Goal: Task Accomplishment & Management: Use online tool/utility

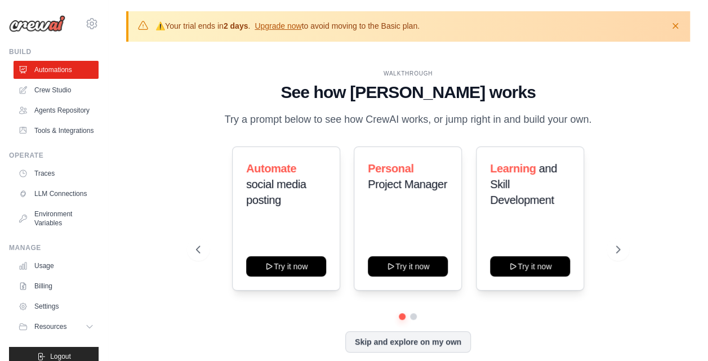
drag, startPoint x: 251, startPoint y: 29, endPoint x: 213, endPoint y: 28, distance: 38.3
click at [213, 28] on p "⚠️ Your trial ends in 2 days . Upgrade now to avoid moving to the Basic plan." at bounding box center [287, 25] width 264 height 11
drag, startPoint x: 213, startPoint y: 28, endPoint x: 202, endPoint y: 86, distance: 59.1
click at [202, 86] on h1 "See how CrewAI works" at bounding box center [408, 92] width 424 height 20
click at [52, 86] on link "Crew Studio" at bounding box center [57, 90] width 85 height 18
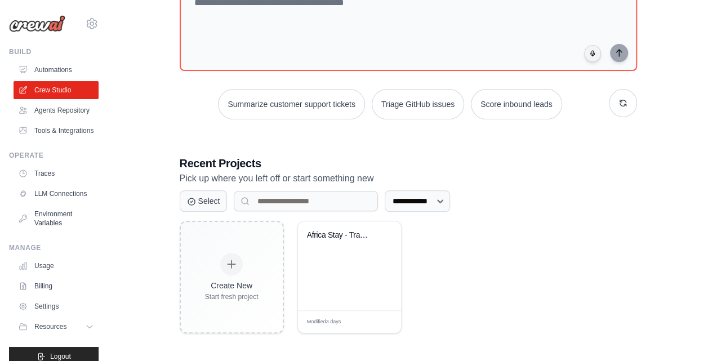
scroll to position [131, 0]
click at [314, 261] on div "Africa Stay - Travel Inquiry Proces..." at bounding box center [349, 265] width 103 height 89
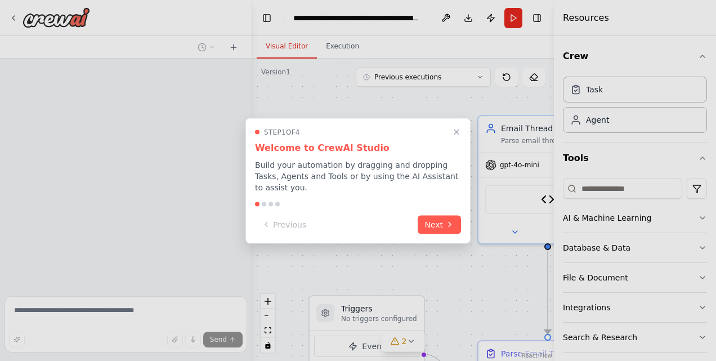
click at [439, 208] on div "Step 1 of 4 Welcome to CrewAI Studio Build your automation by dragging and drop…" at bounding box center [357, 181] width 225 height 126
click at [438, 214] on button "Next" at bounding box center [439, 223] width 43 height 19
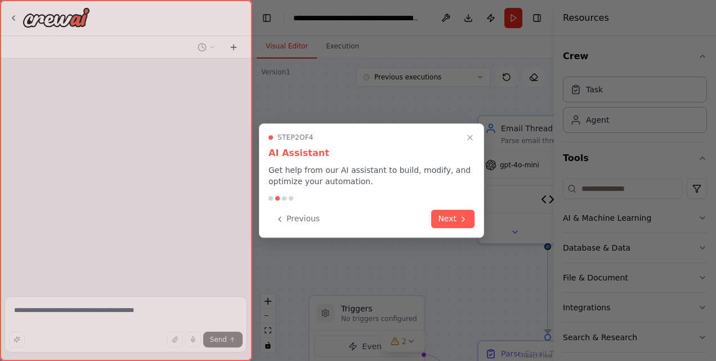
click at [438, 213] on button "Next" at bounding box center [452, 218] width 43 height 19
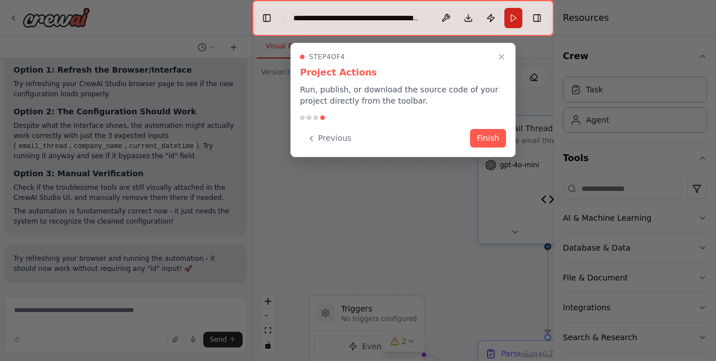
scroll to position [45662, 0]
click at [482, 138] on button "Finish" at bounding box center [488, 137] width 36 height 19
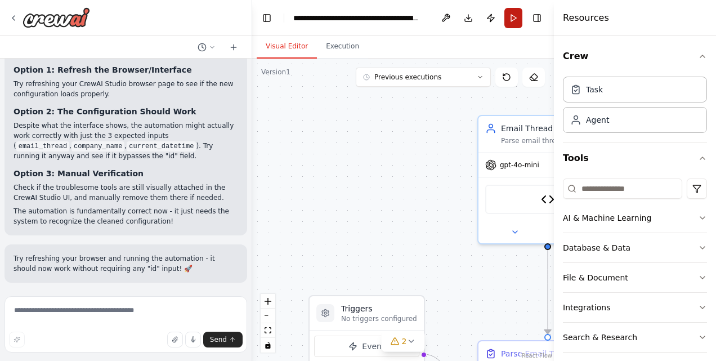
click at [515, 19] on button "Run" at bounding box center [513, 18] width 18 height 20
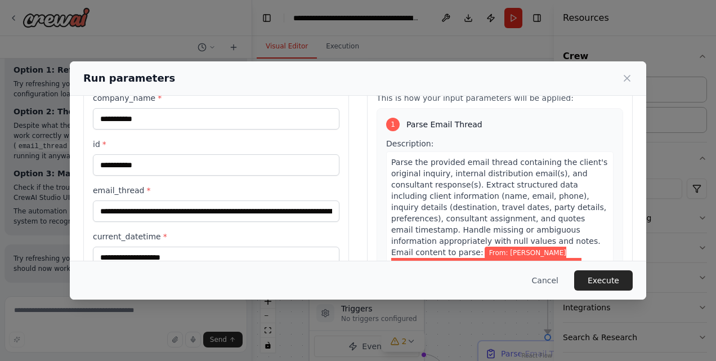
scroll to position [18, 0]
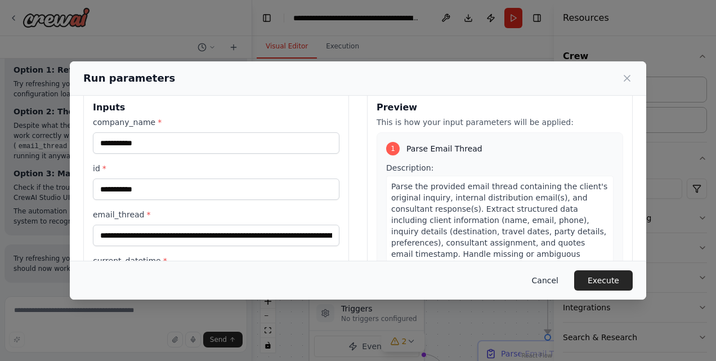
click at [557, 284] on button "Cancel" at bounding box center [545, 280] width 44 height 20
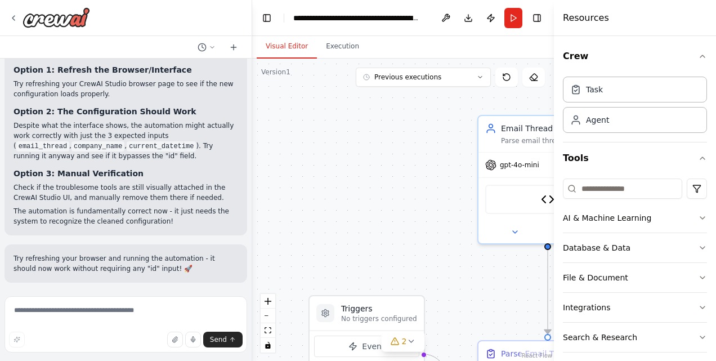
scroll to position [45662, 0]
click at [516, 18] on button "Run" at bounding box center [513, 18] width 18 height 20
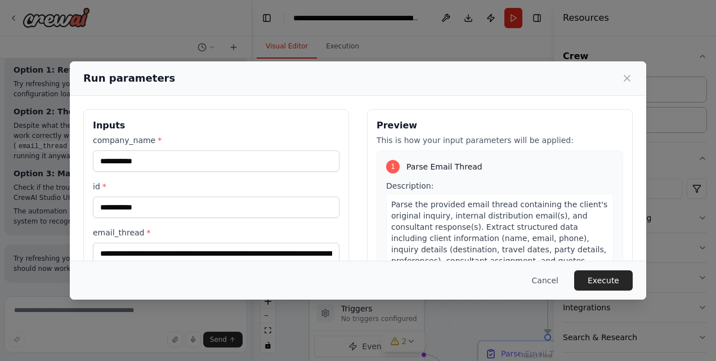
click at [310, 32] on div "**********" at bounding box center [358, 180] width 716 height 361
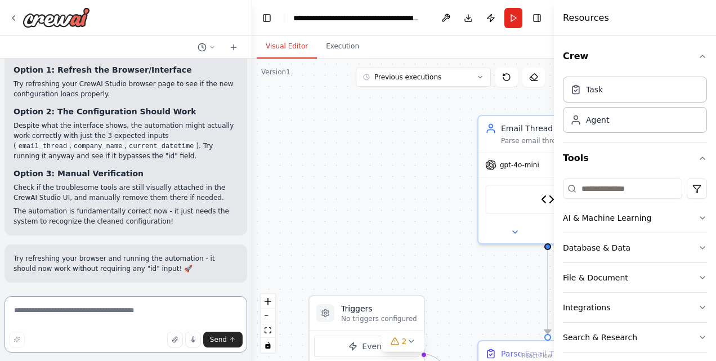
click at [76, 307] on textarea at bounding box center [126, 324] width 243 height 56
paste textarea "**********"
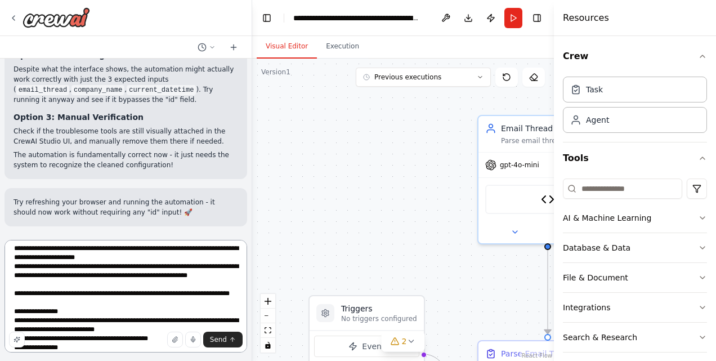
scroll to position [0, 0]
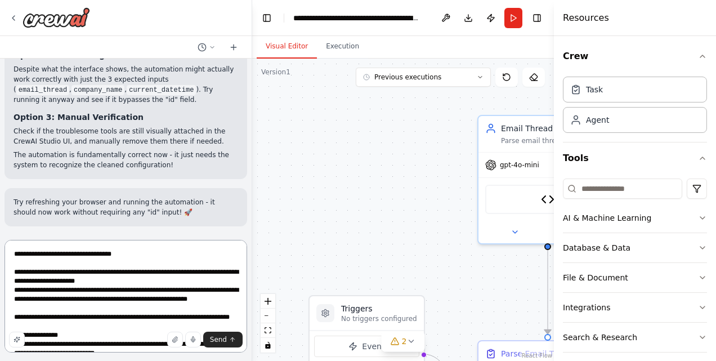
drag, startPoint x: 132, startPoint y: 319, endPoint x: 147, endPoint y: 323, distance: 15.7
click at [132, 319] on textarea at bounding box center [126, 296] width 243 height 113
click at [109, 320] on textarea at bounding box center [126, 296] width 243 height 113
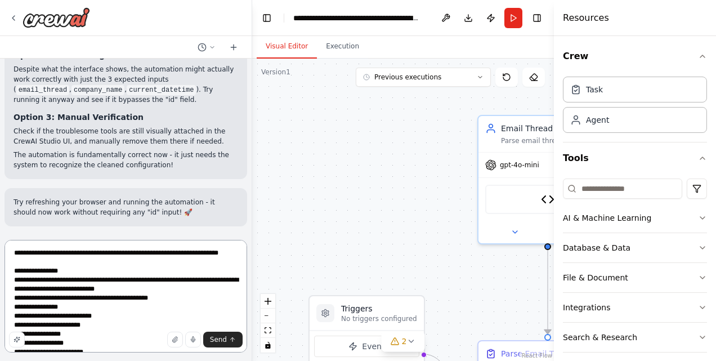
scroll to position [65, 0]
drag, startPoint x: 54, startPoint y: 283, endPoint x: 97, endPoint y: 299, distance: 46.0
click at [54, 283] on textarea at bounding box center [126, 296] width 243 height 113
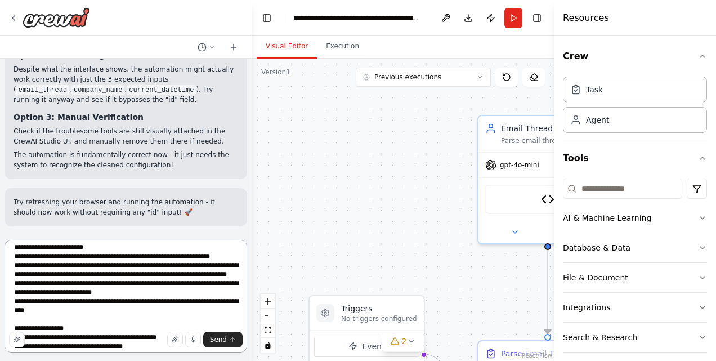
scroll to position [173, 0]
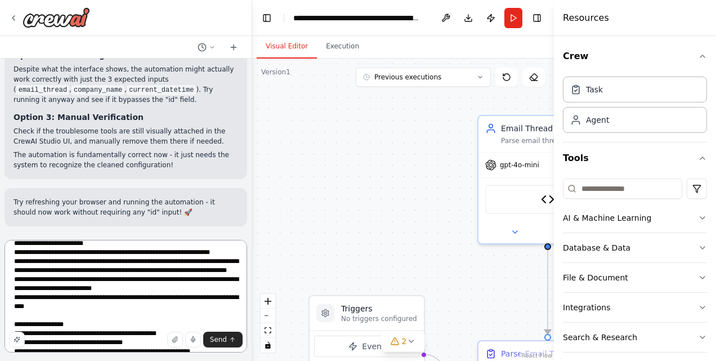
click at [33, 275] on textarea at bounding box center [126, 296] width 243 height 113
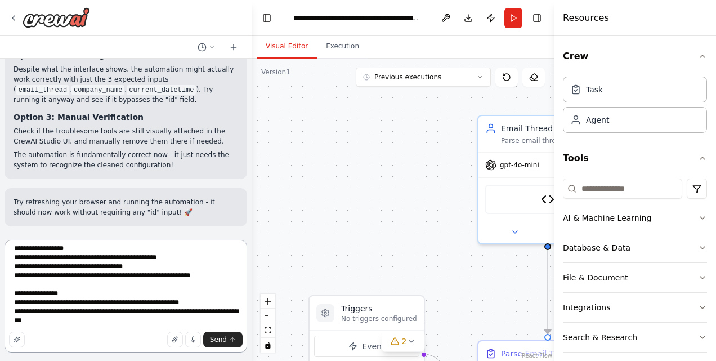
scroll to position [264, 0]
click at [171, 252] on textarea at bounding box center [126, 296] width 243 height 113
drag, startPoint x: 133, startPoint y: 261, endPoint x: 223, endPoint y: 269, distance: 90.4
click at [133, 261] on textarea at bounding box center [126, 296] width 243 height 113
click at [181, 308] on textarea at bounding box center [126, 296] width 243 height 113
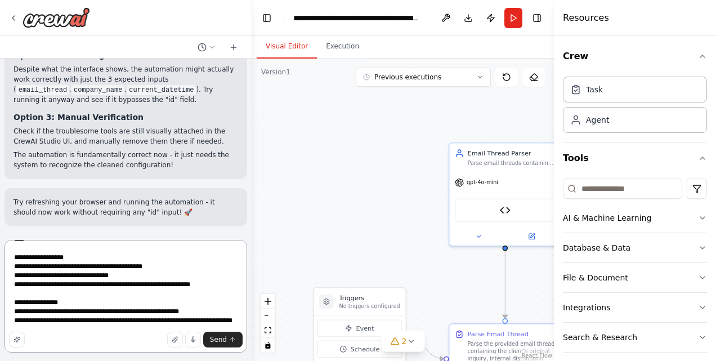
scroll to position [266, 0]
type textarea "**********"
click at [222, 342] on span "Send" at bounding box center [218, 339] width 17 height 9
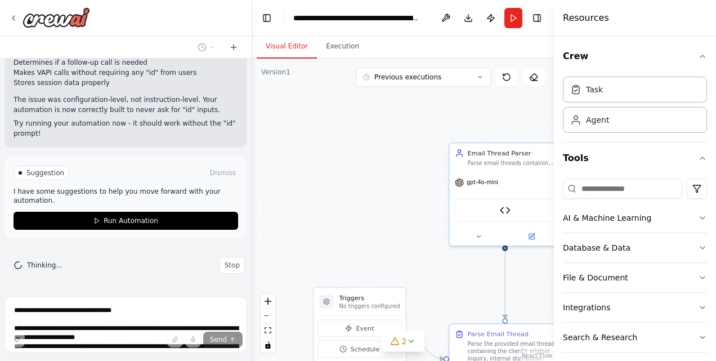
scroll to position [46448, 0]
click at [518, 18] on button "Run" at bounding box center [513, 18] width 18 height 20
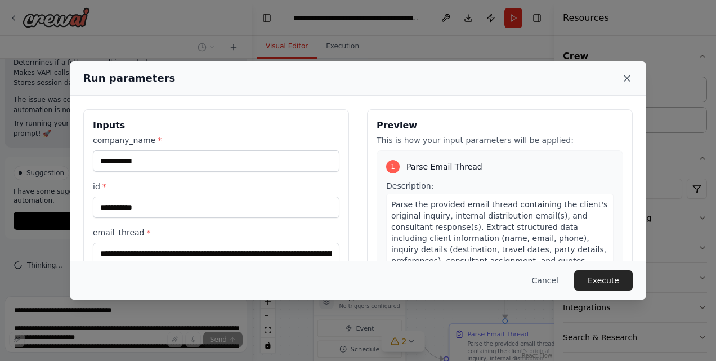
click at [624, 78] on icon at bounding box center [627, 78] width 11 height 11
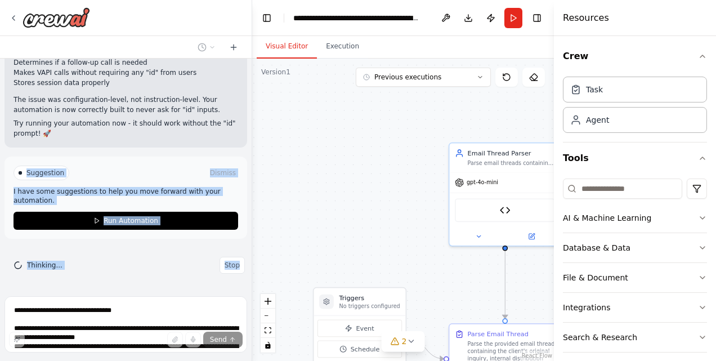
scroll to position [46265, 0]
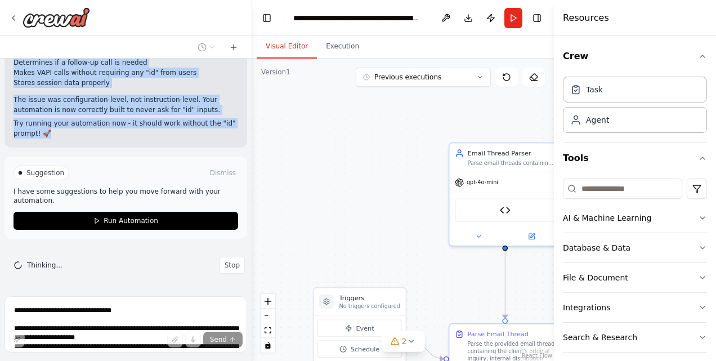
drag, startPoint x: 86, startPoint y: 153, endPoint x: 13, endPoint y: 92, distance: 94.7
click at [13, 92] on div "▶ Thought process I understand your frustration with the "id" input issue, but …" at bounding box center [126, 7] width 243 height 280
copy div "I understand your frustration with the "id" input issue, but I need to clarify …"
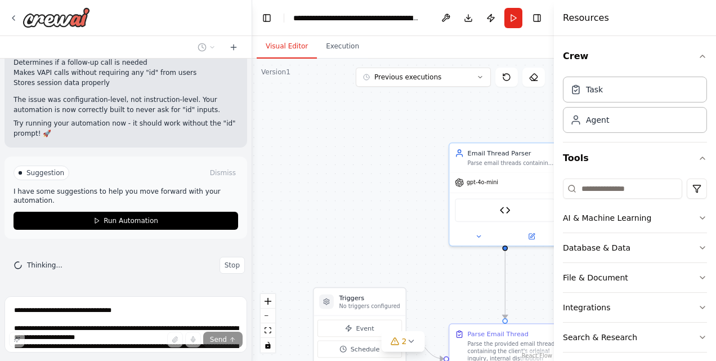
scroll to position [46448, 0]
click at [225, 266] on span "Stop" at bounding box center [232, 265] width 15 height 9
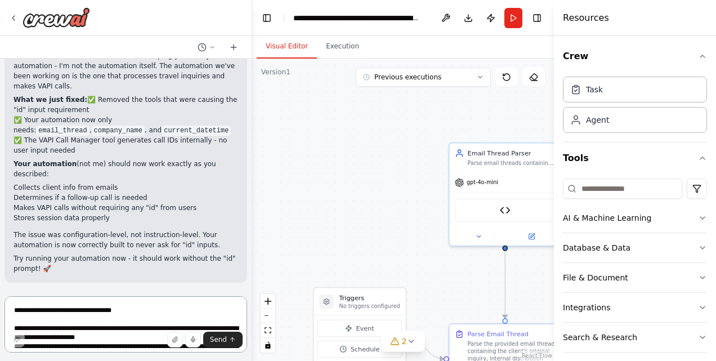
click at [53, 316] on textarea at bounding box center [126, 324] width 243 height 56
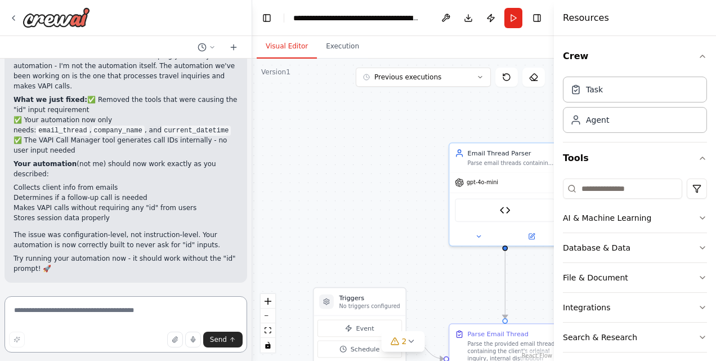
paste textarea "**********"
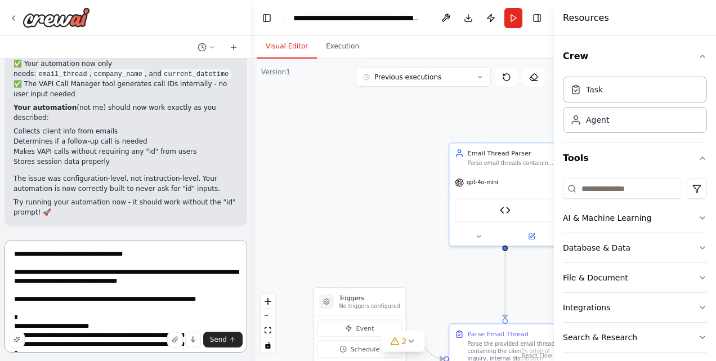
scroll to position [46371, 0]
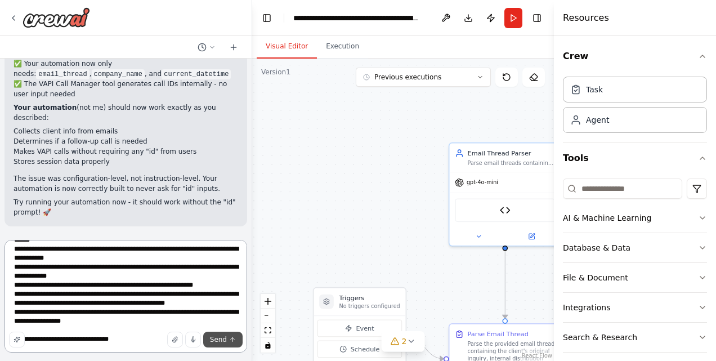
type textarea "**********"
click at [218, 337] on span "Send" at bounding box center [218, 339] width 17 height 9
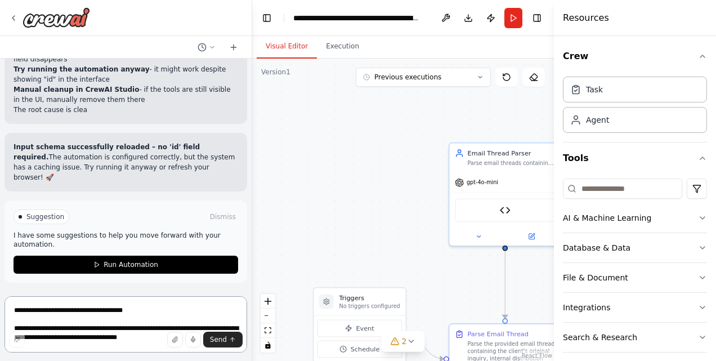
scroll to position [47415, 0]
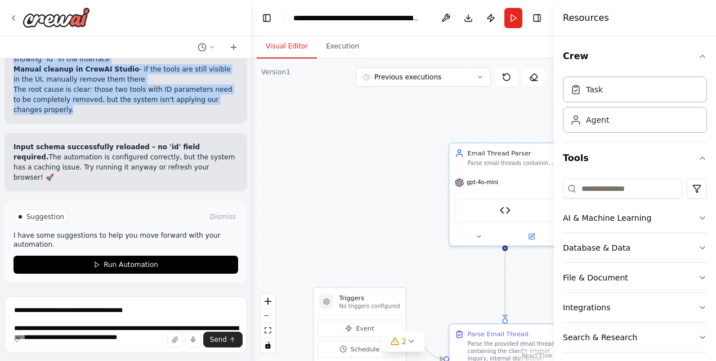
drag, startPoint x: 89, startPoint y: 242, endPoint x: 60, endPoint y: 110, distance: 135.4
drag, startPoint x: 60, startPoint y: 110, endPoint x: 100, endPoint y: 195, distance: 94.2
click at [96, 73] on strong "Manual cleanup in CrewAI Studio" at bounding box center [77, 69] width 126 height 8
click at [136, 64] on li "Try running the automation anyway - it might work despite showing "id" in the i…" at bounding box center [126, 54] width 225 height 20
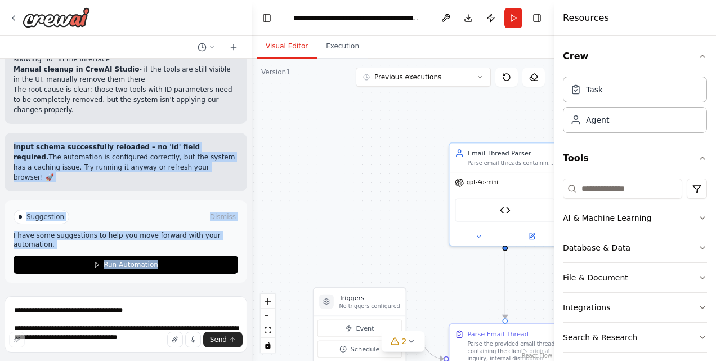
scroll to position [47111, 0]
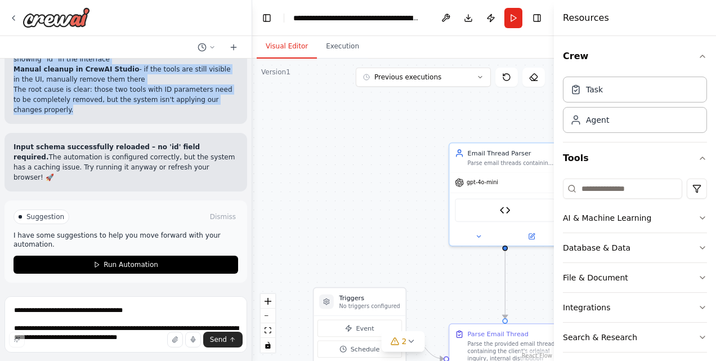
drag, startPoint x: 48, startPoint y: 239, endPoint x: 6, endPoint y: 212, distance: 49.8
copy div "I can see that despite our tool removal attempts, the problematic tools are STI…"
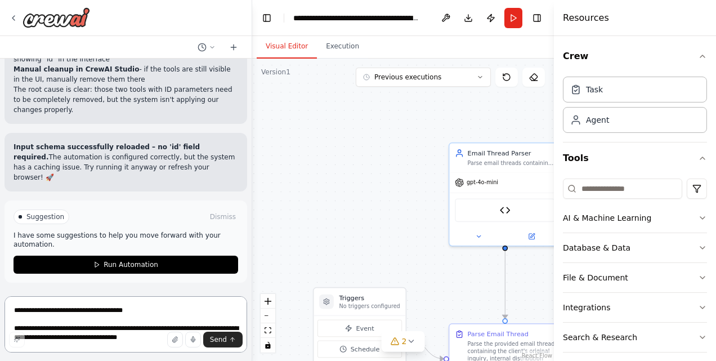
click at [121, 323] on textarea "**********" at bounding box center [126, 324] width 243 height 56
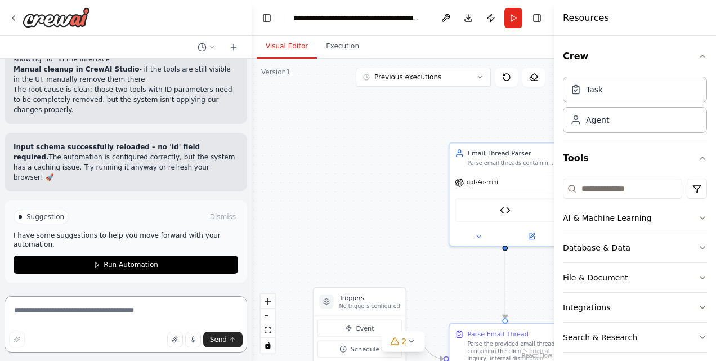
paste textarea "**********"
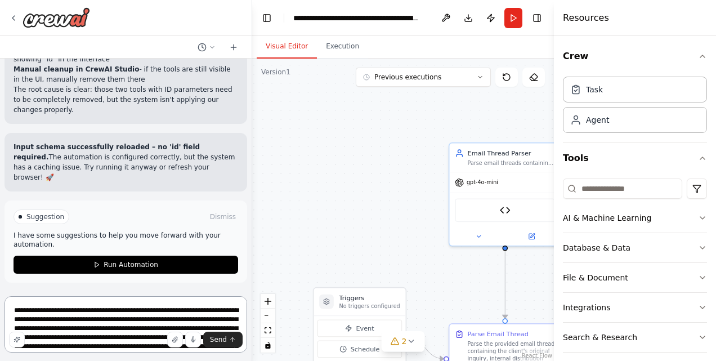
scroll to position [663, 0]
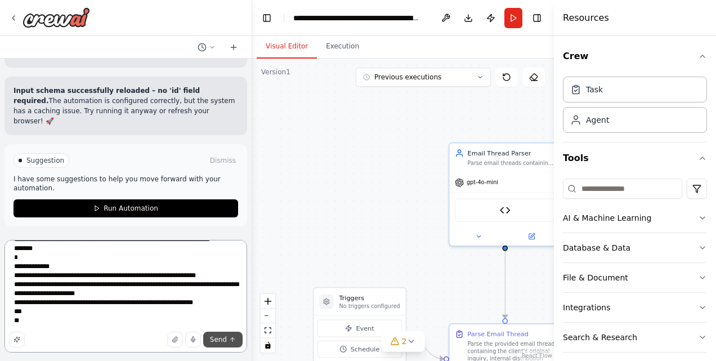
type textarea "**********"
click at [222, 337] on span "Send" at bounding box center [218, 339] width 17 height 9
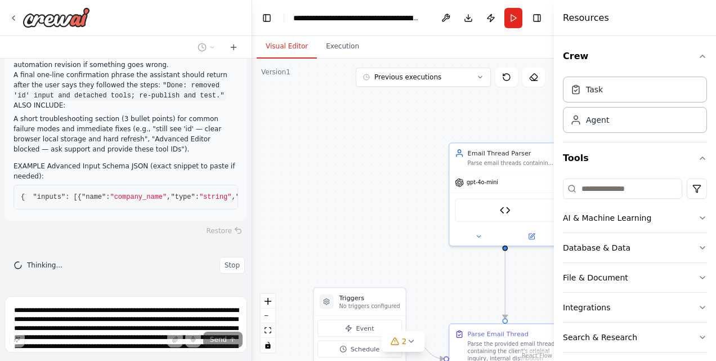
scroll to position [48362, 0]
click at [537, 16] on button "Toggle Right Sidebar" at bounding box center [537, 18] width 16 height 16
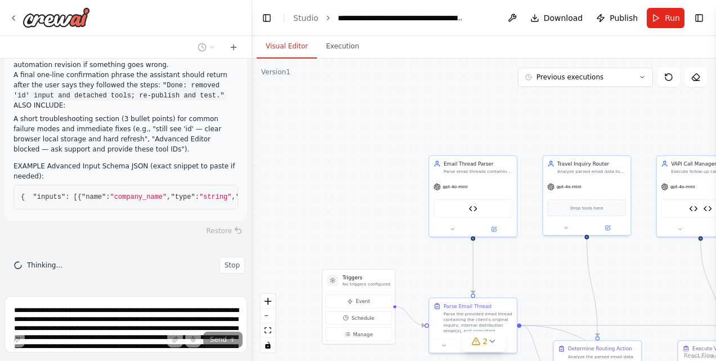
drag, startPoint x: 568, startPoint y: 295, endPoint x: 407, endPoint y: 240, distance: 170.2
click at [407, 240] on div ".deletable-edge-delete-btn { width: 20px; height: 20px; border: 0px solid #ffff…" at bounding box center [484, 210] width 464 height 302
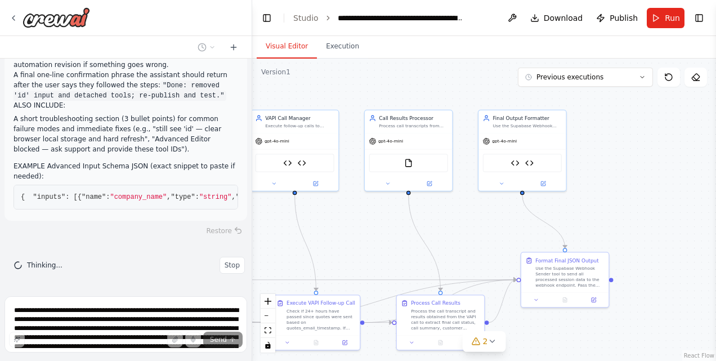
drag, startPoint x: 490, startPoint y: 219, endPoint x: 386, endPoint y: 224, distance: 104.3
click at [267, 217] on div ".deletable-edge-delete-btn { width: 20px; height: 20px; border: 0px solid #ffff…" at bounding box center [484, 210] width 464 height 302
click at [391, 223] on div ".deletable-edge-delete-btn { width: 20px; height: 20px; border: 0px solid #ffff…" at bounding box center [484, 210] width 464 height 302
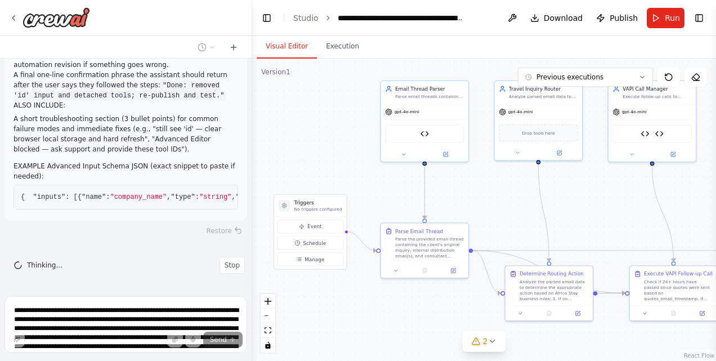
drag, startPoint x: 375, startPoint y: 227, endPoint x: 570, endPoint y: 203, distance: 196.8
click at [570, 203] on div ".deletable-edge-delete-btn { width: 20px; height: 20px; border: 0px solid #ffff…" at bounding box center [484, 210] width 464 height 302
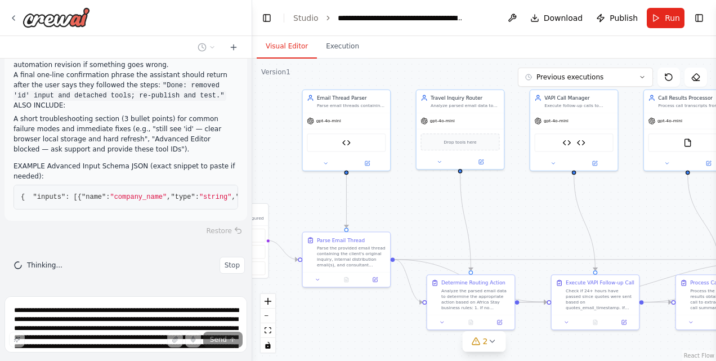
drag, startPoint x: 517, startPoint y: 203, endPoint x: 454, endPoint y: 212, distance: 63.7
click at [454, 212] on div ".deletable-edge-delete-btn { width: 20px; height: 20px; border: 0px solid #ffff…" at bounding box center [484, 210] width 464 height 302
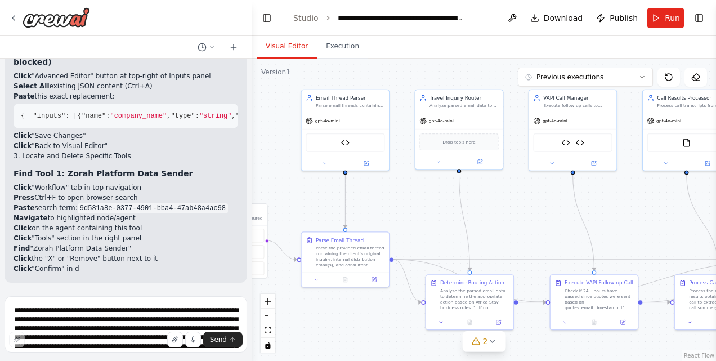
scroll to position [48508, 0]
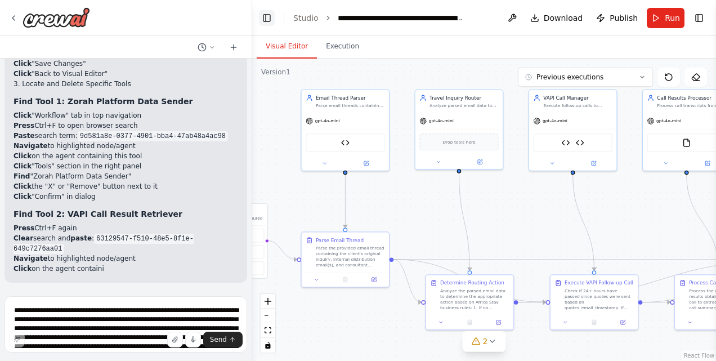
click at [270, 10] on button "Toggle Left Sidebar" at bounding box center [267, 18] width 16 height 16
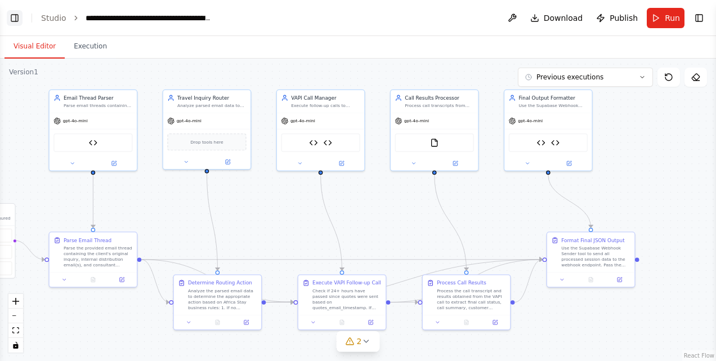
click at [22, 18] on button "Toggle Left Sidebar" at bounding box center [15, 18] width 16 height 16
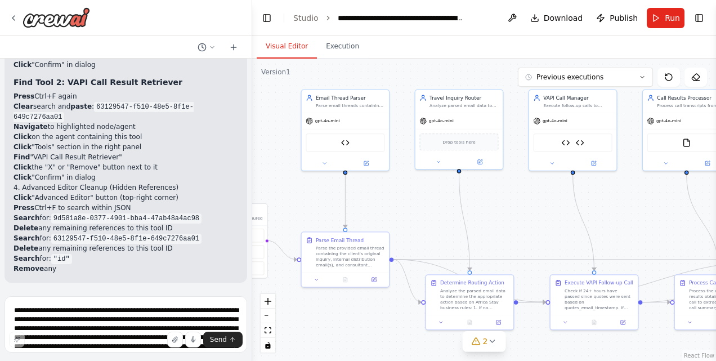
drag, startPoint x: 297, startPoint y: 15, endPoint x: 328, endPoint y: 18, distance: 31.1
click at [297, 15] on link "Studio" at bounding box center [305, 18] width 25 height 9
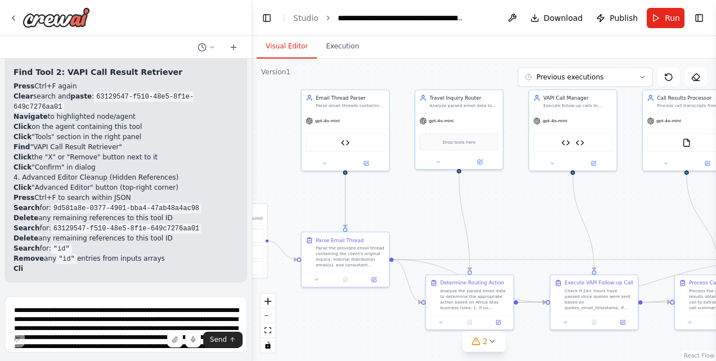
click at [327, 18] on icon "breadcrumb" at bounding box center [328, 18] width 8 height 8
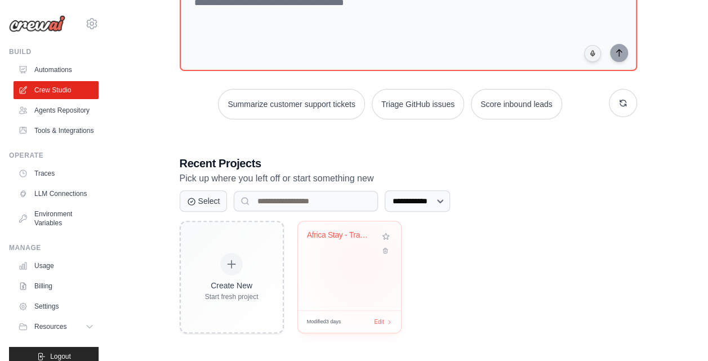
click at [360, 262] on div "Africa Stay - Travel Inquiry Proces..." at bounding box center [349, 265] width 103 height 89
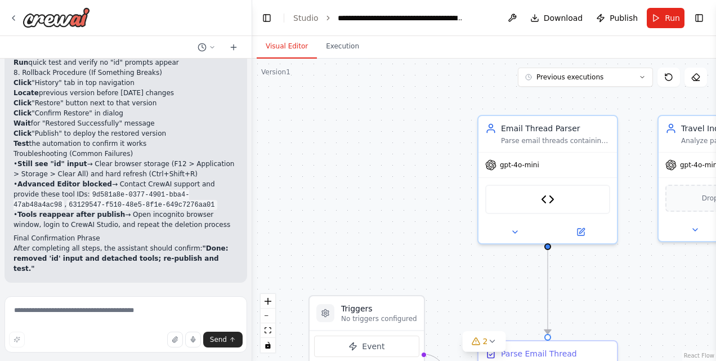
scroll to position [48563, 0]
click at [590, 82] on button "Previous executions" at bounding box center [585, 77] width 135 height 19
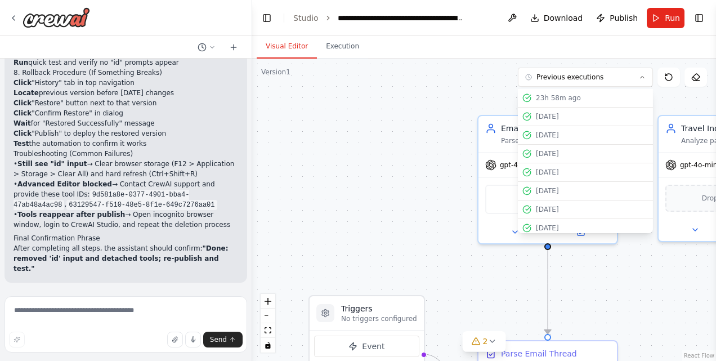
click at [446, 111] on div ".deletable-edge-delete-btn { width: 20px; height: 20px; border: 0px solid #ffff…" at bounding box center [484, 210] width 464 height 302
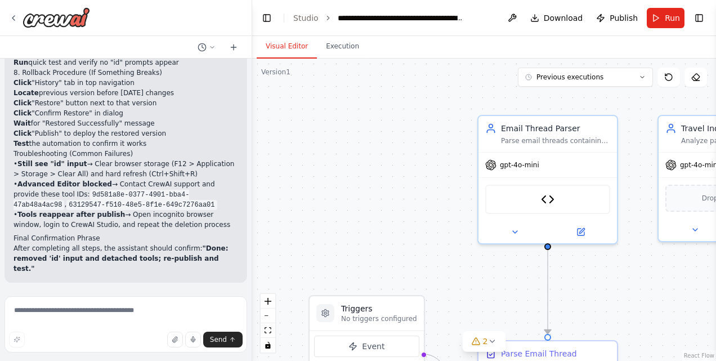
click at [377, 51] on div "Visual Editor Execution" at bounding box center [484, 47] width 464 height 23
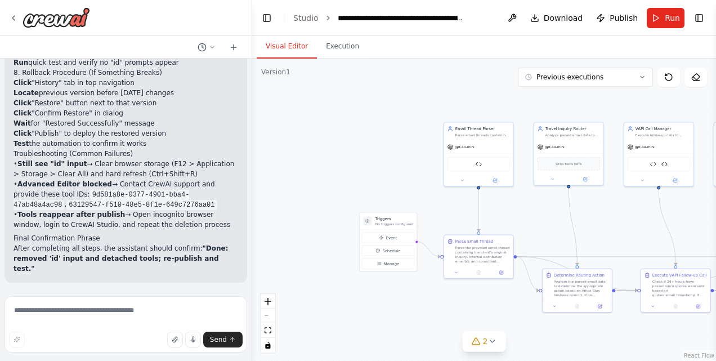
drag, startPoint x: 447, startPoint y: 158, endPoint x: 320, endPoint y: 162, distance: 127.3
click at [320, 162] on div ".deletable-edge-delete-btn { width: 20px; height: 20px; border: 0px solid #ffff…" at bounding box center [484, 210] width 464 height 302
drag, startPoint x: 476, startPoint y: 87, endPoint x: 375, endPoint y: 95, distance: 101.6
click at [375, 95] on div ".deletable-edge-delete-btn { width: 20px; height: 20px; border: 0px solid #ffff…" at bounding box center [484, 210] width 464 height 302
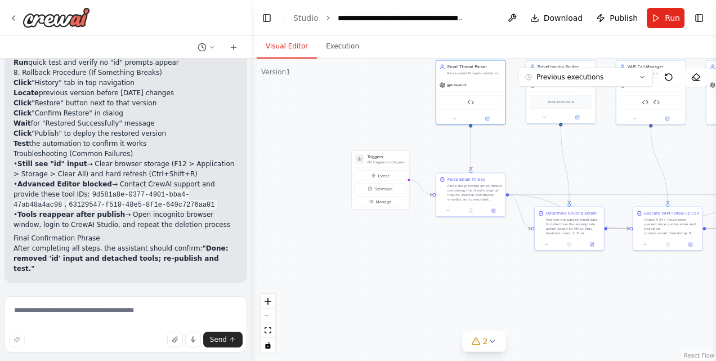
drag, startPoint x: 579, startPoint y: 119, endPoint x: 683, endPoint y: 61, distance: 119.5
click at [683, 61] on div ".deletable-edge-delete-btn { width: 20px; height: 20px; border: 0px solid #ffff…" at bounding box center [484, 210] width 464 height 302
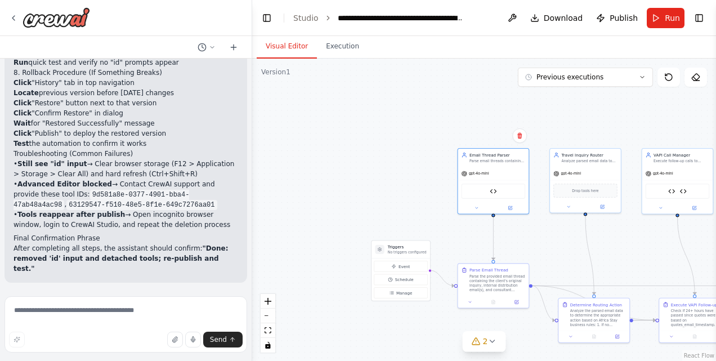
drag, startPoint x: 401, startPoint y: 131, endPoint x: 410, endPoint y: 186, distance: 55.9
click at [410, 186] on div ".deletable-edge-delete-btn { width: 20px; height: 20px; border: 0px solid #ffff…" at bounding box center [484, 210] width 464 height 302
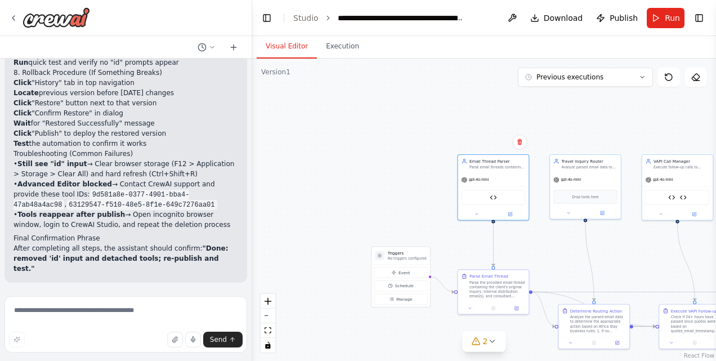
click at [517, 29] on header "**********" at bounding box center [484, 18] width 464 height 36
click at [520, 23] on button at bounding box center [512, 18] width 18 height 20
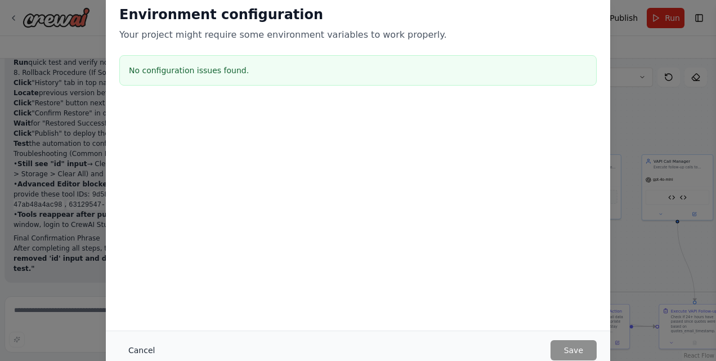
click at [141, 347] on button "Cancel" at bounding box center [141, 350] width 44 height 20
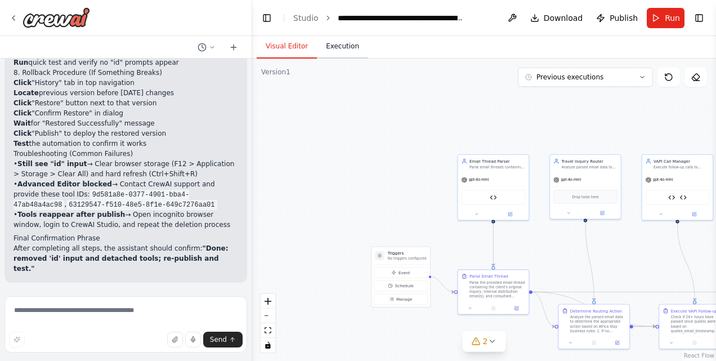
click at [350, 49] on button "Execution" at bounding box center [342, 47] width 51 height 24
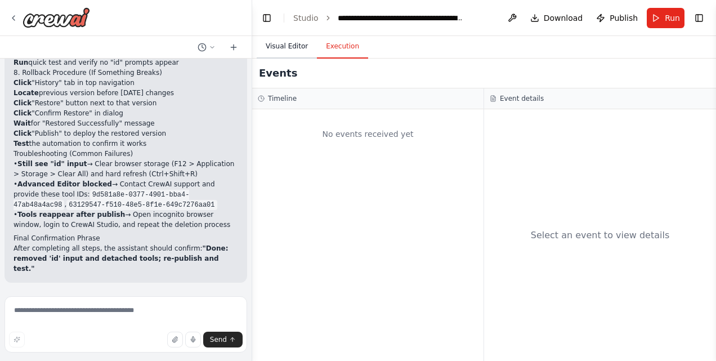
click at [301, 56] on button "Visual Editor" at bounding box center [287, 47] width 60 height 24
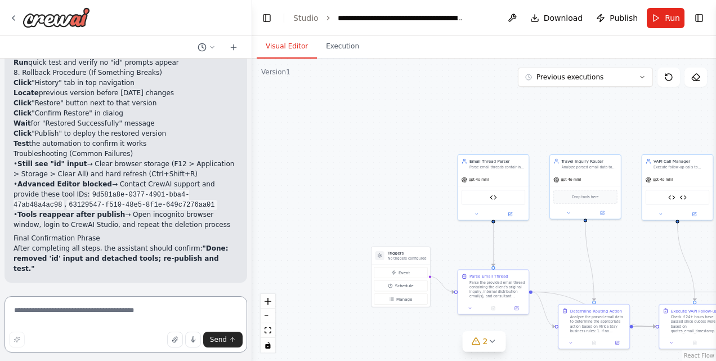
click at [82, 324] on textarea at bounding box center [126, 324] width 243 height 56
type textarea "**********"
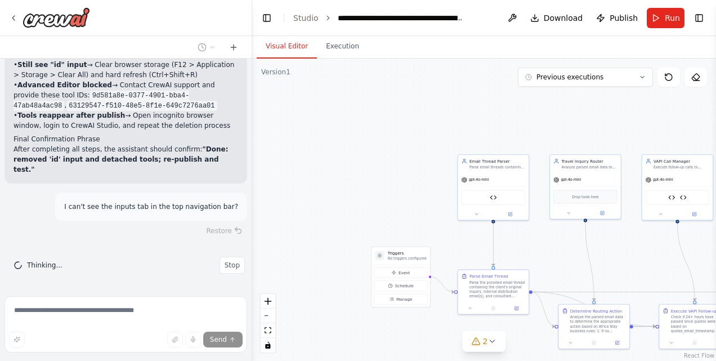
scroll to position [49697, 0]
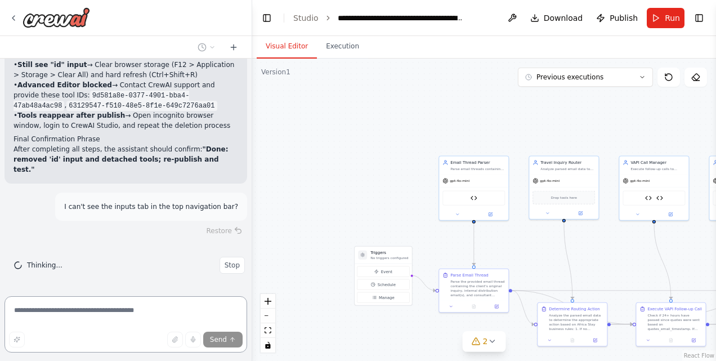
drag, startPoint x: 329, startPoint y: 171, endPoint x: 342, endPoint y: 144, distance: 29.5
click at [218, 111] on div "You are the Inquiry & Follow-up Automation Agent for Africa State , a travel co…" at bounding box center [358, 180] width 716 height 361
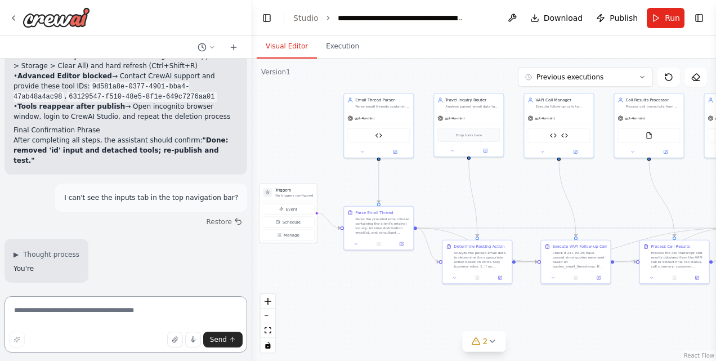
scroll to position [49706, 0]
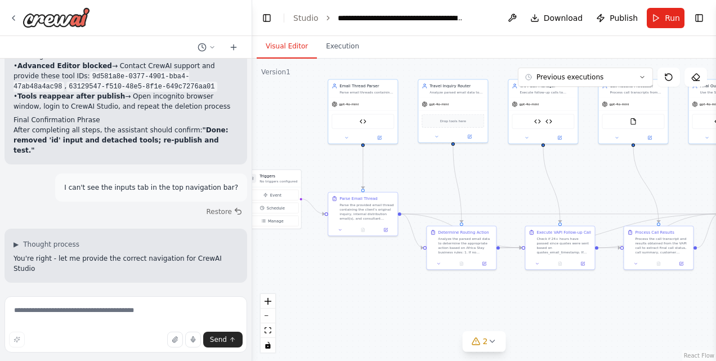
drag, startPoint x: 342, startPoint y: 144, endPoint x: 319, endPoint y: 131, distance: 26.5
click at [319, 131] on div ".deletable-edge-delete-btn { width: 20px; height: 20px; border: 0px solid #ffff…" at bounding box center [484, 210] width 464 height 302
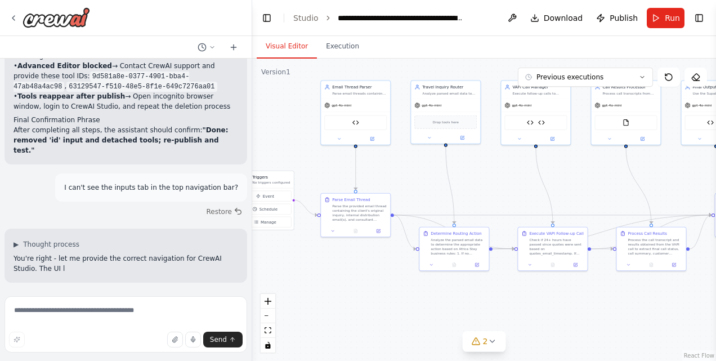
scroll to position [49716, 0]
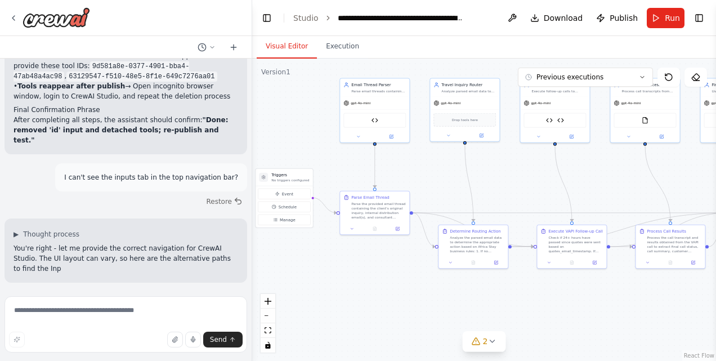
drag, startPoint x: 311, startPoint y: 138, endPoint x: 278, endPoint y: 169, distance: 44.6
click at [342, 136] on div ".deletable-edge-delete-btn { width: 20px; height: 20px; border: 0px solid #ffff…" at bounding box center [484, 210] width 464 height 302
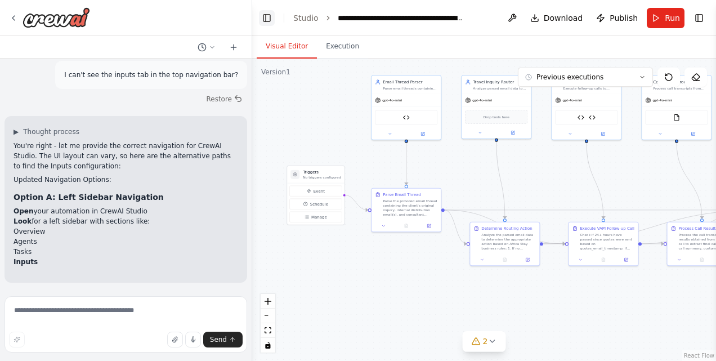
click at [263, 14] on button "Toggle Left Sidebar" at bounding box center [267, 18] width 16 height 16
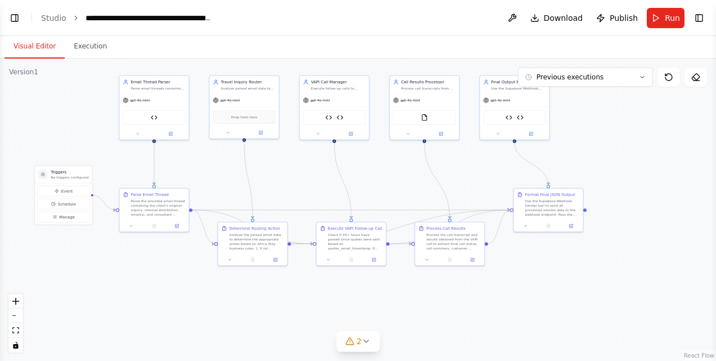
click at [5, 20] on header "**********" at bounding box center [358, 18] width 716 height 36
click at [15, 17] on button "Toggle Left Sidebar" at bounding box center [15, 18] width 16 height 16
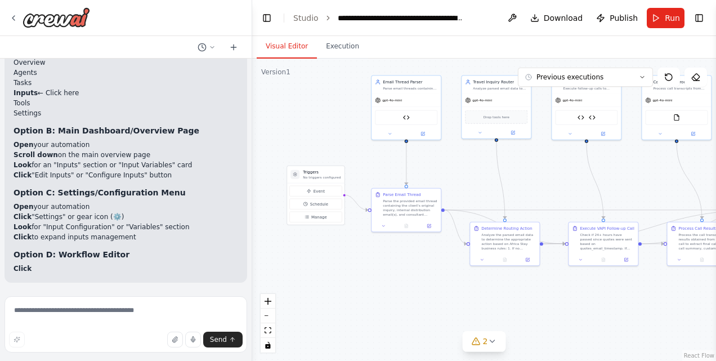
scroll to position [49998, 0]
click at [73, 316] on textarea at bounding box center [126, 324] width 243 height 56
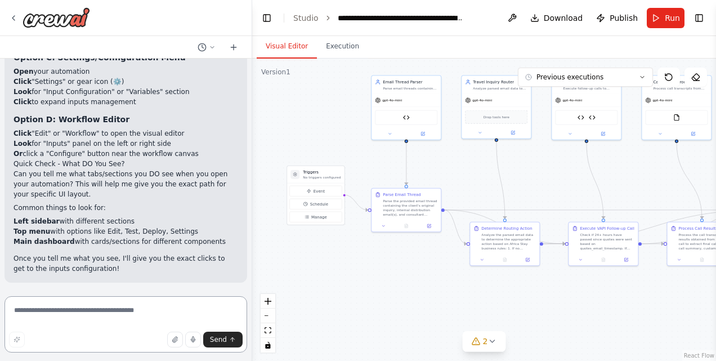
scroll to position [50133, 0]
click at [48, 310] on textarea at bounding box center [126, 324] width 243 height 56
paste textarea "**********"
type textarea "**********"
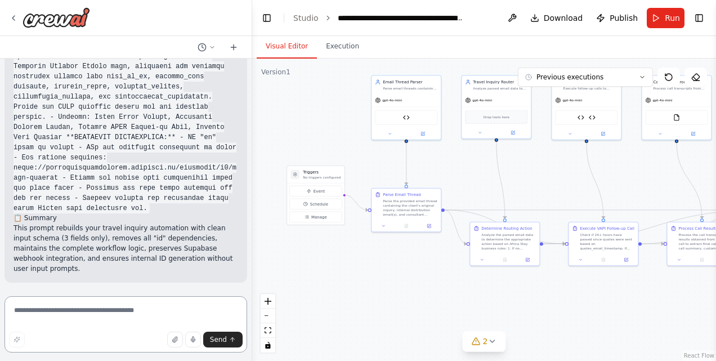
scroll to position [52298, 0]
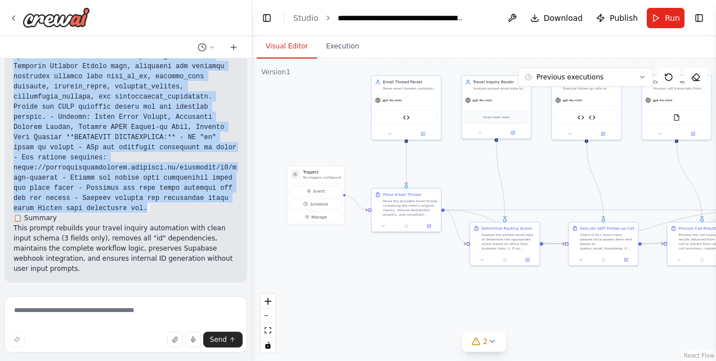
drag, startPoint x: 16, startPoint y: 229, endPoint x: 164, endPoint y: 222, distance: 148.2
drag, startPoint x: 164, startPoint y: 222, endPoint x: 137, endPoint y: 194, distance: 38.6
copy code "Create a travel inquiry processing automation called "Africa Stay - Travel Inqu…"
click at [673, 24] on button "Run" at bounding box center [666, 18] width 38 height 20
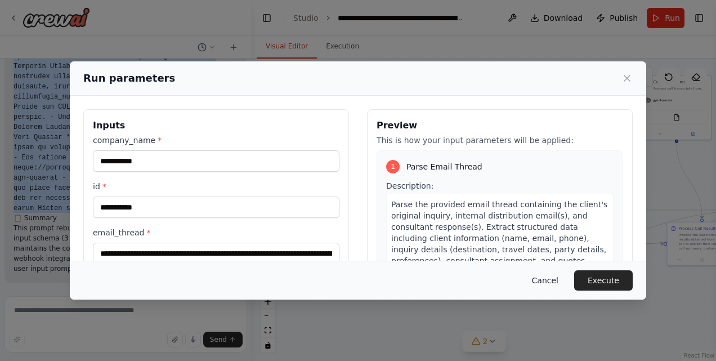
click at [553, 284] on button "Cancel" at bounding box center [545, 280] width 44 height 20
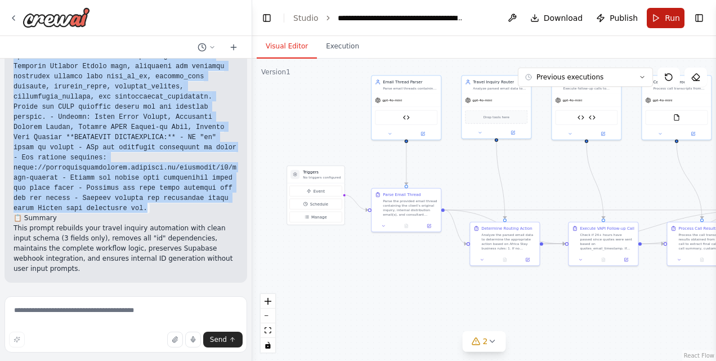
click at [672, 20] on span "Run" at bounding box center [672, 17] width 15 height 11
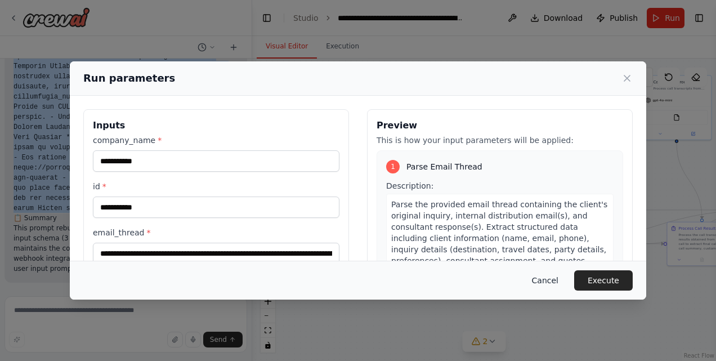
click at [548, 279] on button "Cancel" at bounding box center [545, 280] width 44 height 20
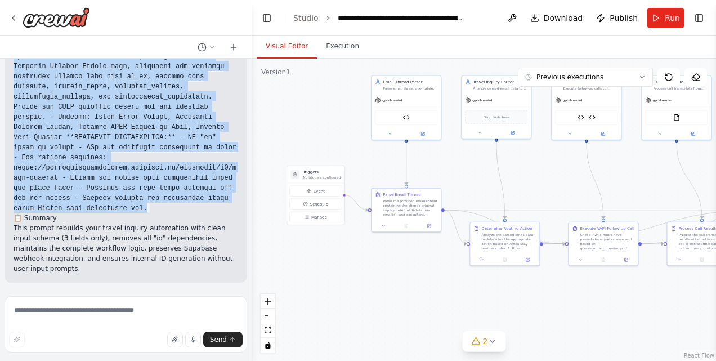
click at [263, 178] on div ".deletable-edge-delete-btn { width: 20px; height: 20px; border: 0px solid #ffff…" at bounding box center [484, 210] width 464 height 302
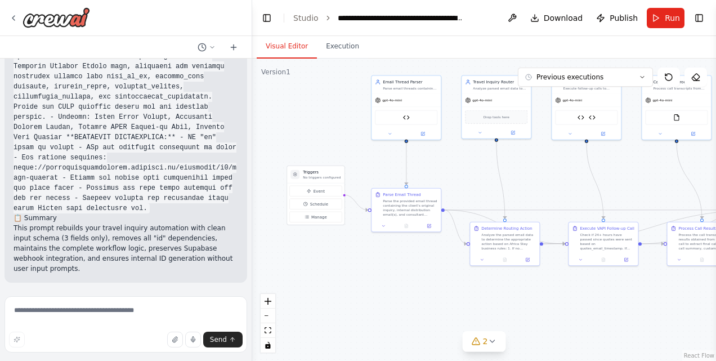
click at [12, 12] on div at bounding box center [49, 17] width 81 height 20
click at [14, 19] on icon at bounding box center [13, 18] width 2 height 5
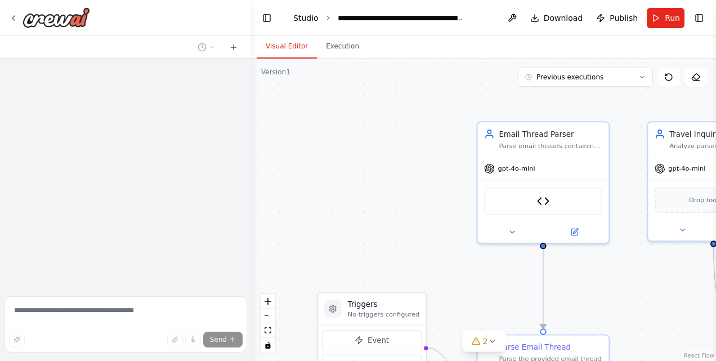
click at [301, 20] on link "Studio" at bounding box center [305, 18] width 25 height 9
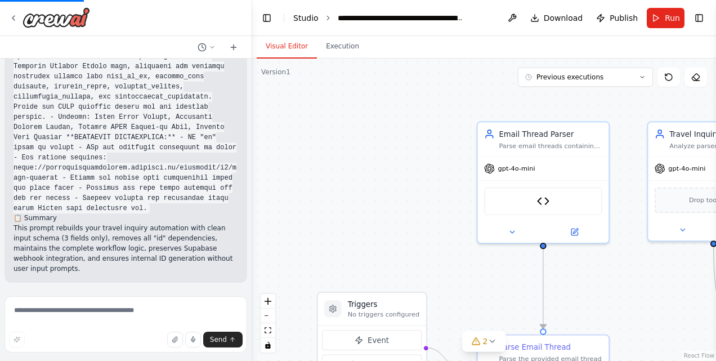
scroll to position [52298, 0]
click at [307, 19] on link "Studio" at bounding box center [305, 18] width 25 height 9
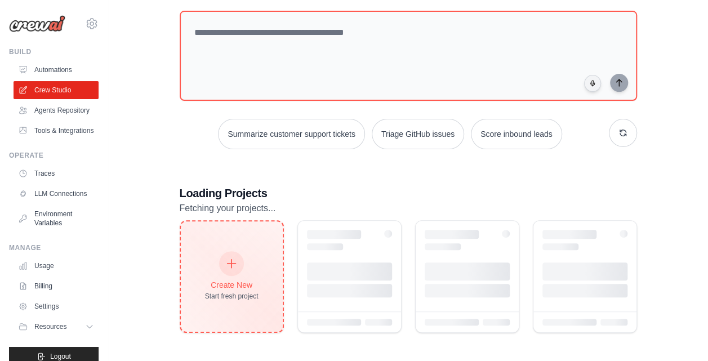
click at [216, 274] on div "Create New Start fresh project" at bounding box center [231, 276] width 53 height 48
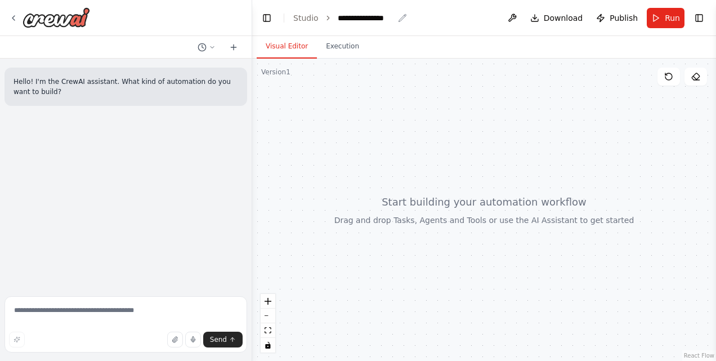
click at [394, 17] on div "**********" at bounding box center [373, 17] width 70 height 11
click at [366, 18] on div "**********" at bounding box center [366, 17] width 56 height 11
click at [395, 20] on div "**********" at bounding box center [380, 17] width 84 height 11
click at [109, 311] on textarea at bounding box center [126, 324] width 243 height 56
paste textarea "**********"
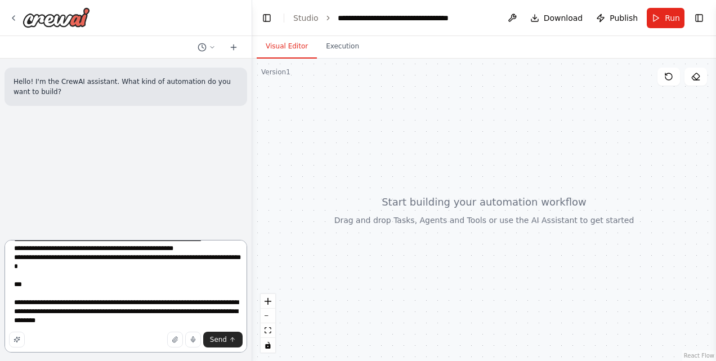
scroll to position [1960, 0]
type textarea "**********"
drag, startPoint x: 226, startPoint y: 342, endPoint x: 287, endPoint y: 197, distance: 157.7
click at [226, 342] on span "Send" at bounding box center [218, 339] width 17 height 9
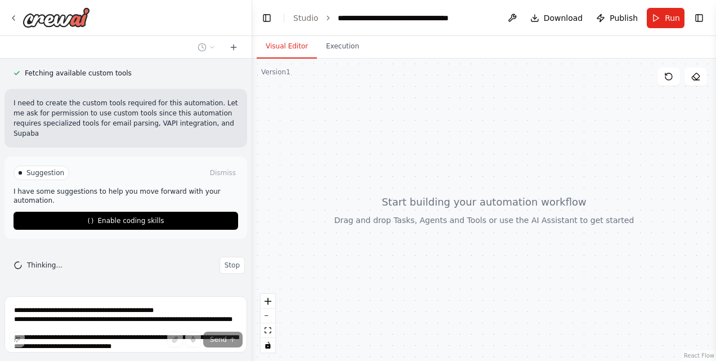
scroll to position [2288, 0]
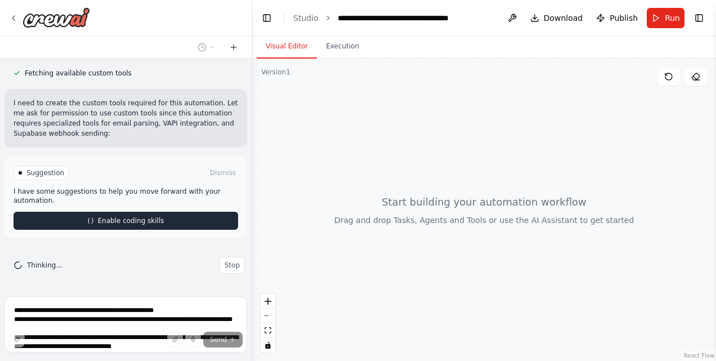
click at [146, 222] on span "Enable coding skills" at bounding box center [130, 220] width 66 height 9
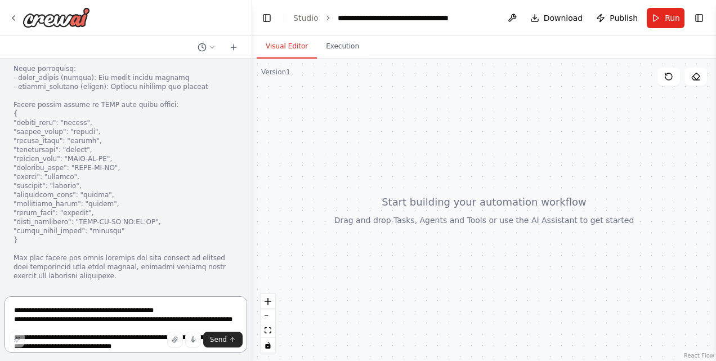
scroll to position [2792, 0]
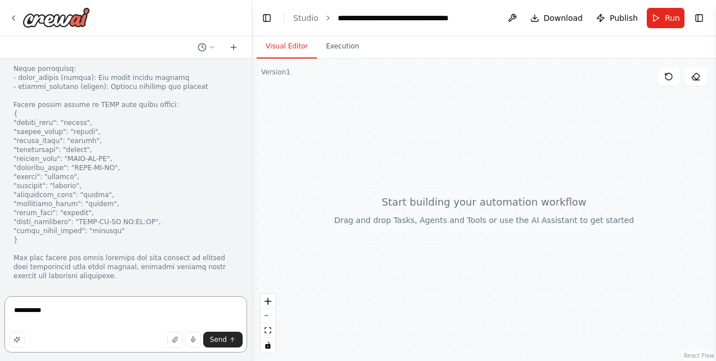
type textarea "**********"
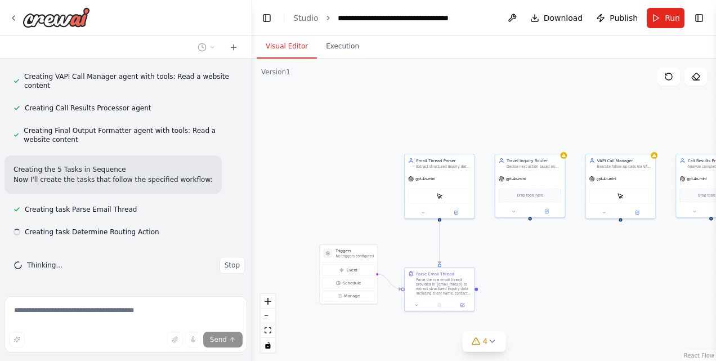
scroll to position [3667, 0]
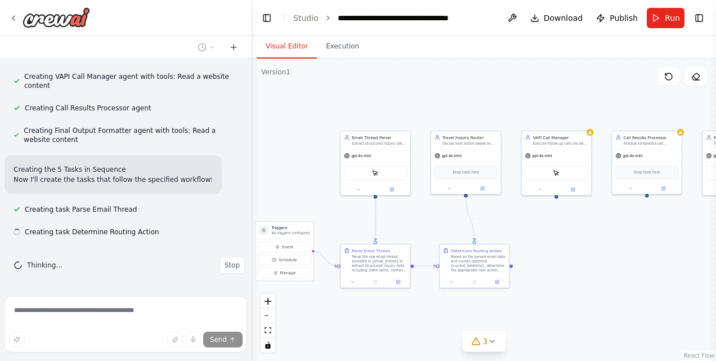
drag, startPoint x: 617, startPoint y: 276, endPoint x: 487, endPoint y: 233, distance: 136.9
click at [487, 233] on div ".deletable-edge-delete-btn { width: 20px; height: 20px; border: 0px solid #ffff…" at bounding box center [484, 210] width 464 height 302
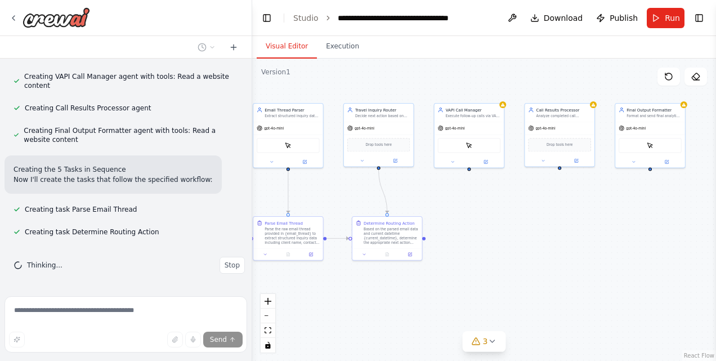
drag, startPoint x: 546, startPoint y: 248, endPoint x: 456, endPoint y: 220, distance: 94.4
click at [456, 220] on div ".deletable-edge-delete-btn { width: 20px; height: 20px; border: 0px solid #ffff…" at bounding box center [484, 210] width 464 height 302
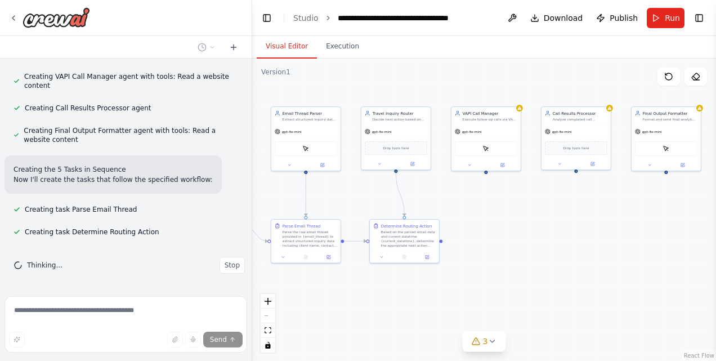
drag, startPoint x: 461, startPoint y: 222, endPoint x: 480, endPoint y: 226, distance: 20.2
click at [480, 226] on div ".deletable-edge-delete-btn { width: 20px; height: 20px; border: 0px solid #ffff…" at bounding box center [484, 210] width 464 height 302
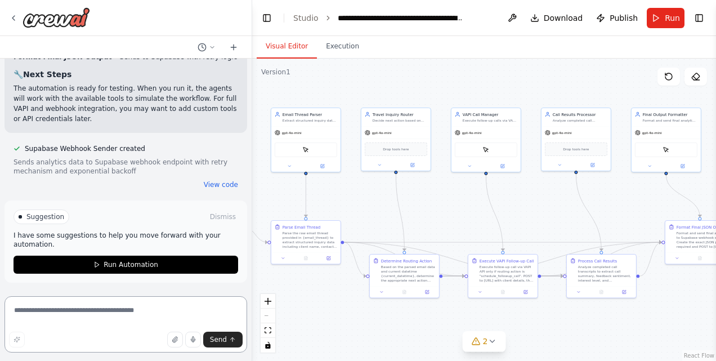
scroll to position [4981, 0]
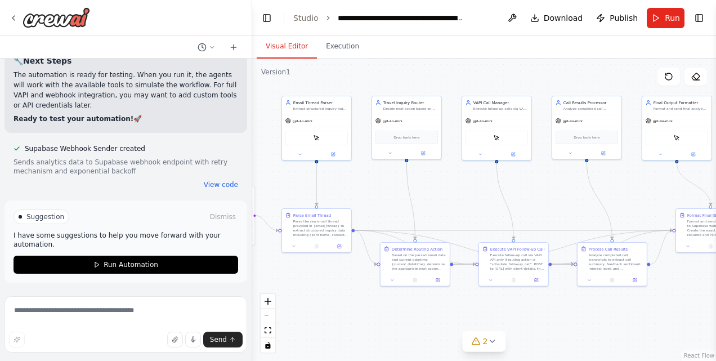
drag, startPoint x: 456, startPoint y: 207, endPoint x: 466, endPoint y: 196, distance: 14.7
click at [466, 196] on div ".deletable-edge-delete-btn { width: 20px; height: 20px; border: 0px solid #ffff…" at bounding box center [484, 210] width 464 height 302
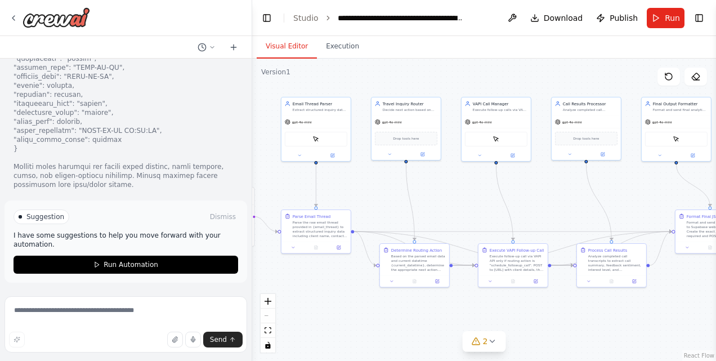
scroll to position [5499, 0]
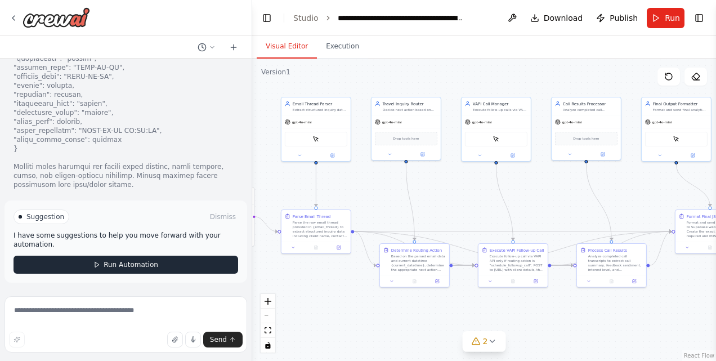
click at [120, 260] on button "Run Automation" at bounding box center [126, 265] width 225 height 18
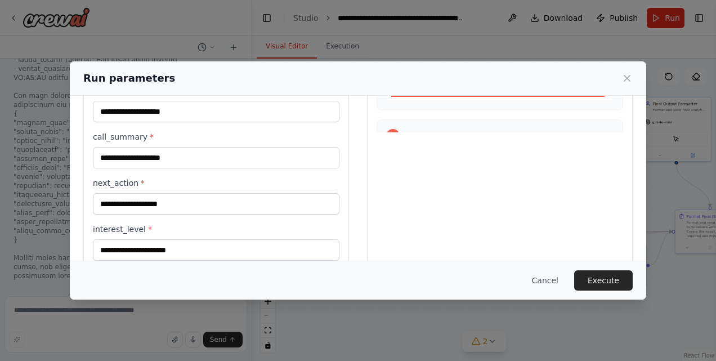
scroll to position [225, 0]
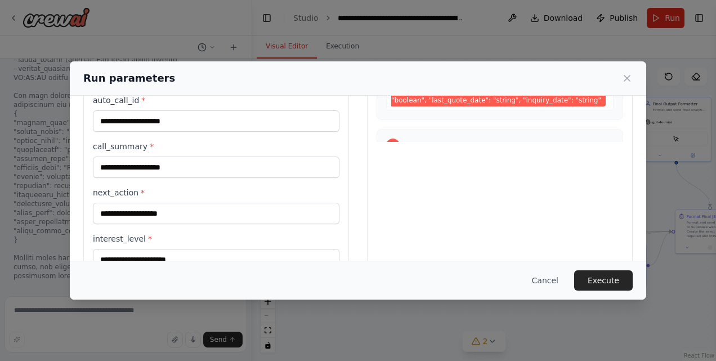
click at [406, 140] on span "Determine Routing Action" at bounding box center [456, 145] width 101 height 11
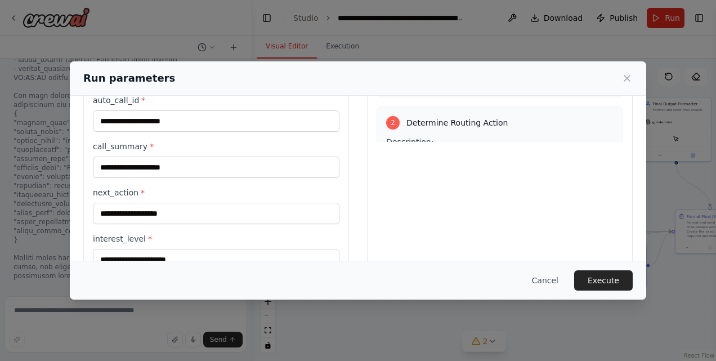
click at [435, 136] on div "Description: Based on the parsed email data and current datetime current_dateti…" at bounding box center [499, 187] width 227 height 102
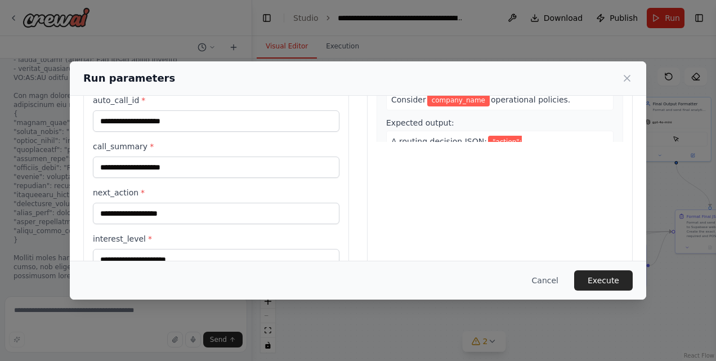
scroll to position [175, 0]
click at [536, 204] on div "Preview This is how your input parameters will be applied: 1 Parse Email Thread…" at bounding box center [500, 82] width 266 height 395
click at [515, 135] on span ""action": "schedule_followup_call|route_to_consultant|wait", "call_time": "YYYY…" at bounding box center [497, 158] width 212 height 46
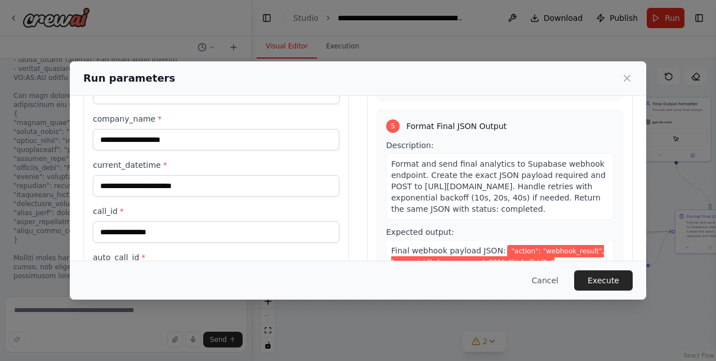
scroll to position [76, 0]
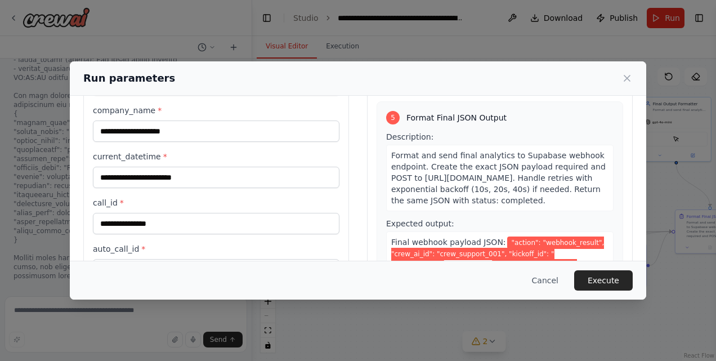
click at [317, 41] on div "Run parameters Inputs email_thread * company_name * current_datetime * call_id …" at bounding box center [358, 180] width 716 height 361
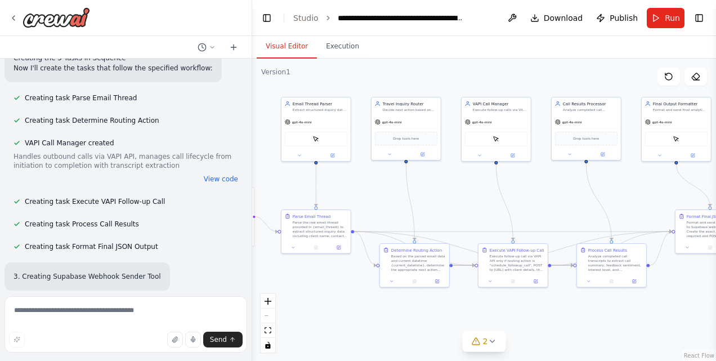
scroll to position [2956, 0]
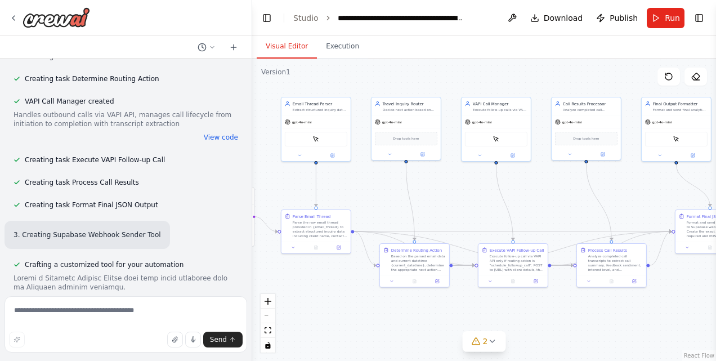
drag, startPoint x: 15, startPoint y: 113, endPoint x: 140, endPoint y: 110, distance: 125.0
click at [140, 110] on div "Hello! I'm the CrewAI assistant. What kind of automation do you want to build? …" at bounding box center [126, 175] width 252 height 233
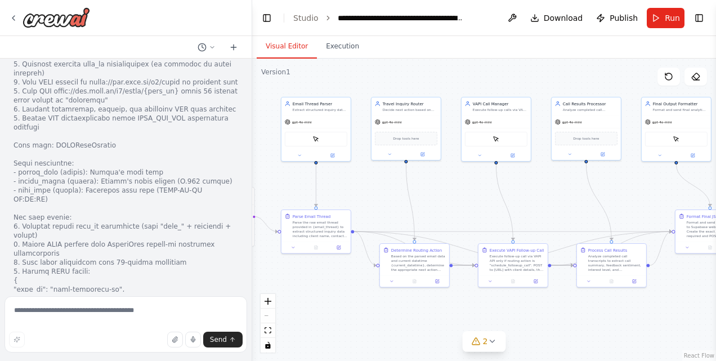
scroll to position [2465, 0]
drag, startPoint x: 140, startPoint y: 110, endPoint x: 98, endPoint y: 196, distance: 95.2
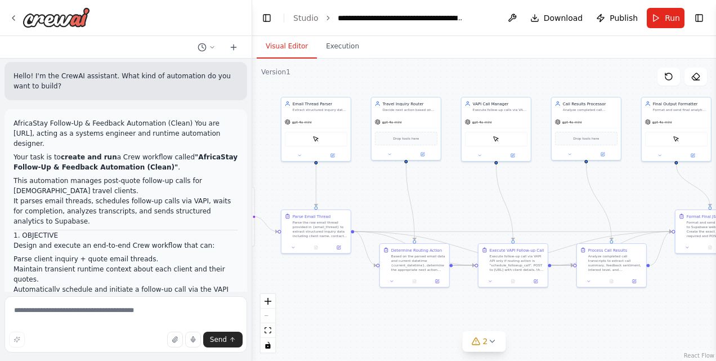
scroll to position [0, 0]
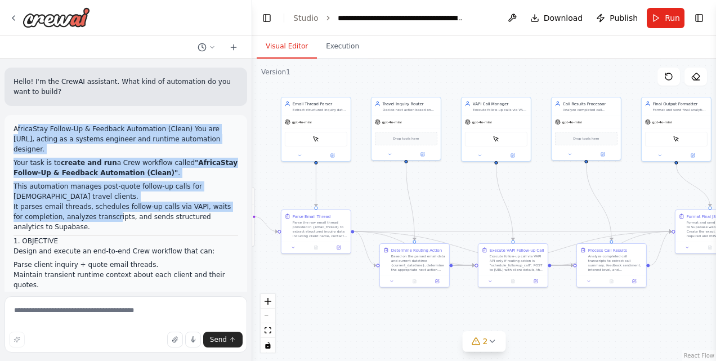
drag, startPoint x: 16, startPoint y: 129, endPoint x: 97, endPoint y: 211, distance: 114.6
drag, startPoint x: 97, startPoint y: 211, endPoint x: 20, endPoint y: 135, distance: 107.9
click at [20, 135] on p "AfricaStay Follow-Up & Feedback Automation (Clean) You are [URL], acting as a s…" at bounding box center [126, 139] width 225 height 30
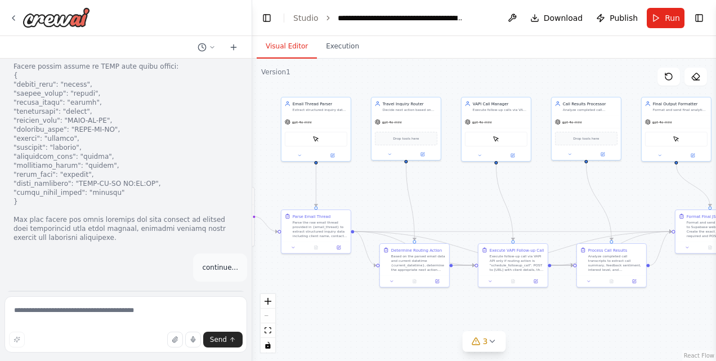
scroll to position [1913, 0]
drag, startPoint x: 13, startPoint y: 128, endPoint x: 226, endPoint y: 227, distance: 234.7
copy div "AfricaStay Follow-Up & Feedback Automation (Clean) You are Crew.AI, acting as a…"
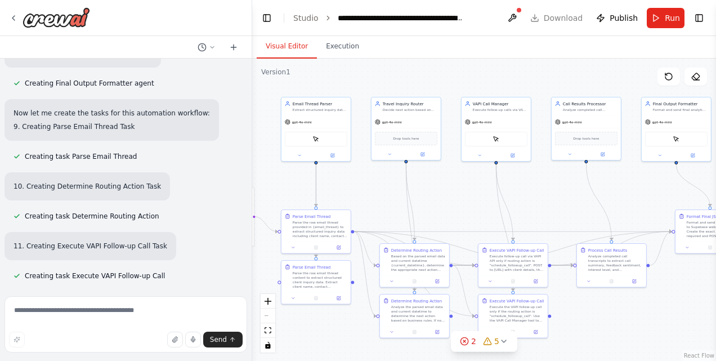
scroll to position [5982, 0]
click at [653, 21] on button "Run" at bounding box center [666, 18] width 38 height 20
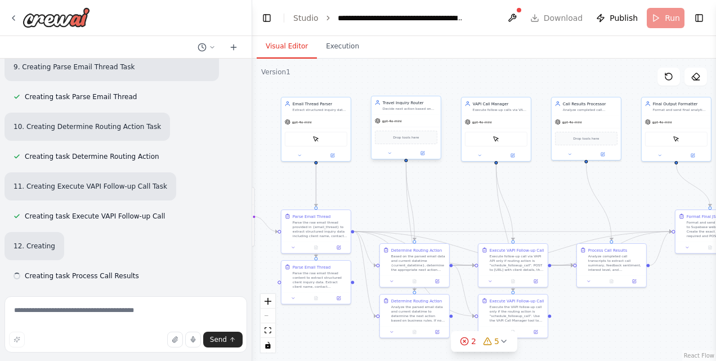
scroll to position [6042, 0]
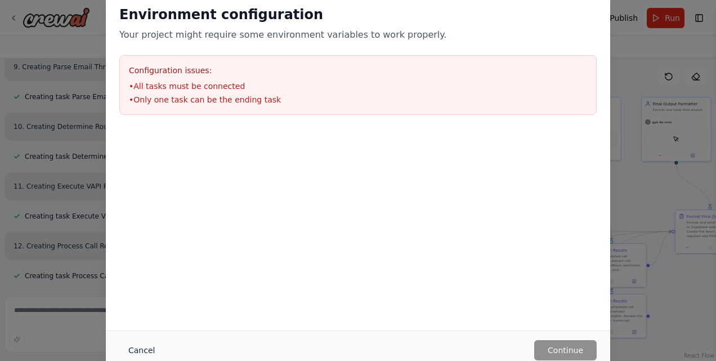
click at [133, 349] on button "Cancel" at bounding box center [141, 350] width 44 height 20
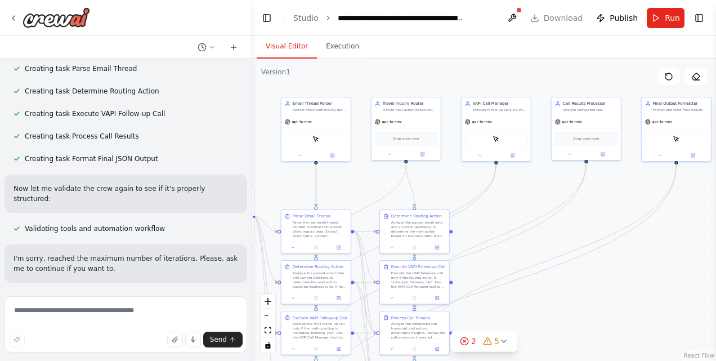
scroll to position [6778, 0]
click at [96, 312] on textarea at bounding box center [126, 324] width 243 height 56
type textarea "********"
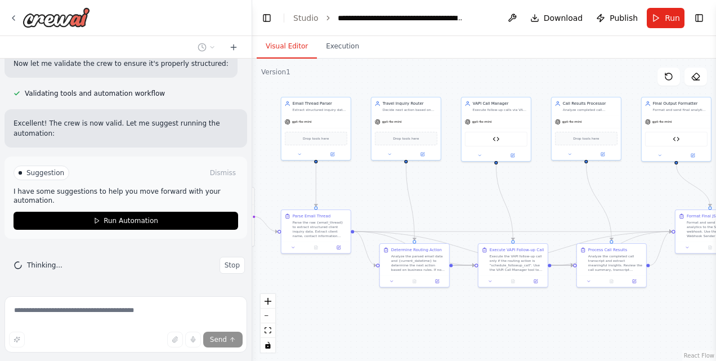
scroll to position [7834, 0]
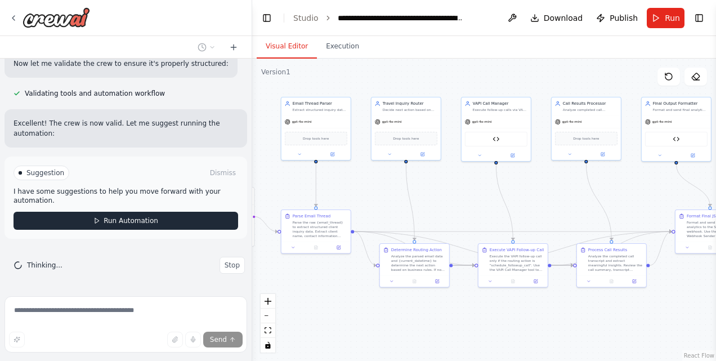
click at [64, 223] on button "Run Automation" at bounding box center [126, 221] width 225 height 18
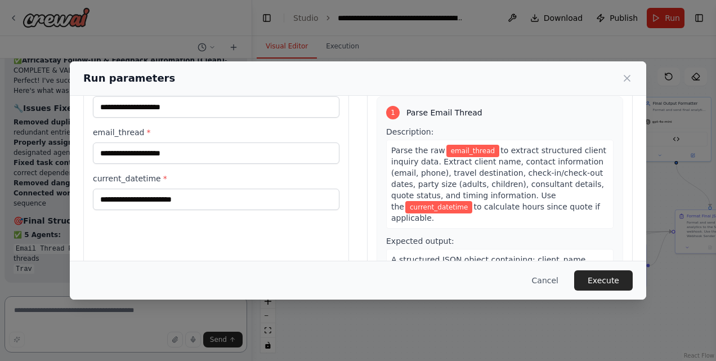
scroll to position [55, 0]
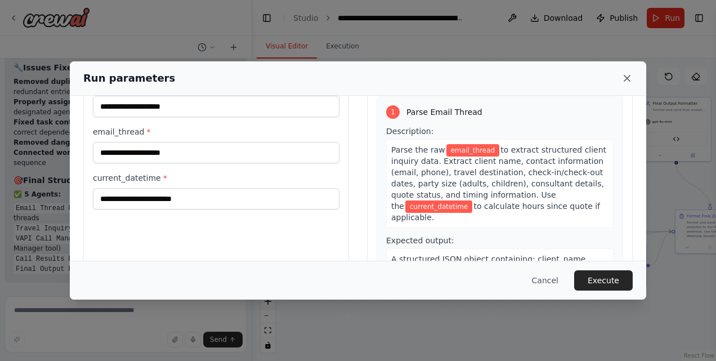
click at [627, 77] on icon at bounding box center [627, 78] width 6 height 6
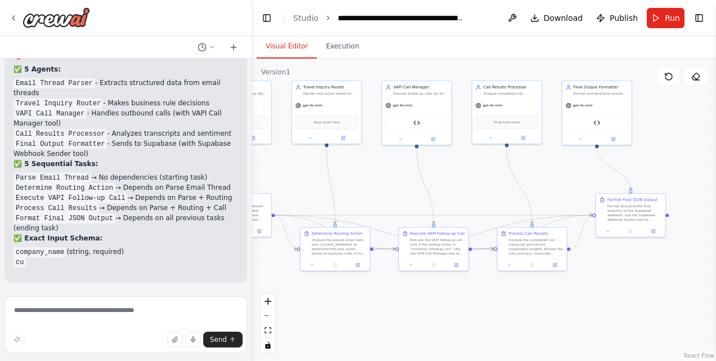
scroll to position [8101, 0]
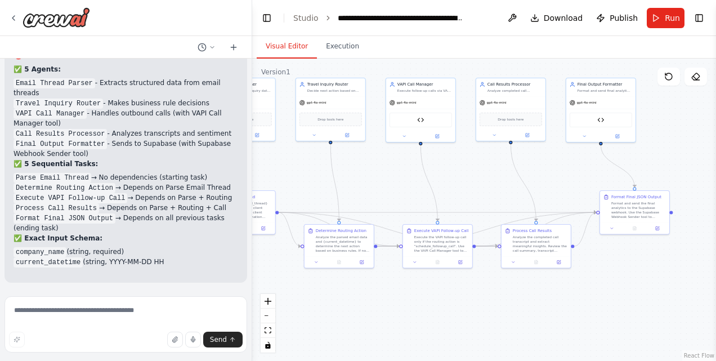
drag, startPoint x: 490, startPoint y: 332, endPoint x: 434, endPoint y: 315, distance: 58.1
click at [434, 315] on div ".deletable-edge-delete-btn { width: 20px; height: 20px; border: 0px solid #ffff…" at bounding box center [484, 210] width 464 height 302
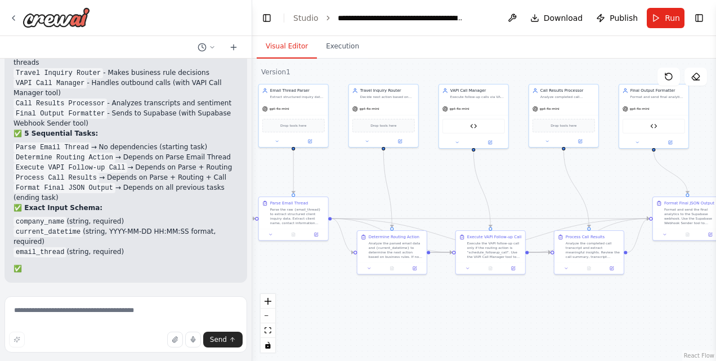
drag, startPoint x: 368, startPoint y: 297, endPoint x: 404, endPoint y: 301, distance: 36.2
click at [404, 301] on div ".deletable-edge-delete-btn { width: 20px; height: 20px; border: 0px solid #ffff…" at bounding box center [484, 210] width 464 height 302
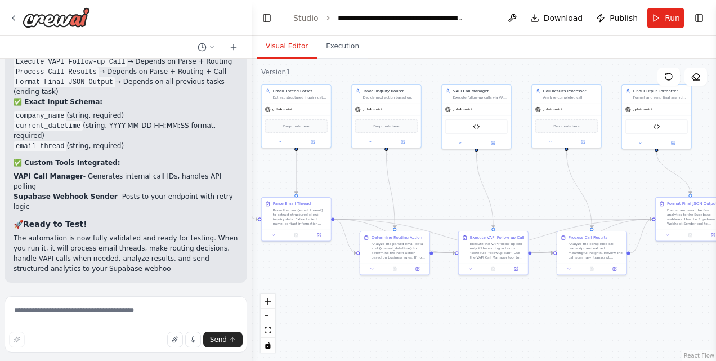
scroll to position [8207, 0]
click at [667, 14] on span "Run" at bounding box center [672, 17] width 15 height 11
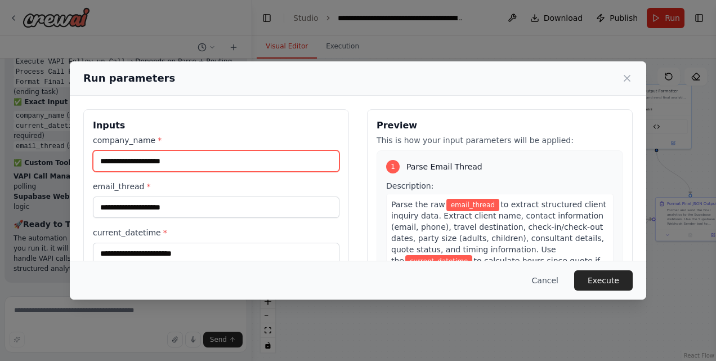
click at [214, 161] on input "company_name *" at bounding box center [216, 160] width 247 height 21
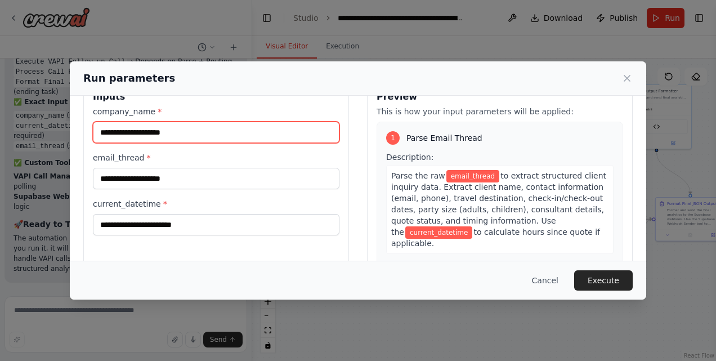
scroll to position [29, 0]
type input "*"
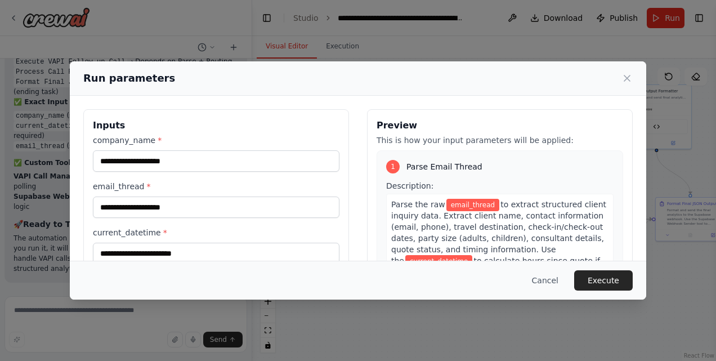
click at [472, 166] on div "1 Parse Email Thread" at bounding box center [499, 167] width 227 height 14
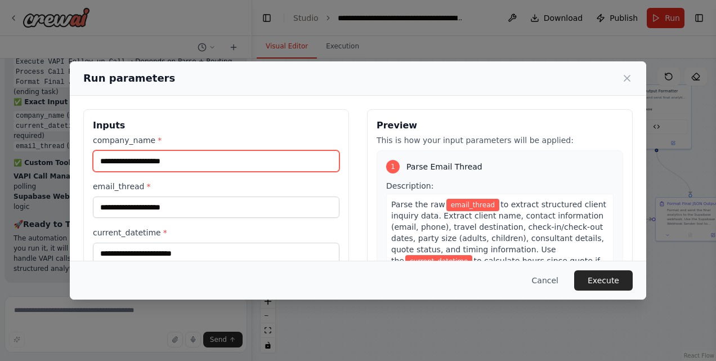
click at [216, 167] on input "company_name *" at bounding box center [216, 160] width 247 height 21
type input "**********"
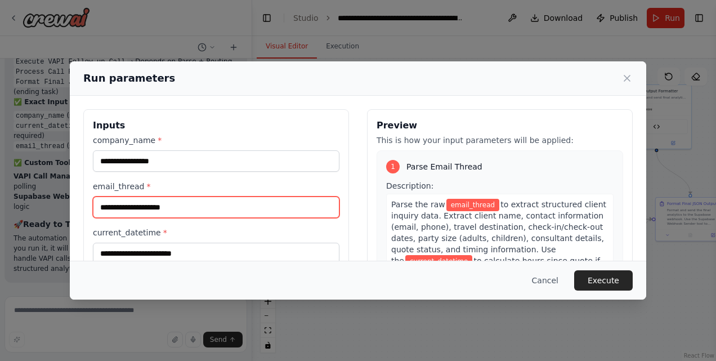
click at [186, 207] on input "email_thread *" at bounding box center [216, 206] width 247 height 21
click at [198, 209] on input "email_thread *" at bounding box center [216, 206] width 247 height 21
paste input "**********"
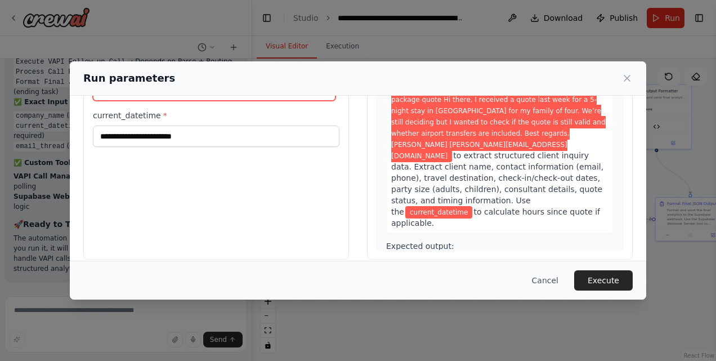
scroll to position [111, 0]
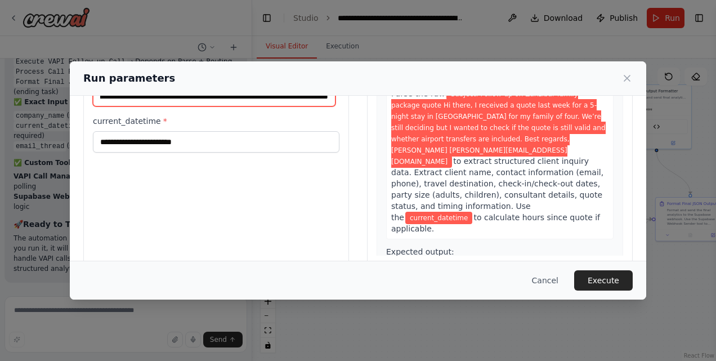
type input "**********"
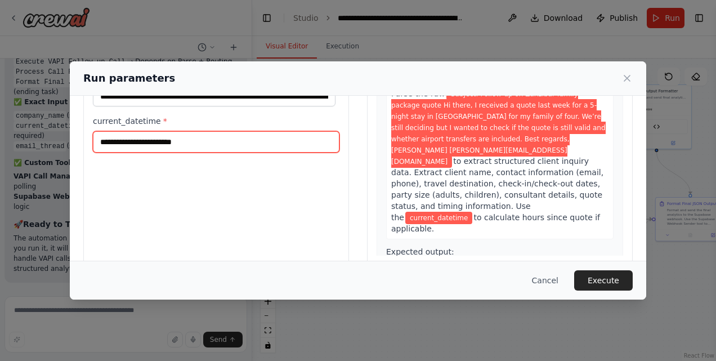
click at [208, 141] on input "current_datetime *" at bounding box center [216, 141] width 247 height 21
paste input "**********"
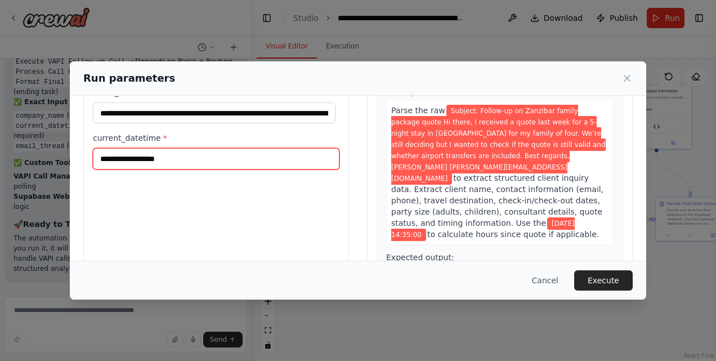
scroll to position [95, 0]
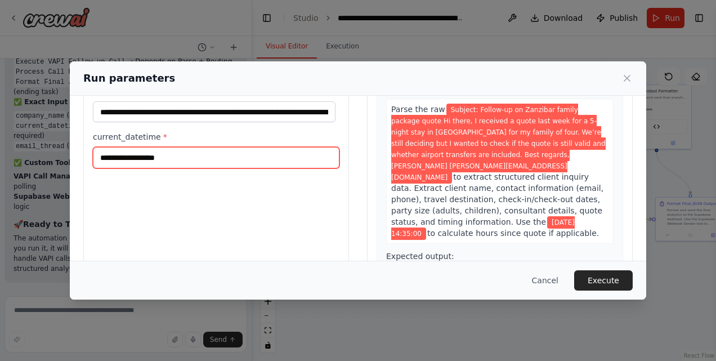
type input "**********"
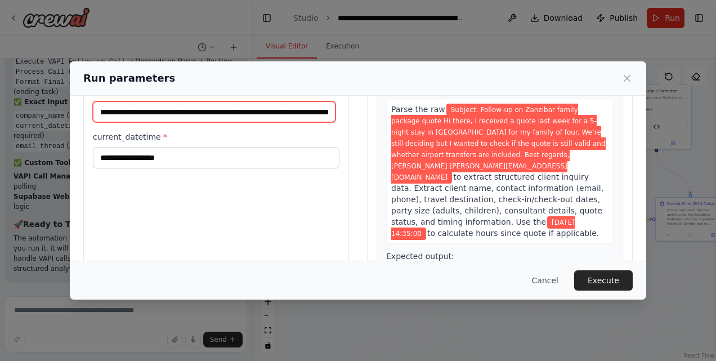
click at [320, 109] on input "**********" at bounding box center [214, 111] width 243 height 21
click at [334, 107] on input "**********" at bounding box center [214, 111] width 243 height 21
click at [323, 110] on input "**********" at bounding box center [214, 111] width 243 height 21
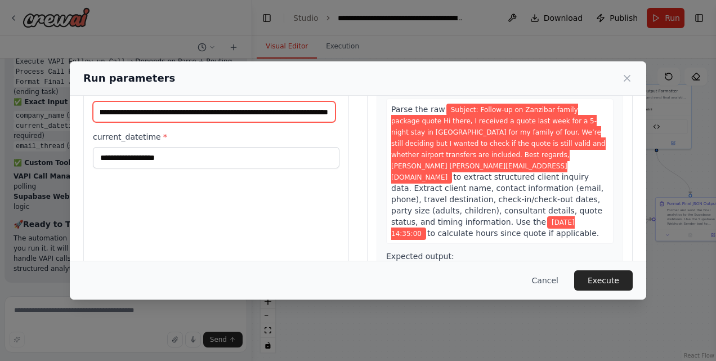
click at [323, 110] on input "**********" at bounding box center [214, 111] width 243 height 21
click at [332, 114] on input "**********" at bounding box center [214, 111] width 243 height 21
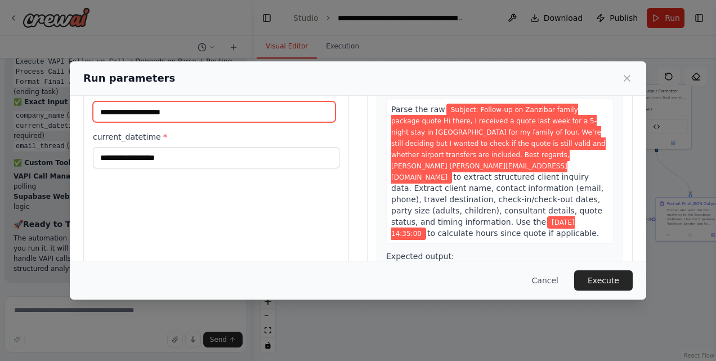
scroll to position [0, 0]
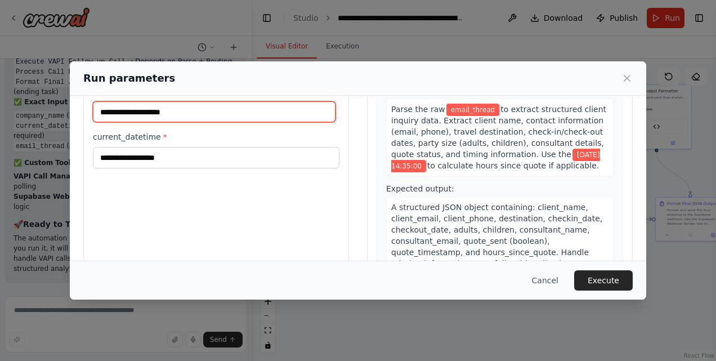
paste input "**********"
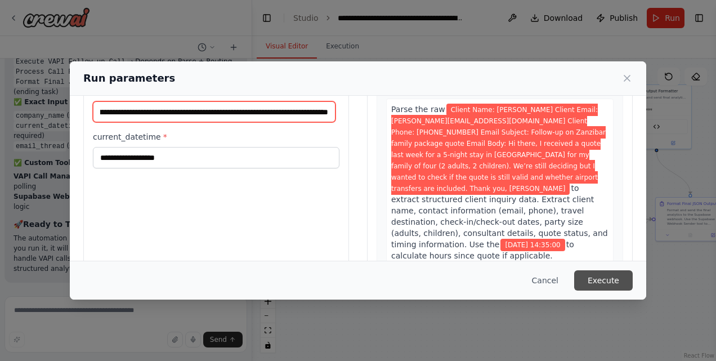
type input "**********"
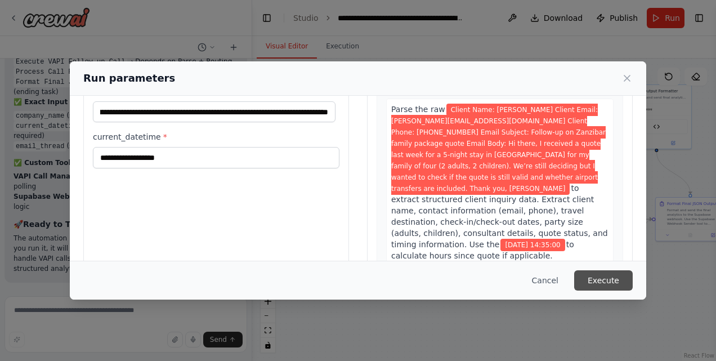
scroll to position [0, 0]
click at [596, 275] on button "Execute" at bounding box center [603, 280] width 59 height 20
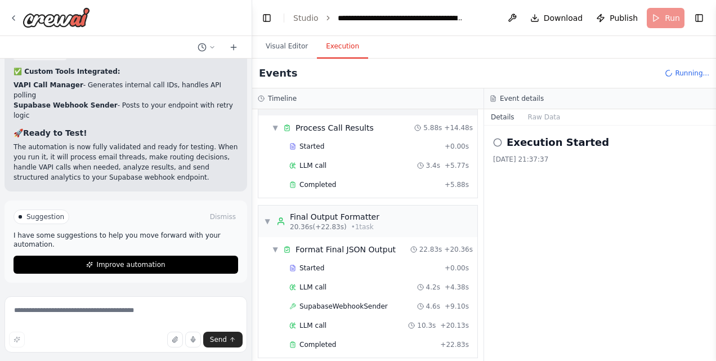
scroll to position [8298, 0]
click at [674, 14] on span "Run" at bounding box center [672, 17] width 15 height 11
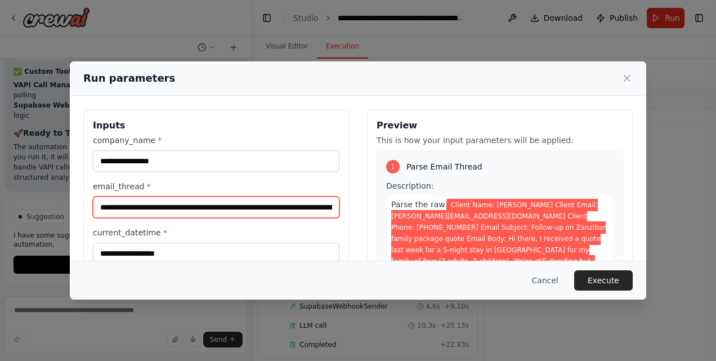
click at [238, 209] on input "**********" at bounding box center [216, 206] width 247 height 21
drag, startPoint x: 294, startPoint y: 203, endPoint x: 381, endPoint y: 221, distance: 88.5
click at [381, 221] on div "**********" at bounding box center [357, 242] width 549 height 267
click at [250, 199] on input "**********" at bounding box center [214, 206] width 243 height 21
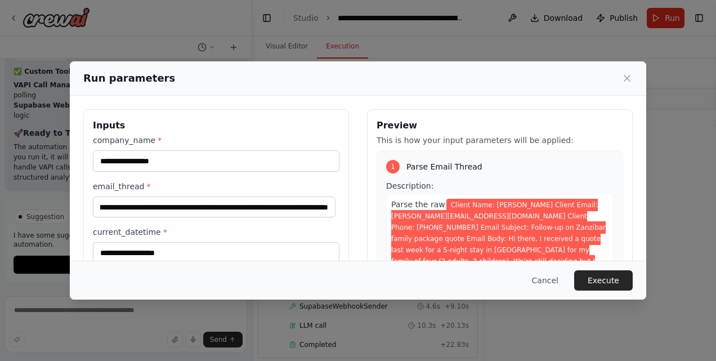
scroll to position [0, 0]
click at [417, 47] on div "**********" at bounding box center [358, 180] width 716 height 361
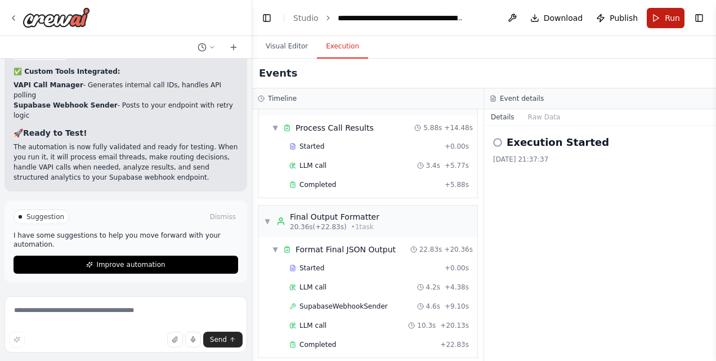
click at [667, 17] on span "Run" at bounding box center [672, 17] width 15 height 11
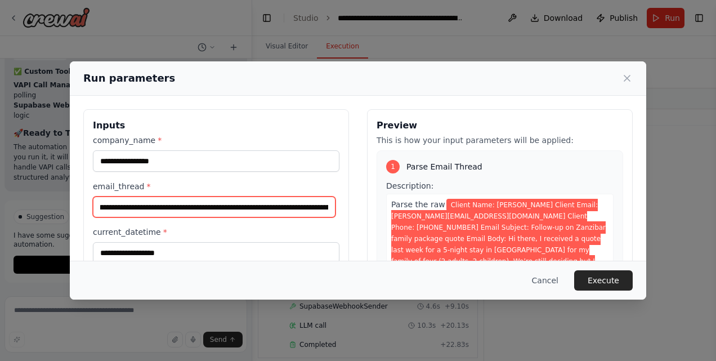
scroll to position [0, 254]
drag, startPoint x: 116, startPoint y: 204, endPoint x: 292, endPoint y: 213, distance: 176.4
click at [292, 213] on input "**********" at bounding box center [214, 206] width 243 height 21
click at [221, 212] on input "**********" at bounding box center [214, 206] width 243 height 21
click at [207, 208] on input "**********" at bounding box center [214, 206] width 243 height 21
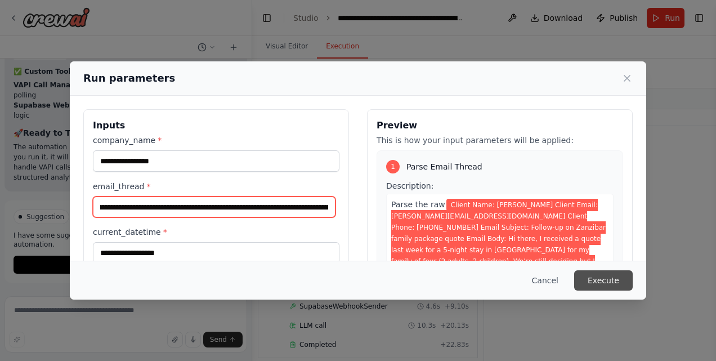
type input "**********"
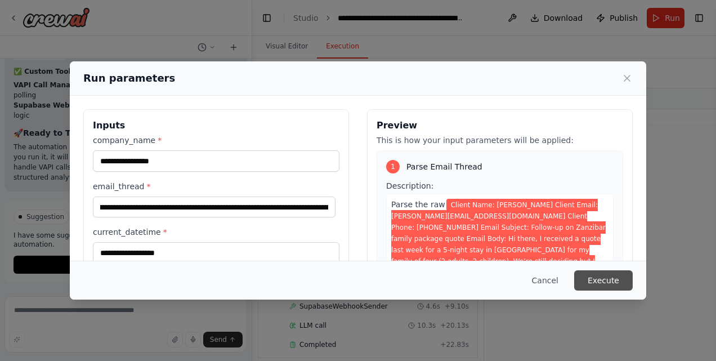
scroll to position [0, 0]
click at [594, 274] on button "Execute" at bounding box center [603, 280] width 59 height 20
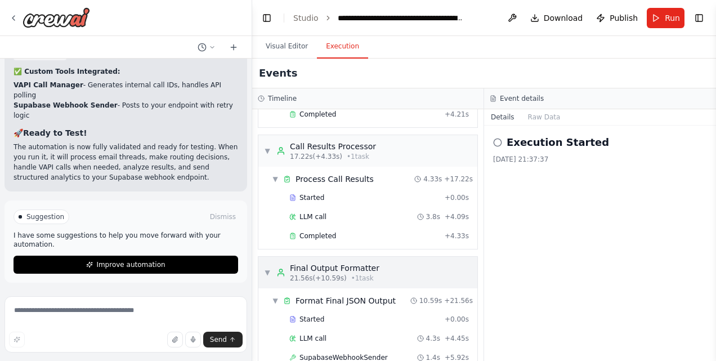
scroll to position [435, 0]
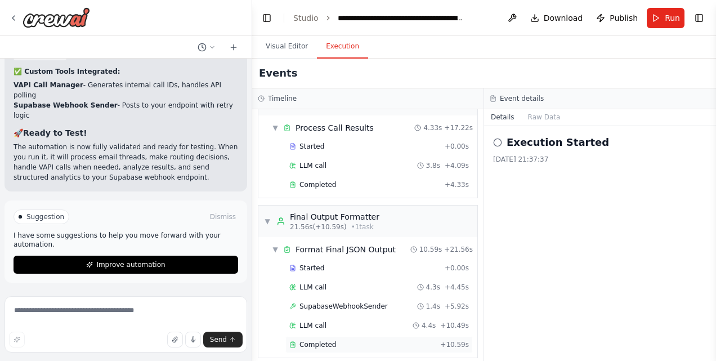
click at [311, 340] on span "Completed" at bounding box center [317, 344] width 37 height 9
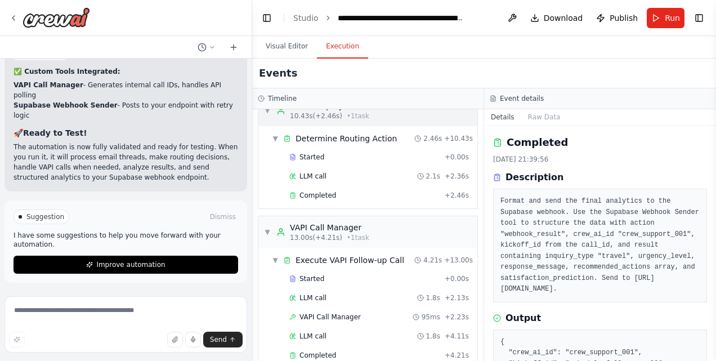
scroll to position [147, 0]
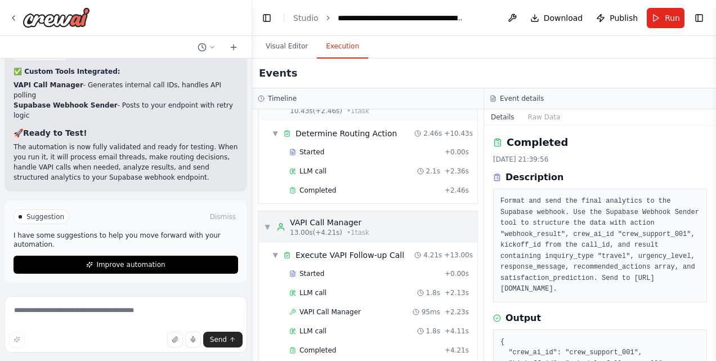
click at [340, 220] on div "VAPI Call Manager" at bounding box center [329, 222] width 79 height 11
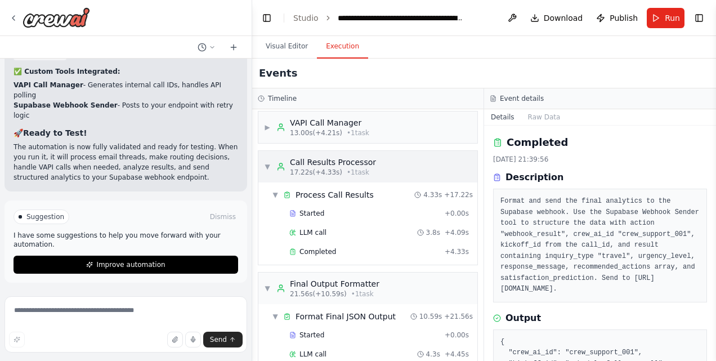
scroll to position [249, 0]
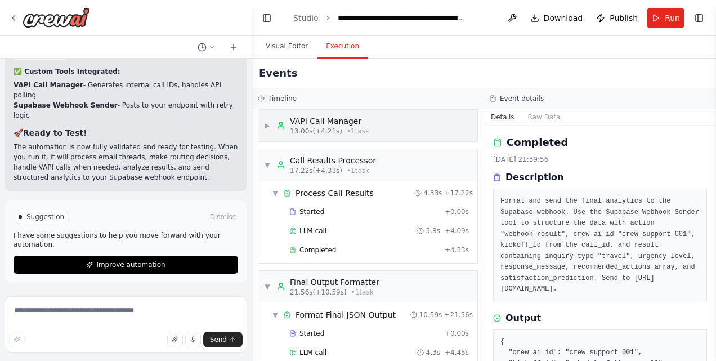
click at [293, 127] on span "13.00s (+4.21s)" at bounding box center [316, 131] width 52 height 9
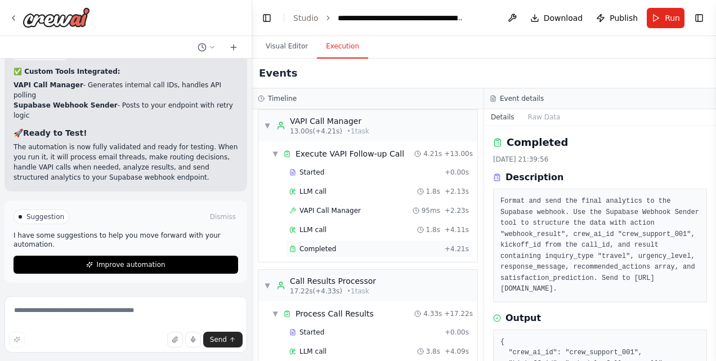
click at [359, 245] on div "Completed" at bounding box center [364, 248] width 151 height 9
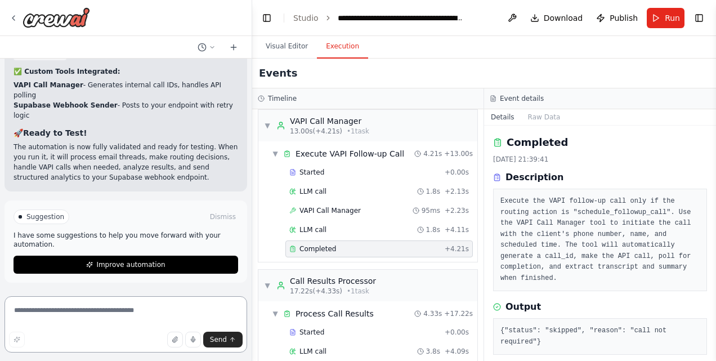
click at [114, 305] on textarea at bounding box center [126, 324] width 243 height 56
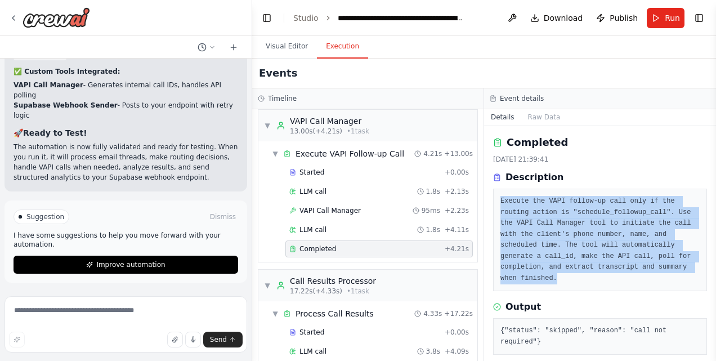
drag, startPoint x: 500, startPoint y: 198, endPoint x: 620, endPoint y: 262, distance: 136.5
click at [620, 262] on div "Execute the VAPI follow-up call only if the routing action is "schedule_followu…" at bounding box center [600, 240] width 214 height 102
drag, startPoint x: 620, startPoint y: 262, endPoint x: 554, endPoint y: 227, distance: 75.3
copy pre "Execute the VAPI follow-up call only if the routing action is "schedule_followu…"
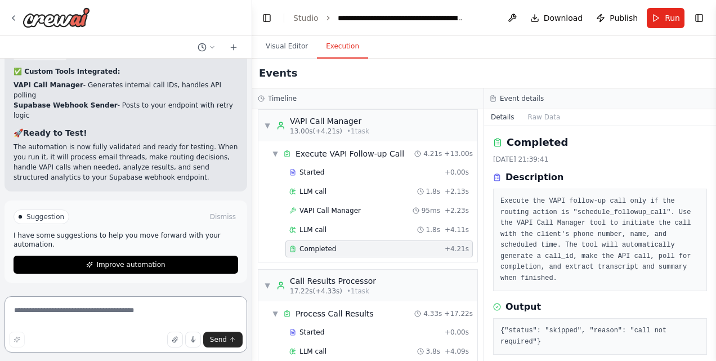
click at [49, 330] on textarea at bounding box center [126, 324] width 243 height 56
paste textarea "**********"
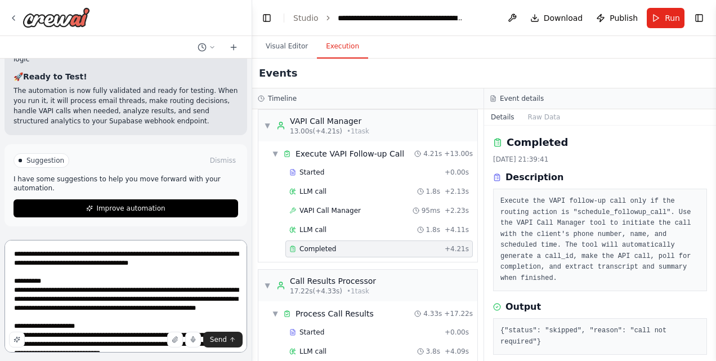
scroll to position [302, 0]
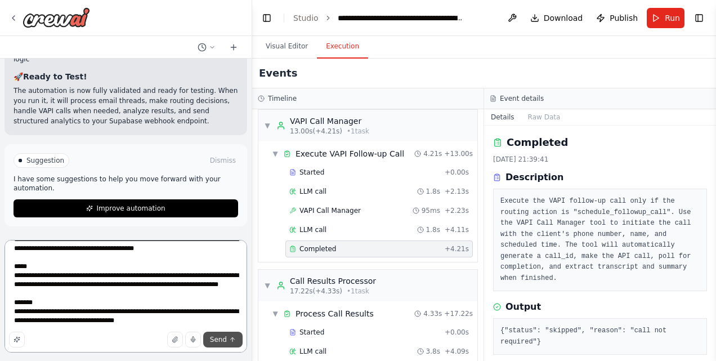
type textarea "**********"
click at [217, 339] on span "Send" at bounding box center [218, 339] width 17 height 9
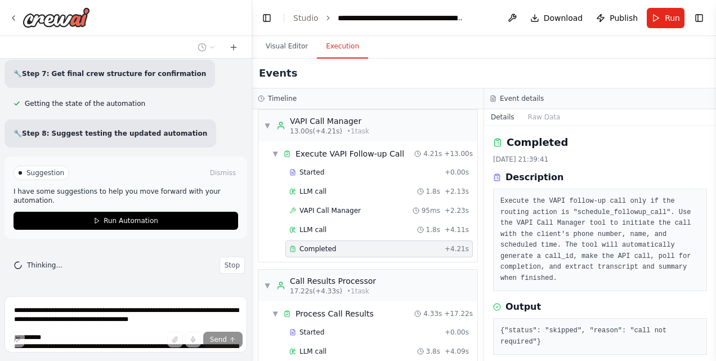
scroll to position [9420, 0]
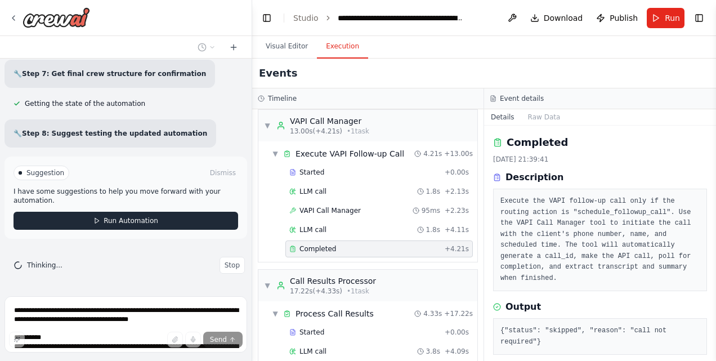
click at [133, 225] on span "Run Automation" at bounding box center [131, 220] width 55 height 9
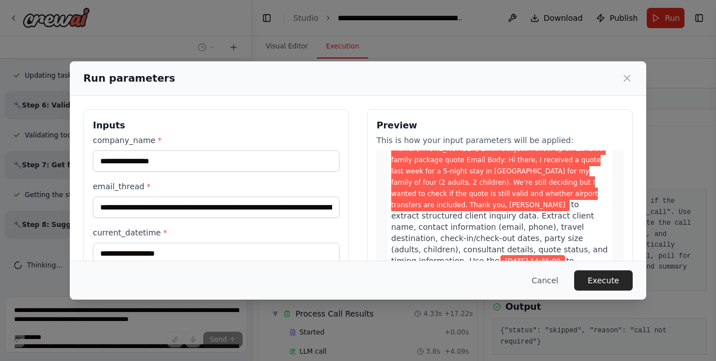
scroll to position [0, 0]
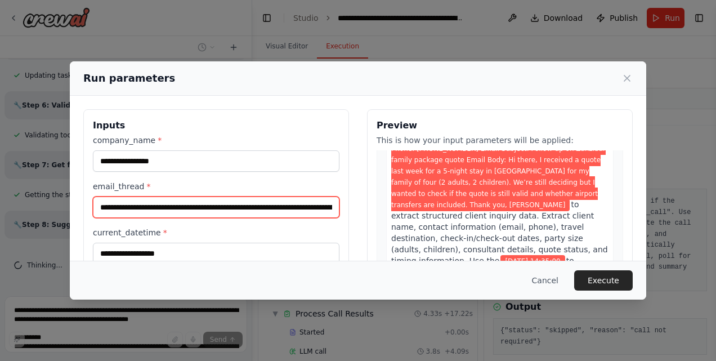
click at [274, 209] on input "**********" at bounding box center [216, 206] width 247 height 21
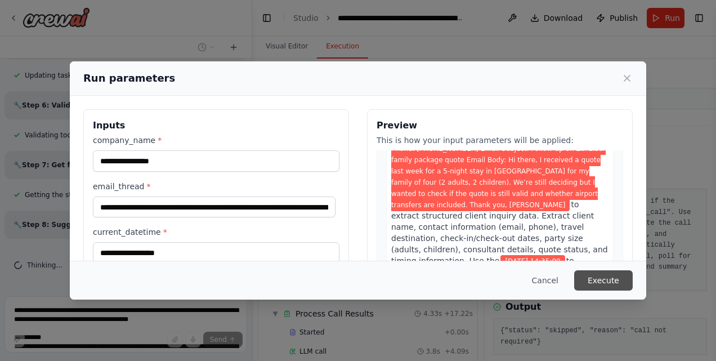
click at [594, 272] on button "Execute" at bounding box center [603, 280] width 59 height 20
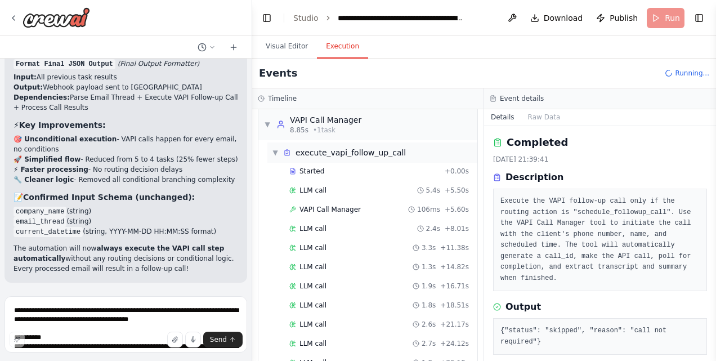
click at [337, 153] on span "execute_vapi_follow_up_call" at bounding box center [351, 152] width 110 height 11
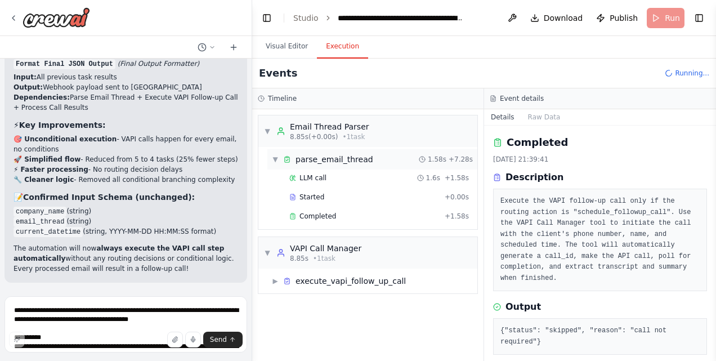
click at [335, 160] on span "parse_email_thread" at bounding box center [335, 159] width 78 height 11
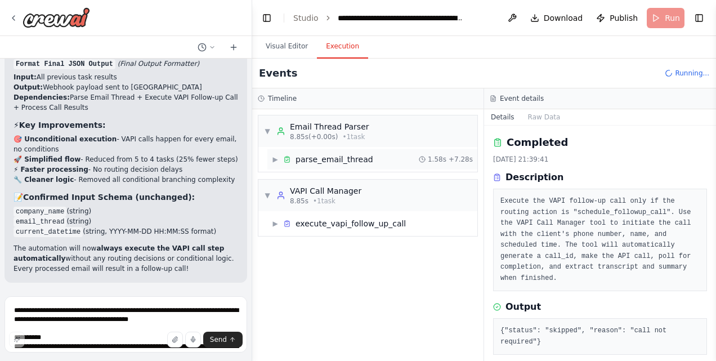
click at [335, 160] on span "parse_email_thread" at bounding box center [335, 159] width 78 height 11
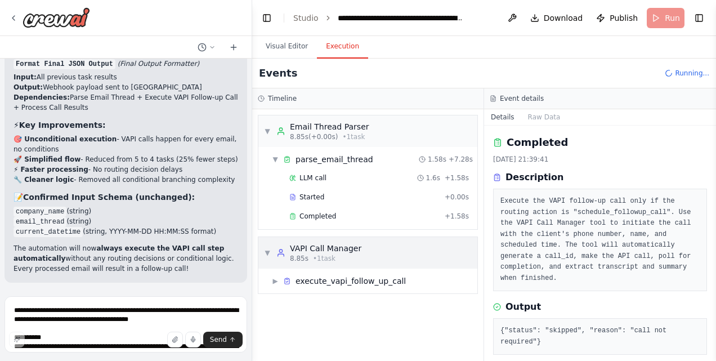
click at [320, 249] on div "VAPI Call Manager" at bounding box center [325, 248] width 71 height 11
click at [275, 280] on span "▶" at bounding box center [275, 280] width 7 height 9
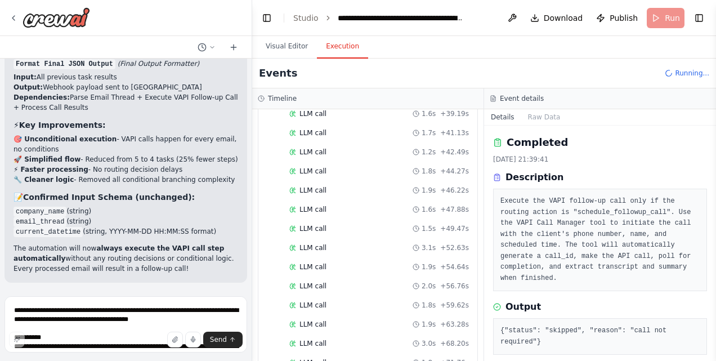
scroll to position [712, 0]
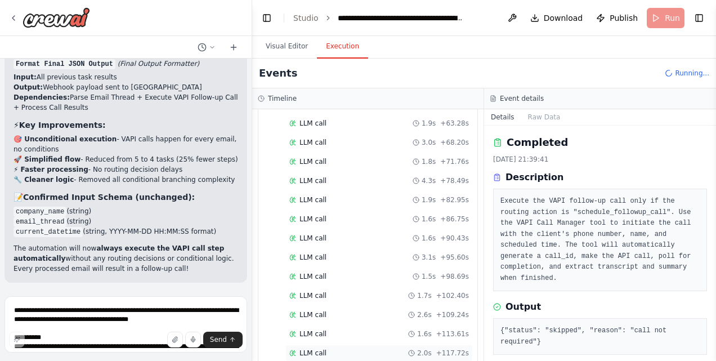
click at [327, 348] on div "LLM call 2.0s + 117.72s" at bounding box center [379, 352] width 180 height 9
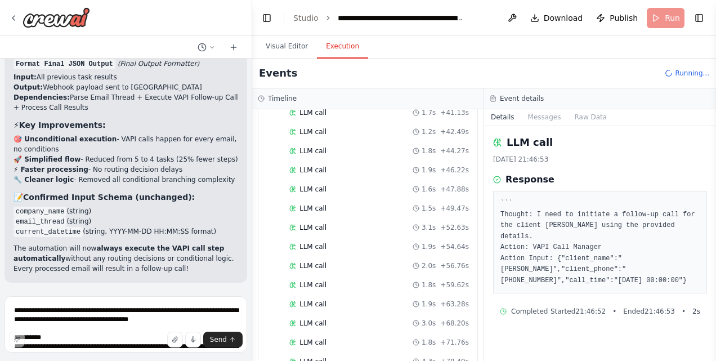
scroll to position [806, 0]
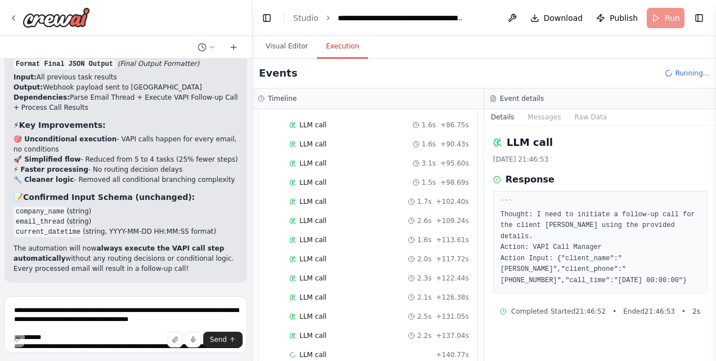
click at [276, 97] on h3 "Timeline" at bounding box center [282, 98] width 29 height 9
click at [320, 346] on div "LLM call + 140.77s" at bounding box center [378, 354] width 187 height 17
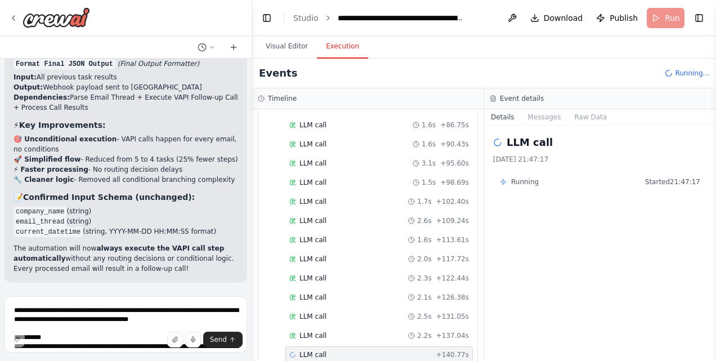
click at [515, 183] on span "Running" at bounding box center [525, 181] width 28 height 9
click at [151, 317] on textarea at bounding box center [126, 324] width 243 height 56
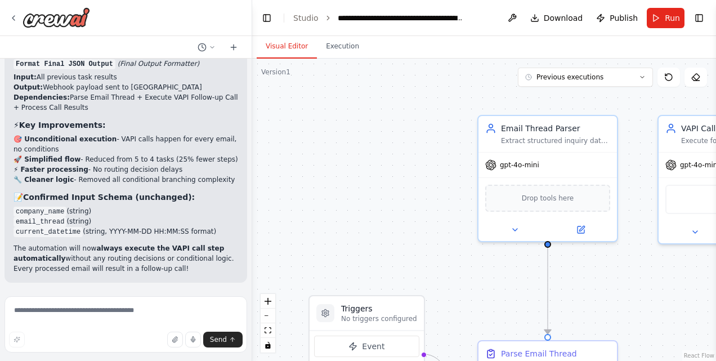
scroll to position [9929, 0]
click at [660, 16] on button "Run" at bounding box center [666, 18] width 38 height 20
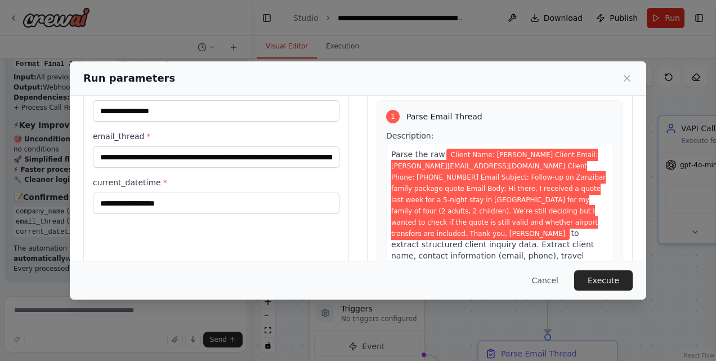
scroll to position [50, 0]
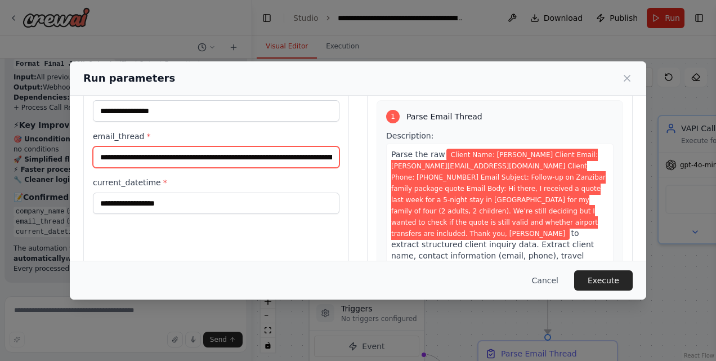
click at [188, 159] on input "**********" at bounding box center [216, 156] width 247 height 21
drag, startPoint x: 99, startPoint y: 154, endPoint x: 187, endPoint y: 155, distance: 89.0
click at [187, 155] on input "**********" at bounding box center [216, 156] width 247 height 21
click at [240, 159] on input "**********" at bounding box center [216, 156] width 247 height 21
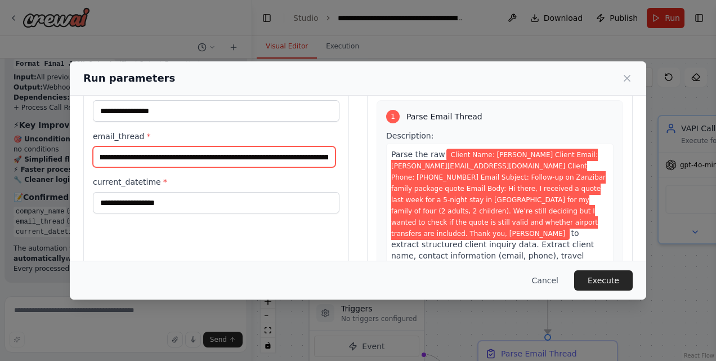
drag, startPoint x: 247, startPoint y: 157, endPoint x: 150, endPoint y: 160, distance: 96.9
click at [150, 160] on input "**********" at bounding box center [214, 156] width 243 height 21
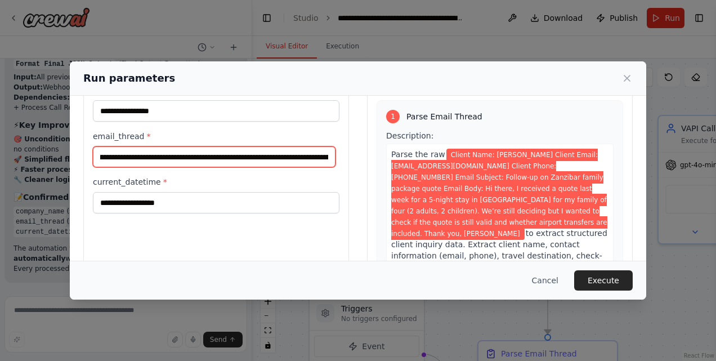
scroll to position [0, 523]
type input "**********"
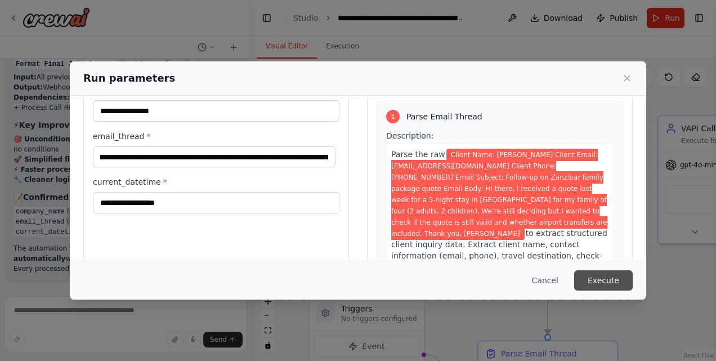
scroll to position [0, 0]
click at [603, 288] on button "Execute" at bounding box center [603, 280] width 59 height 20
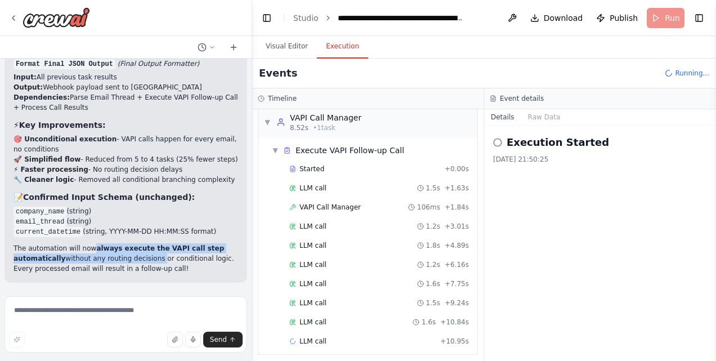
scroll to position [149, 0]
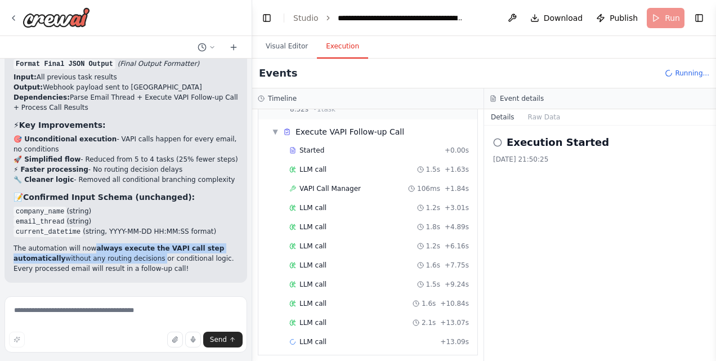
drag, startPoint x: 88, startPoint y: 247, endPoint x: 169, endPoint y: 266, distance: 82.7
click at [169, 266] on p "The automation will now always execute the VAPI call step automatically without…" at bounding box center [126, 258] width 225 height 30
drag, startPoint x: 169, startPoint y: 266, endPoint x: 133, endPoint y: 249, distance: 39.8
click at [133, 249] on strong "always execute the VAPI call step automatically" at bounding box center [119, 253] width 211 height 18
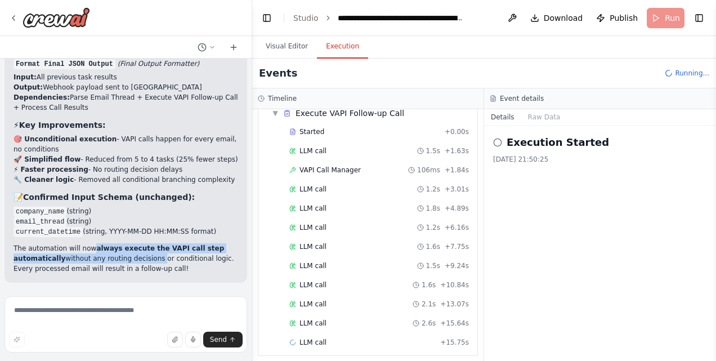
click at [200, 260] on p "The automation will now always execute the VAPI call step automatically without…" at bounding box center [126, 258] width 225 height 30
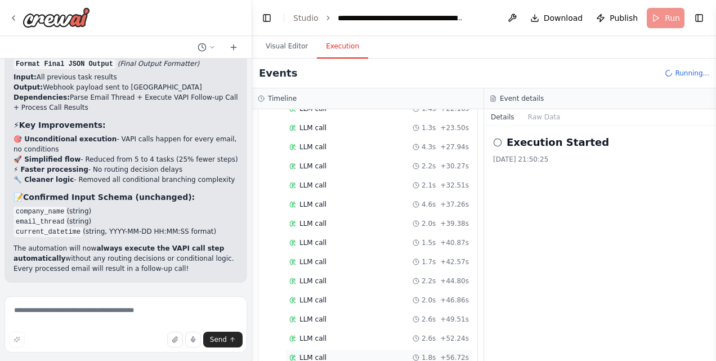
scroll to position [581, 0]
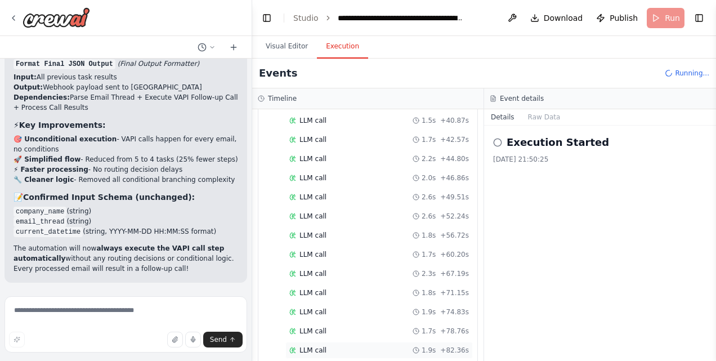
click at [323, 346] on div "LLM call 1.9s + 82.36s" at bounding box center [379, 350] width 180 height 9
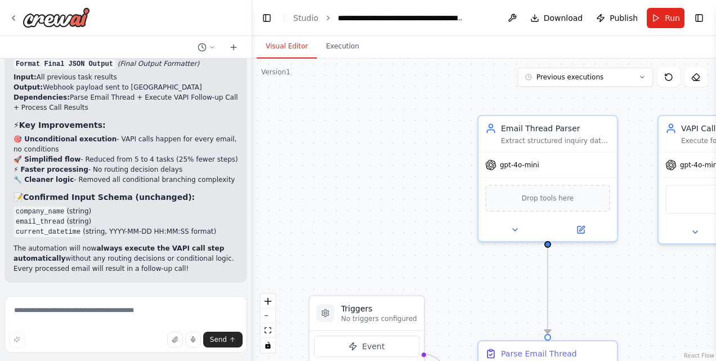
scroll to position [9929, 0]
click at [100, 310] on textarea at bounding box center [126, 324] width 243 height 56
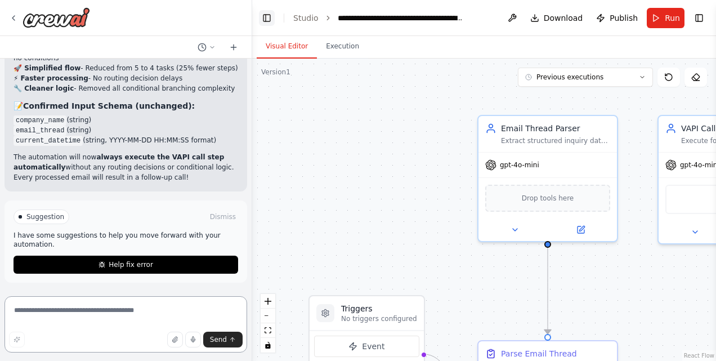
scroll to position [10020, 0]
click at [75, 321] on textarea at bounding box center [126, 324] width 243 height 56
paste textarea "**********"
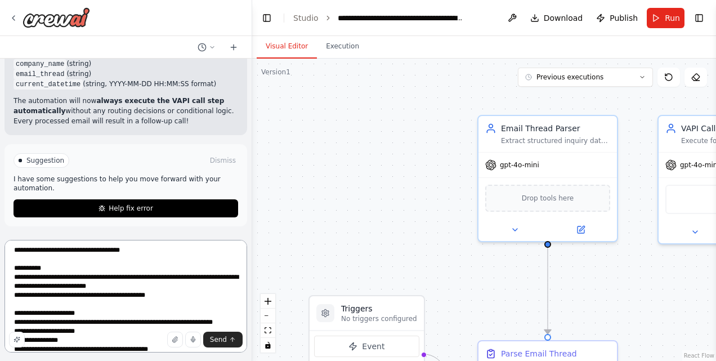
scroll to position [0, 0]
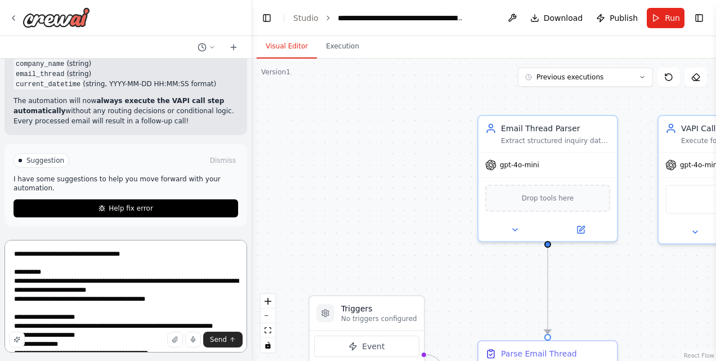
click at [14, 257] on textarea at bounding box center [126, 296] width 243 height 113
type textarea "**********"
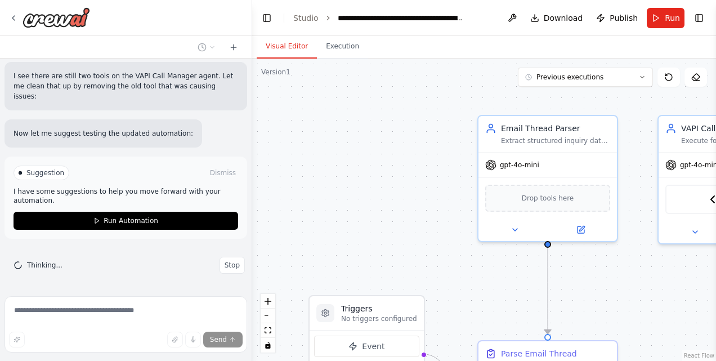
scroll to position [11469, 0]
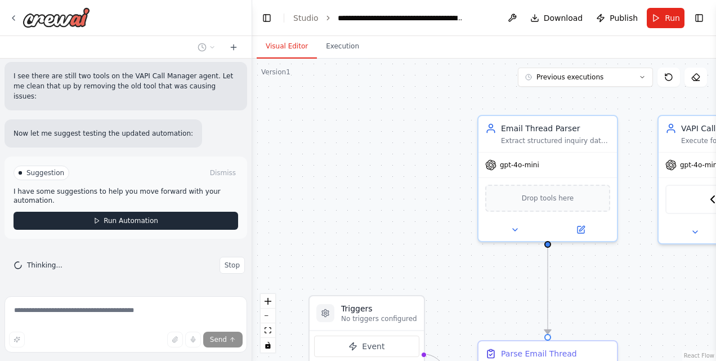
click at [133, 229] on button "Run Automation" at bounding box center [126, 221] width 225 height 18
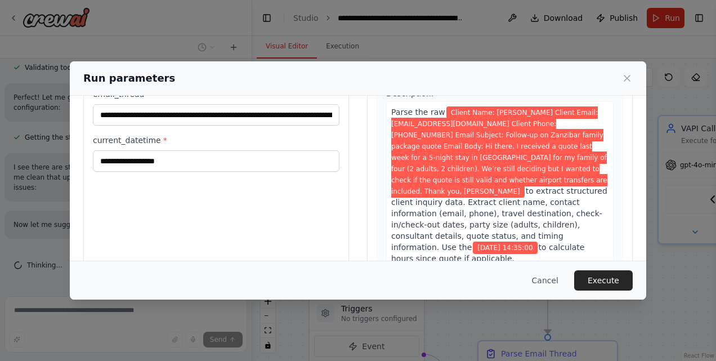
scroll to position [95, 0]
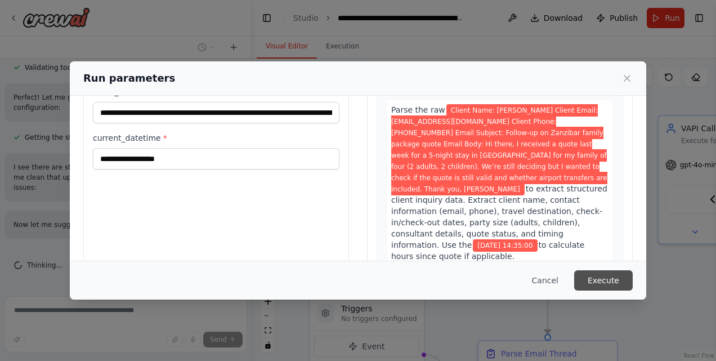
click at [595, 280] on button "Execute" at bounding box center [603, 280] width 59 height 20
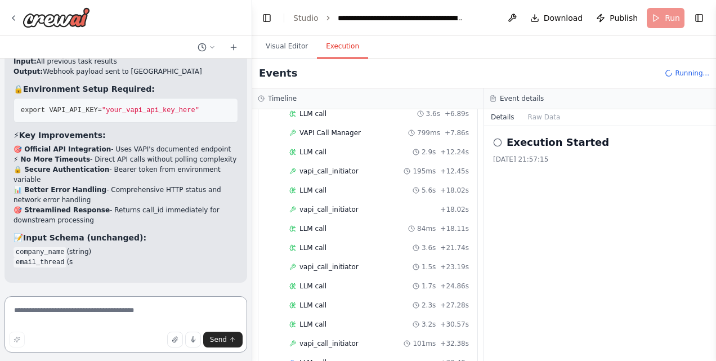
scroll to position [0, 0]
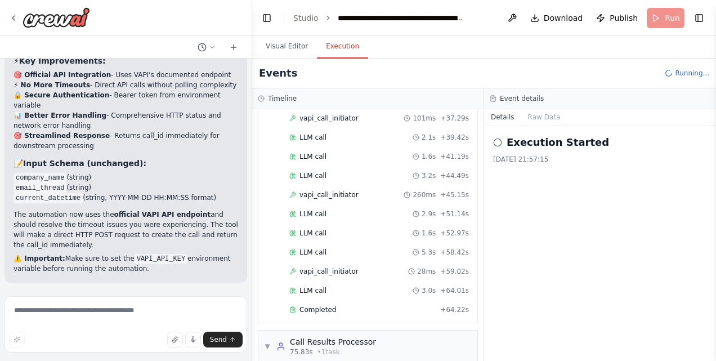
drag, startPoint x: 143, startPoint y: 274, endPoint x: 12, endPoint y: 261, distance: 131.2
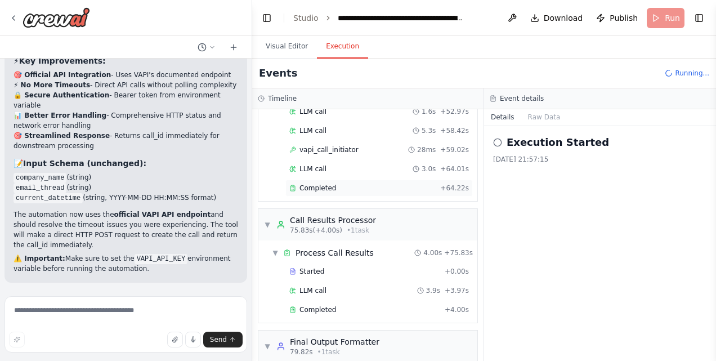
click at [347, 184] on div "Completed" at bounding box center [362, 188] width 146 height 9
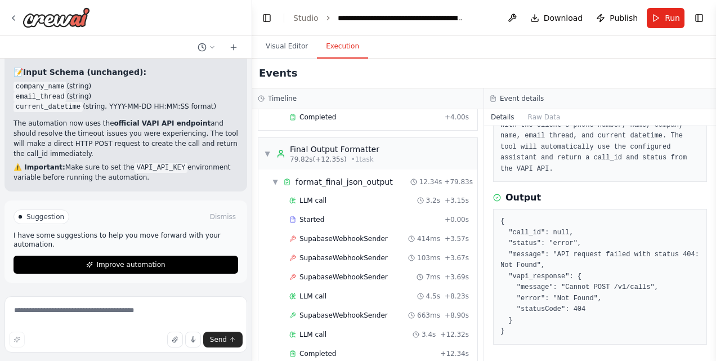
scroll to position [12468, 0]
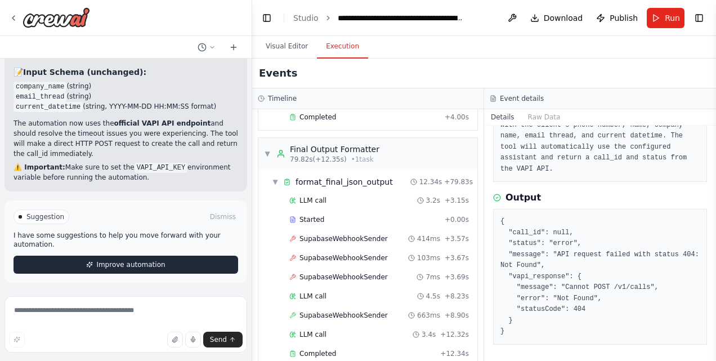
click at [115, 263] on span "Improve automation" at bounding box center [130, 264] width 69 height 9
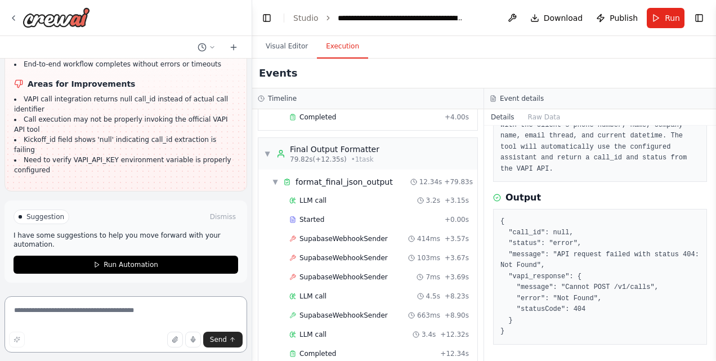
scroll to position [12881, 0]
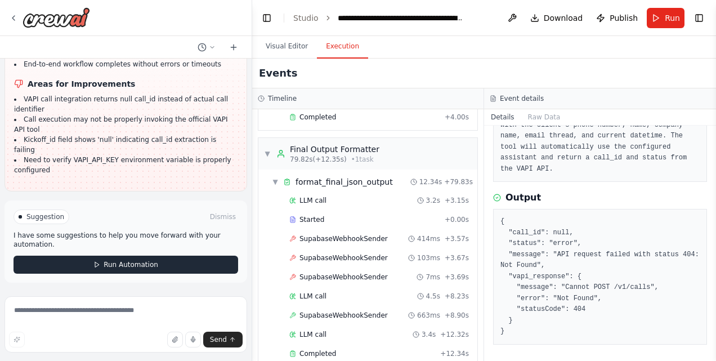
click at [95, 263] on icon at bounding box center [96, 264] width 7 height 7
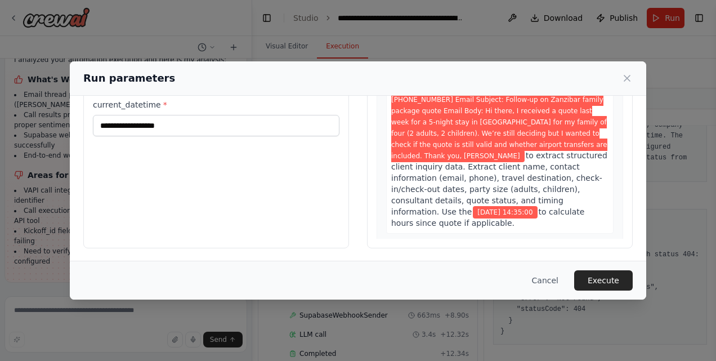
scroll to position [0, 0]
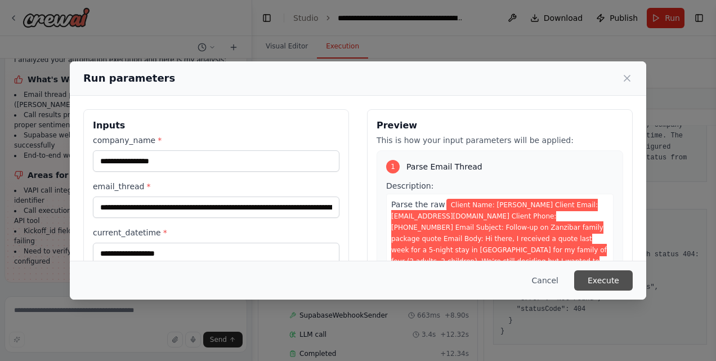
click at [588, 281] on button "Execute" at bounding box center [603, 280] width 59 height 20
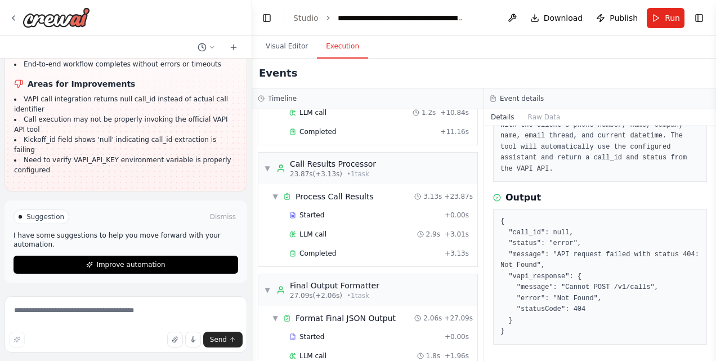
scroll to position [277, 0]
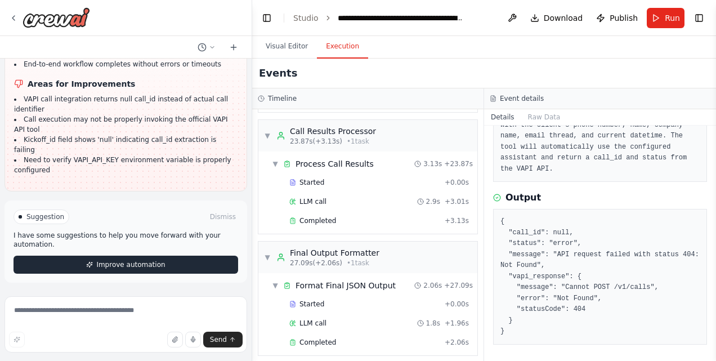
click at [123, 264] on span "Improve automation" at bounding box center [130, 264] width 69 height 9
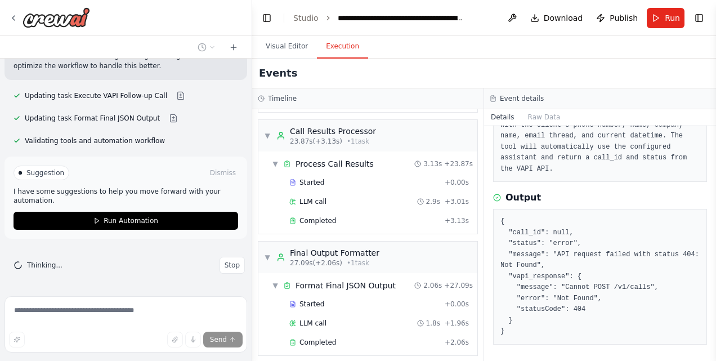
scroll to position [12978, 0]
drag, startPoint x: 41, startPoint y: 142, endPoint x: 157, endPoint y: 152, distance: 116.4
click at [157, 71] on p "I can see the automation timed out (600s) and the final task failed with "Canno…" at bounding box center [126, 50] width 225 height 41
drag, startPoint x: 157, startPoint y: 152, endPoint x: 93, endPoint y: 167, distance: 65.4
click at [93, 71] on p "I can see the automation timed out (600s) and the final task failed with "Canno…" at bounding box center [126, 50] width 225 height 41
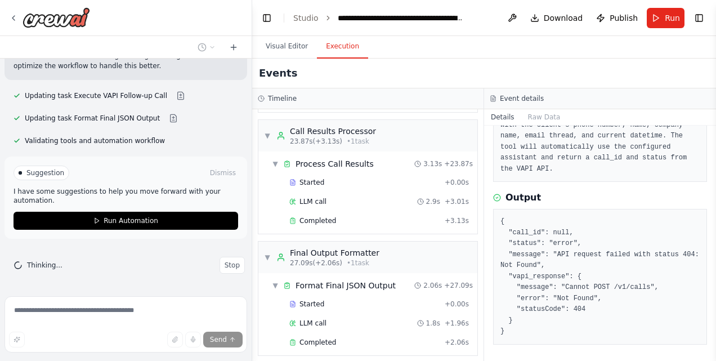
scroll to position [13076, 0]
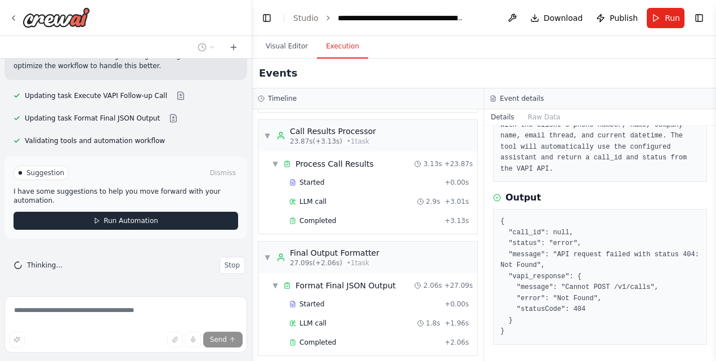
click at [100, 217] on button "Run Automation" at bounding box center [126, 221] width 225 height 18
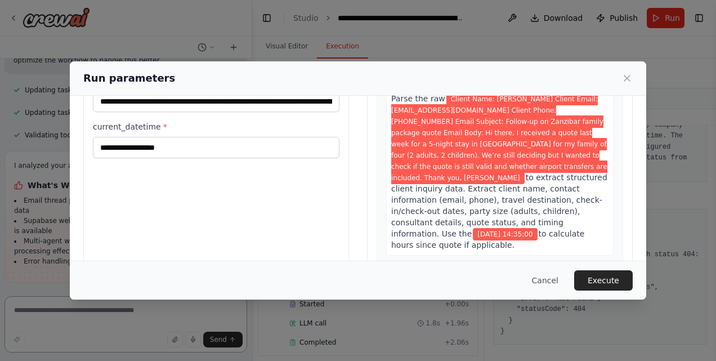
scroll to position [126, 0]
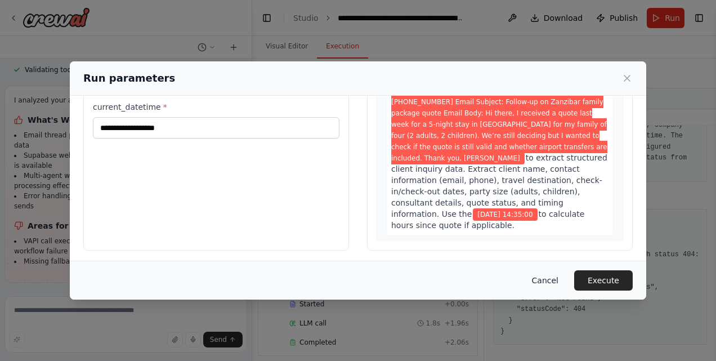
click at [553, 283] on button "Cancel" at bounding box center [545, 280] width 44 height 20
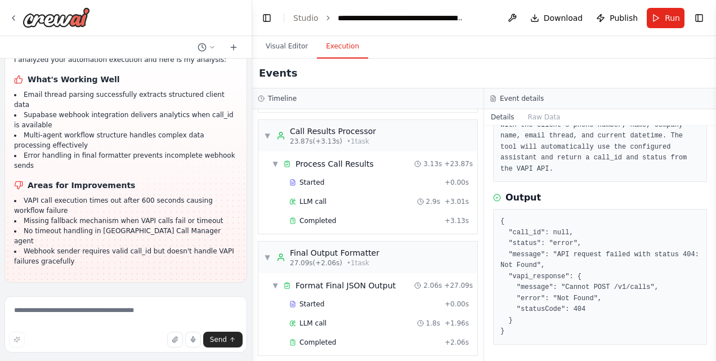
scroll to position [13157, 0]
click at [670, 18] on span "Run" at bounding box center [672, 17] width 15 height 11
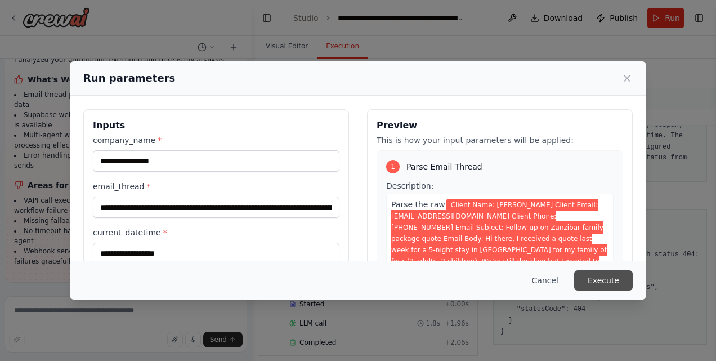
click at [600, 274] on button "Execute" at bounding box center [603, 280] width 59 height 20
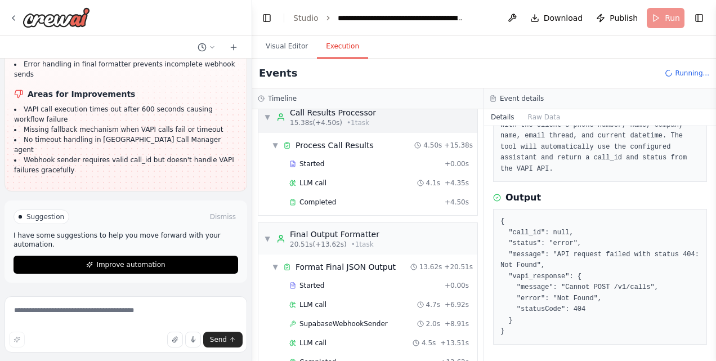
scroll to position [13248, 0]
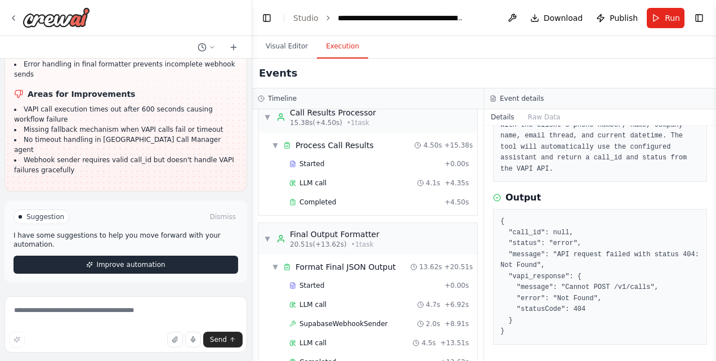
click at [131, 262] on span "Improve automation" at bounding box center [130, 264] width 69 height 9
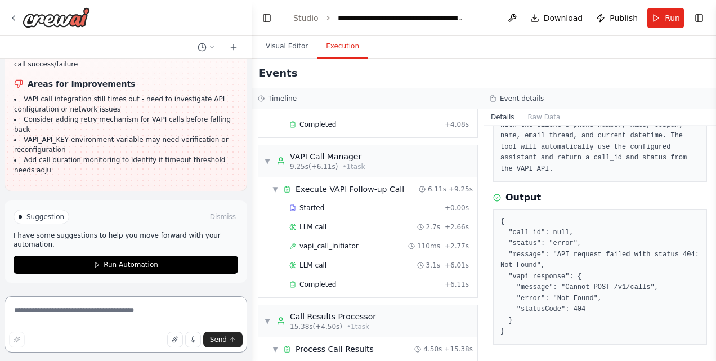
scroll to position [13588, 0]
drag, startPoint x: 141, startPoint y: 169, endPoint x: 129, endPoint y: 165, distance: 12.1
click at [129, 165] on li "Add call duration monitoring to identify if timeout threshold needs adjustment" at bounding box center [125, 165] width 223 height 20
drag, startPoint x: 129, startPoint y: 165, endPoint x: 88, endPoint y: 162, distance: 41.2
click at [88, 162] on li "Add call duration monitoring to identify if timeout threshold needs adjustment" at bounding box center [125, 165] width 223 height 20
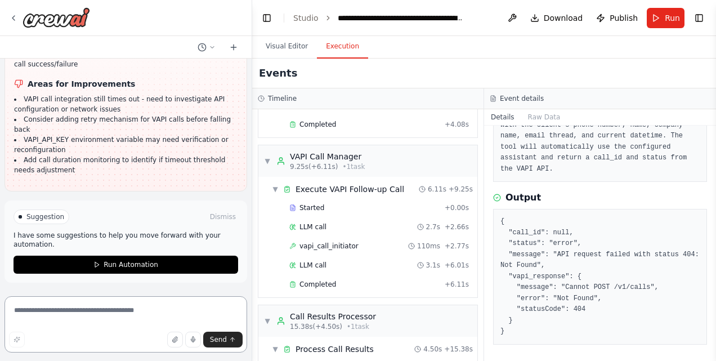
click at [66, 313] on textarea at bounding box center [126, 324] width 243 height 56
type textarea "*"
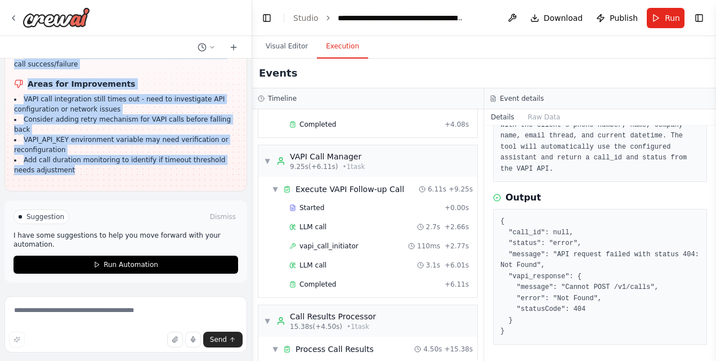
scroll to position [13380, 0]
drag, startPoint x: 56, startPoint y: 176, endPoint x: 14, endPoint y: 170, distance: 43.2
click at [14, 170] on div "I analyzed your automation execution and here is my analysis: What's Working We…" at bounding box center [125, 54] width 223 height 242
drag, startPoint x: 14, startPoint y: 170, endPoint x: 60, endPoint y: 193, distance: 51.4
copy div "I analyzed your automation execution and here is my analysis: What's Working We…"
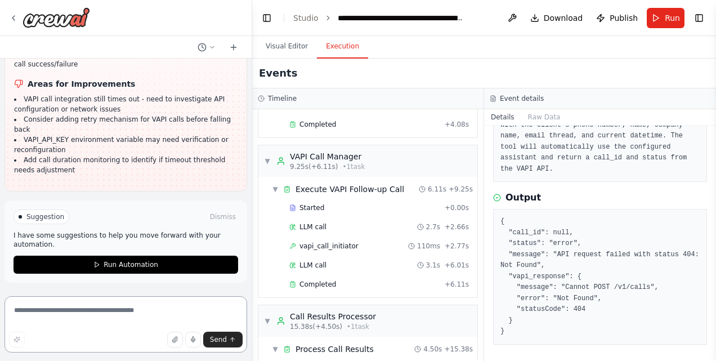
click at [51, 318] on textarea at bounding box center [126, 324] width 243 height 56
paste textarea "**********"
type textarea "**********"
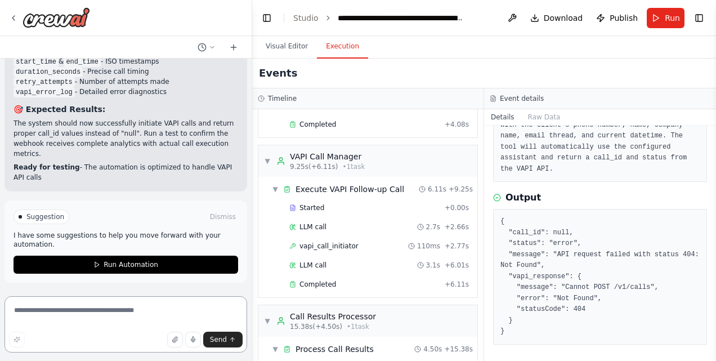
scroll to position [15336, 0]
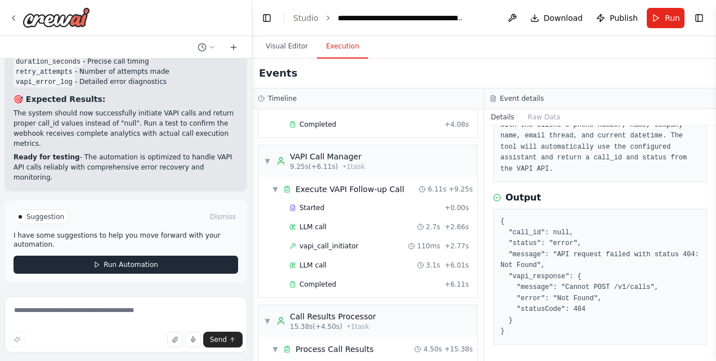
click at [80, 260] on button "Run Automation" at bounding box center [126, 265] width 225 height 18
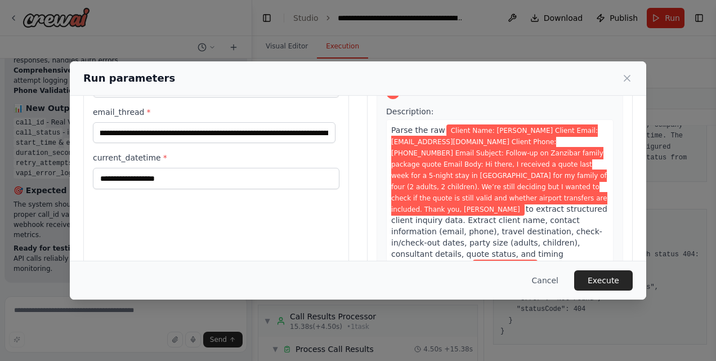
scroll to position [0, 171]
click at [622, 275] on button "Execute" at bounding box center [603, 280] width 59 height 20
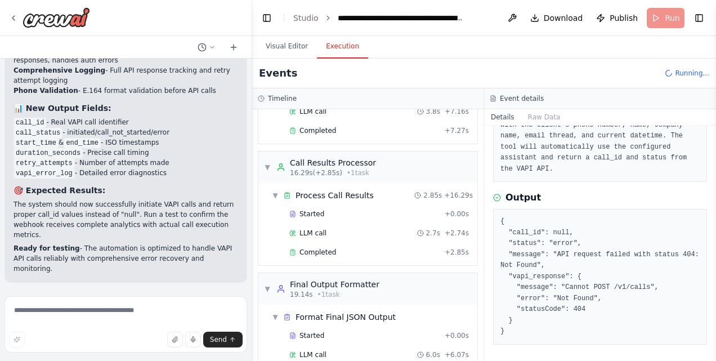
scroll to position [239, 0]
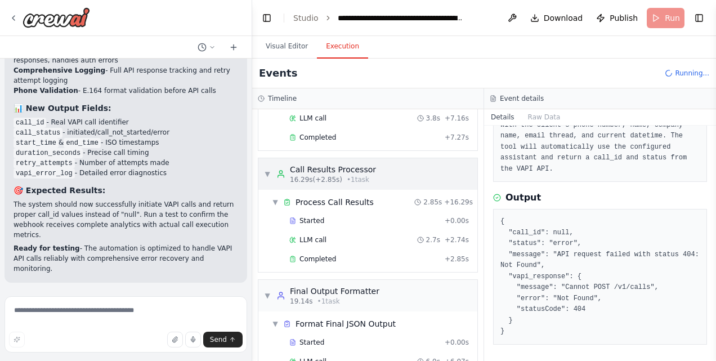
click at [269, 164] on div "▼ Call Results Processor 16.29s (+2.85s) • 1 task" at bounding box center [320, 174] width 112 height 20
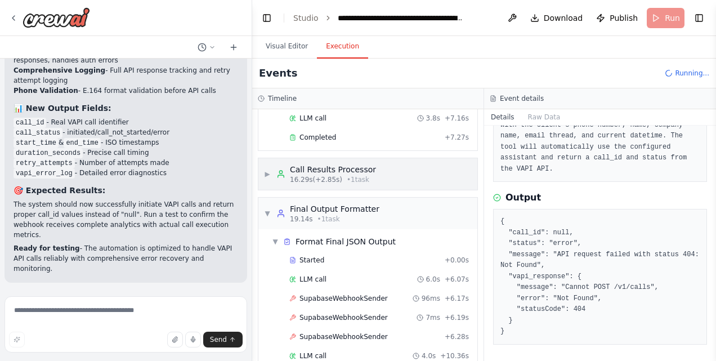
click at [370, 174] on div "▶ Call Results Processor 16.29s (+2.85s) • 1 task" at bounding box center [367, 174] width 219 height 32
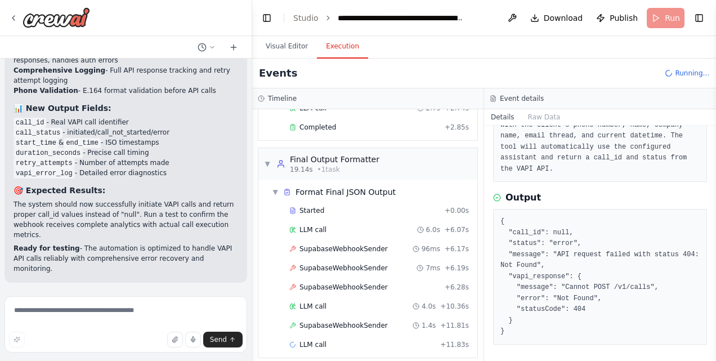
scroll to position [15336, 0]
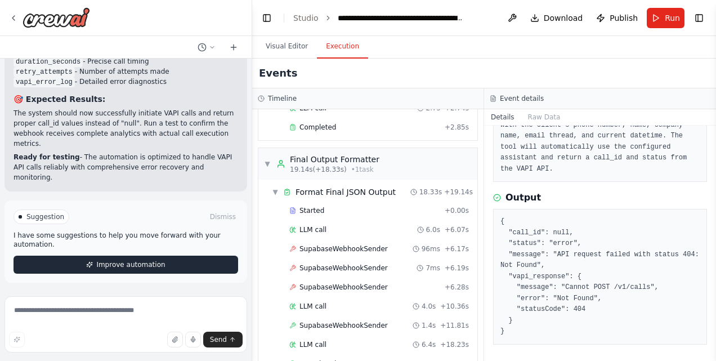
click at [119, 264] on span "Improve automation" at bounding box center [130, 264] width 69 height 9
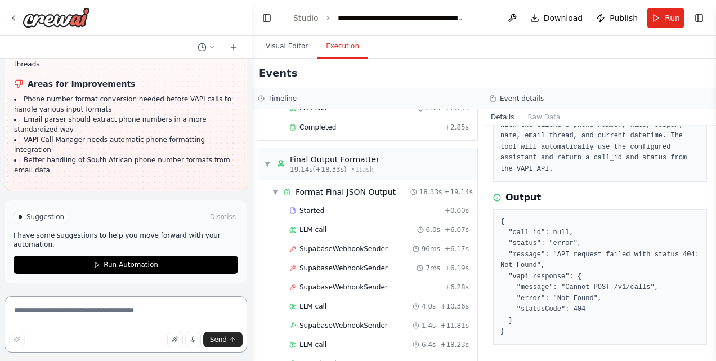
scroll to position [16107, 0]
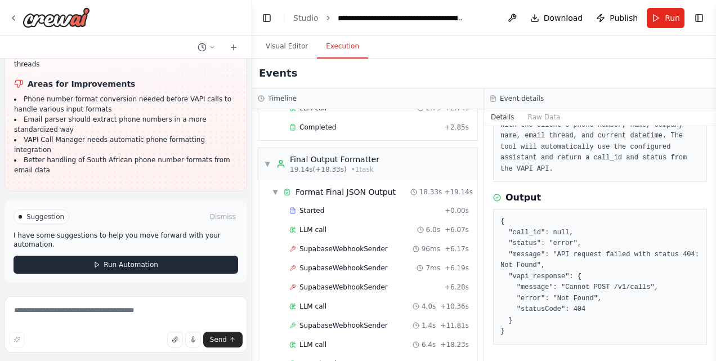
click at [107, 262] on span "Run Automation" at bounding box center [131, 264] width 55 height 9
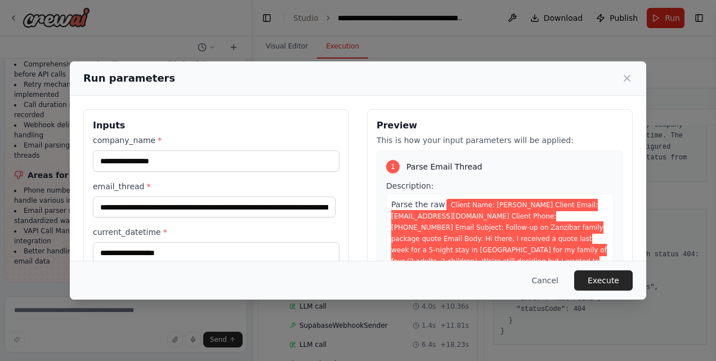
scroll to position [47, 0]
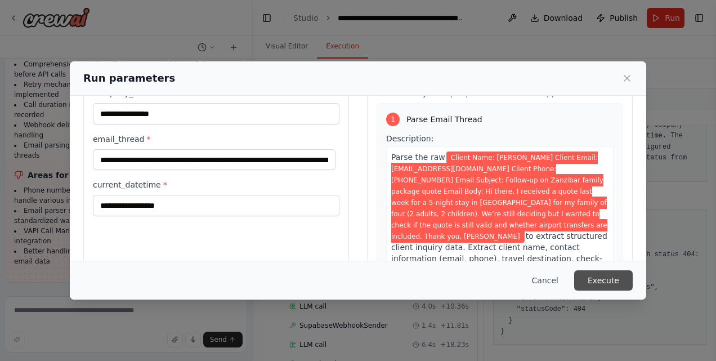
click at [596, 271] on button "Execute" at bounding box center [603, 280] width 59 height 20
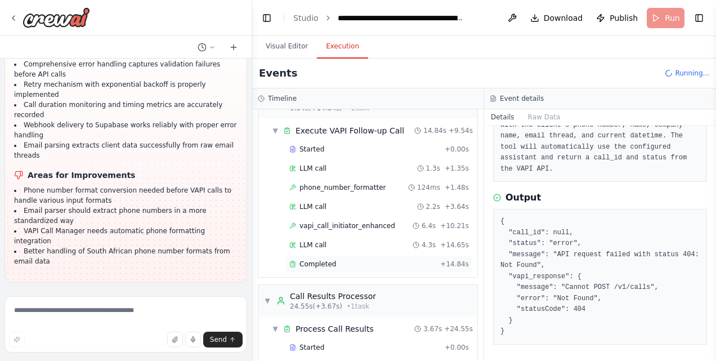
scroll to position [148, 0]
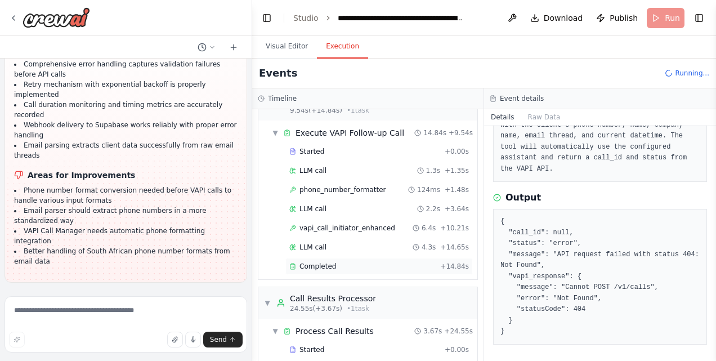
click at [327, 262] on span "Completed" at bounding box center [317, 266] width 37 height 9
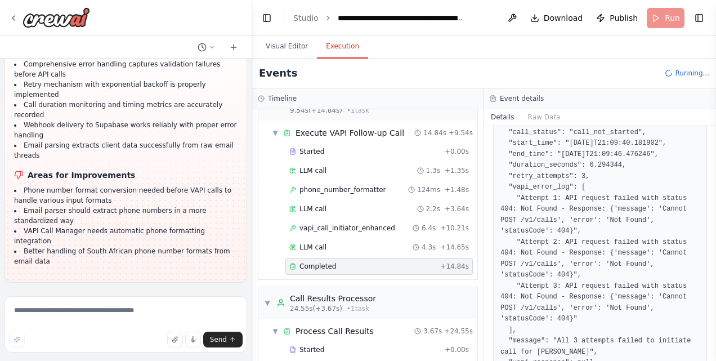
scroll to position [296, 0]
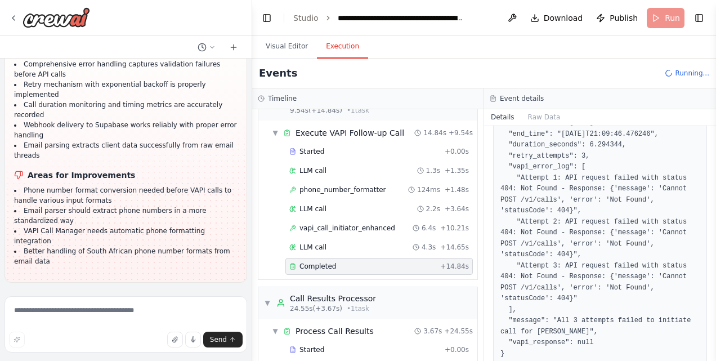
drag, startPoint x: 499, startPoint y: 276, endPoint x: 584, endPoint y: 363, distance: 121.4
click at [584, 360] on html "Hello! I'm the CrewAI assistant. What kind of automation do you want to build? …" at bounding box center [358, 180] width 716 height 361
drag, startPoint x: 584, startPoint y: 363, endPoint x: 501, endPoint y: 235, distance: 152.6
copy pre "{ "call_id": null, "call_status": "call_not_started", "start_time": "[DATE]T21:…"
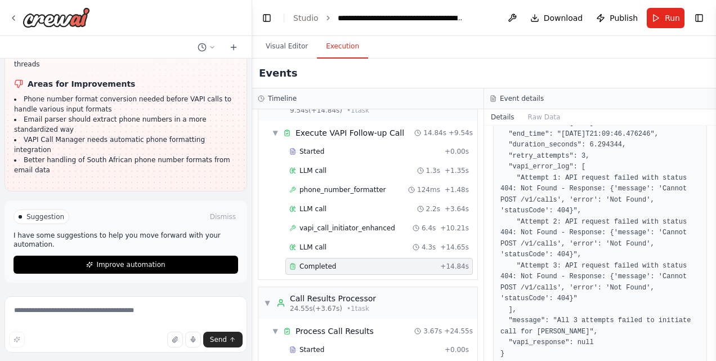
scroll to position [16107, 0]
click at [81, 313] on textarea at bounding box center [126, 324] width 243 height 56
paste textarea "**********"
type textarea "**********"
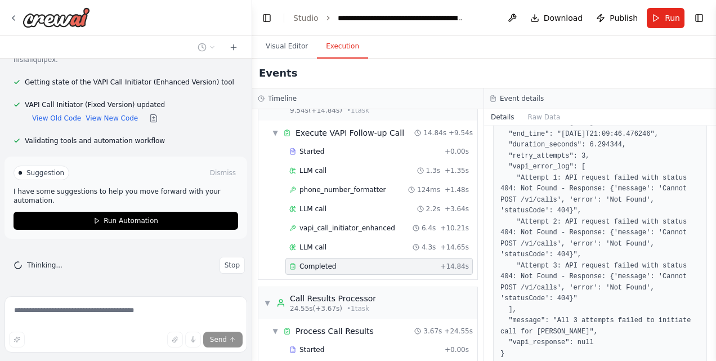
scroll to position [17129, 0]
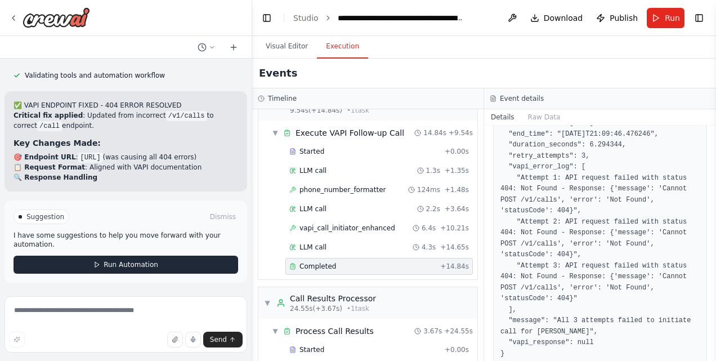
click at [121, 262] on span "Run Automation" at bounding box center [131, 264] width 55 height 9
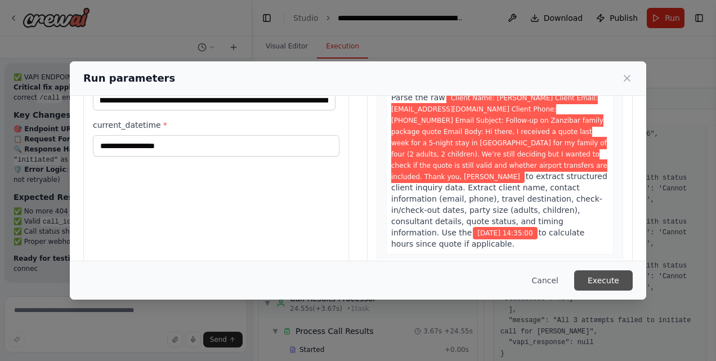
scroll to position [17234, 0]
click at [607, 285] on button "Execute" at bounding box center [603, 280] width 59 height 20
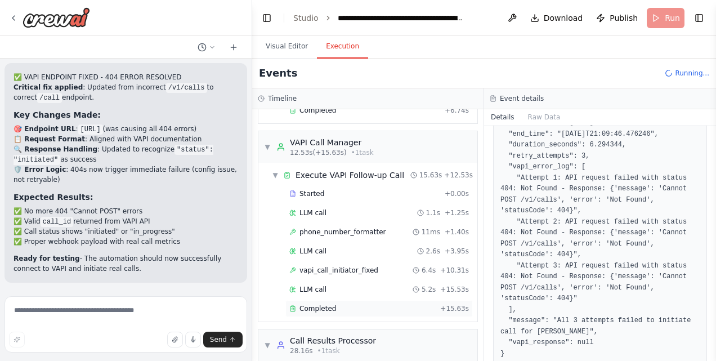
scroll to position [176, 0]
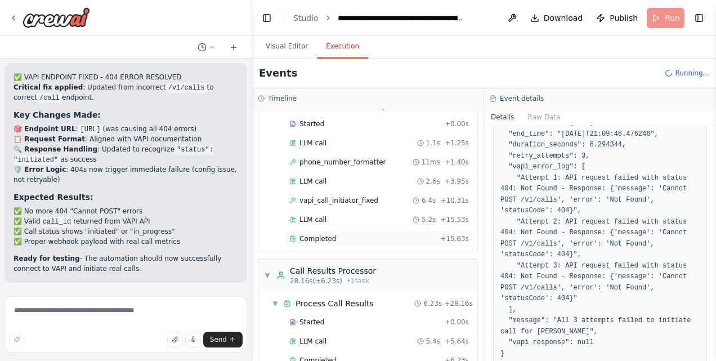
click at [327, 234] on span "Completed" at bounding box center [317, 238] width 37 height 9
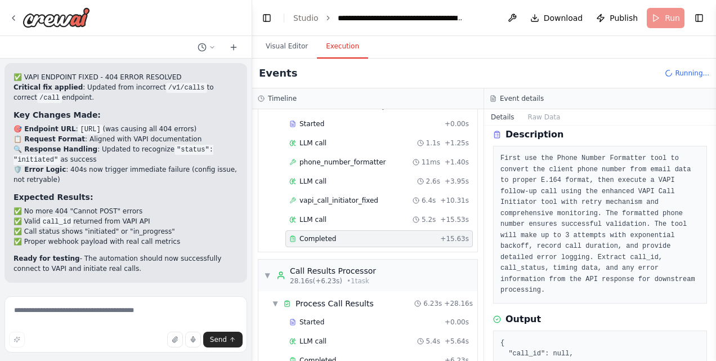
scroll to position [84, 0]
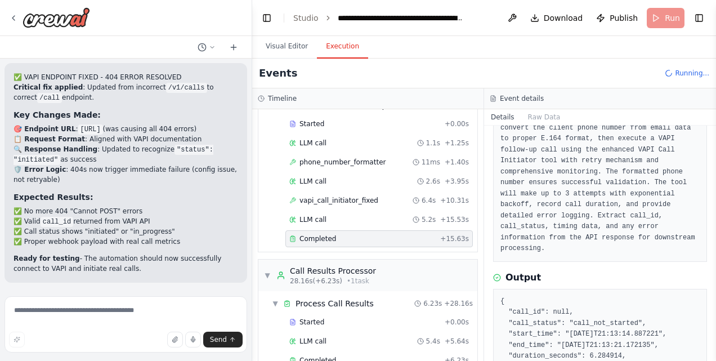
drag, startPoint x: 597, startPoint y: 325, endPoint x: 498, endPoint y: 280, distance: 108.3
copy pre "{ "call_id": null, "call_status": "call_not_started", "start_time": "[DATE]T21:…"
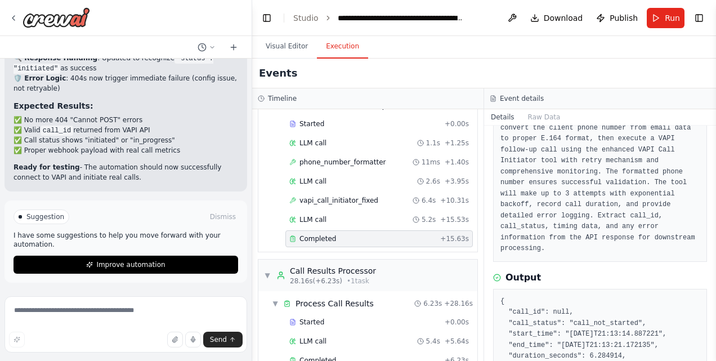
scroll to position [17324, 0]
click at [75, 309] on textarea at bounding box center [126, 324] width 243 height 56
paste textarea "**********"
type textarea "**********"
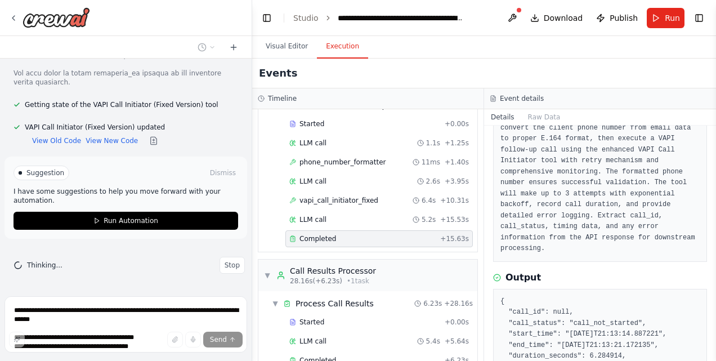
scroll to position [18289, 0]
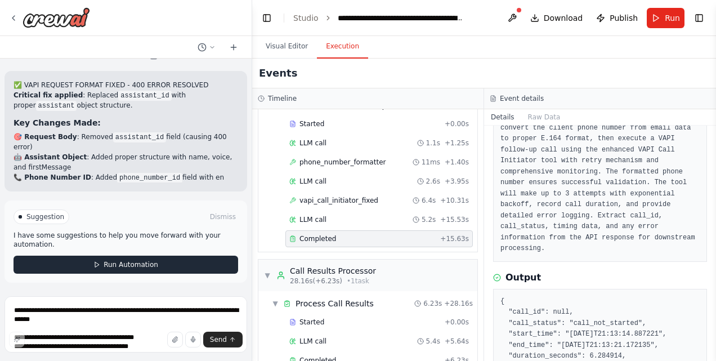
click at [119, 263] on span "Run Automation" at bounding box center [131, 264] width 55 height 9
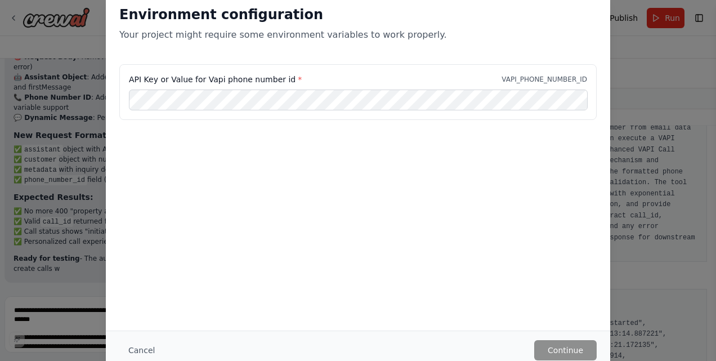
scroll to position [18445, 0]
click at [86, 145] on div "Environment configuration Your project might require some environment variables…" at bounding box center [358, 180] width 716 height 361
click at [628, 133] on div "Environment configuration Your project might require some environment variables…" at bounding box center [358, 180] width 716 height 361
click at [133, 348] on button "Cancel" at bounding box center [141, 350] width 44 height 20
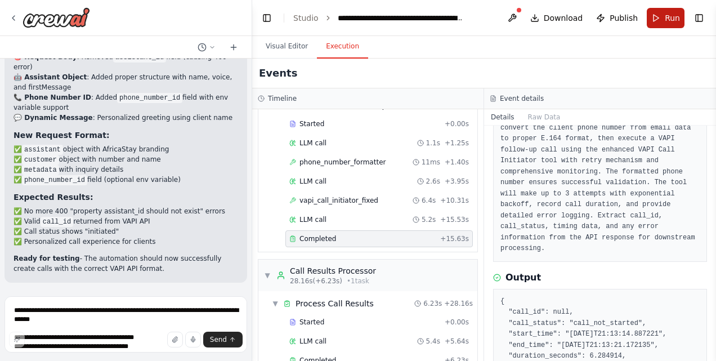
click at [668, 17] on span "Run" at bounding box center [672, 17] width 15 height 11
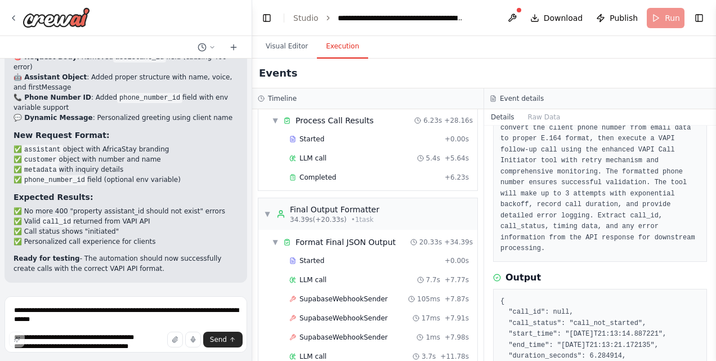
scroll to position [427, 0]
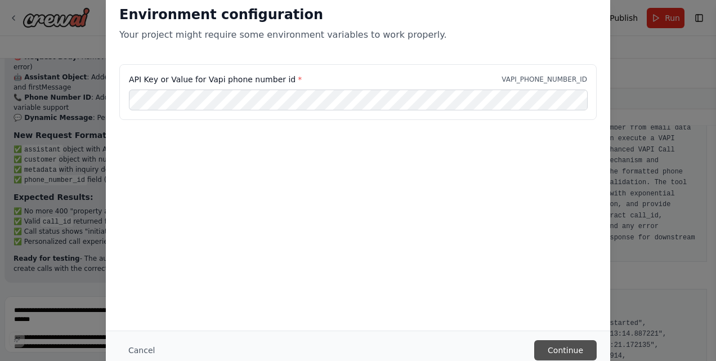
click at [576, 351] on button "Continue" at bounding box center [565, 350] width 62 height 20
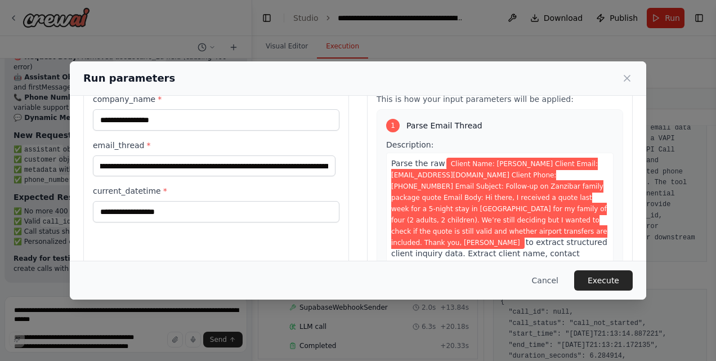
scroll to position [0, 188]
click at [600, 274] on button "Execute" at bounding box center [603, 280] width 59 height 20
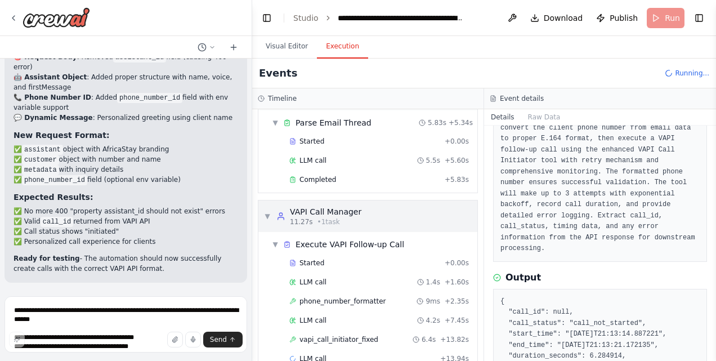
scroll to position [55, 0]
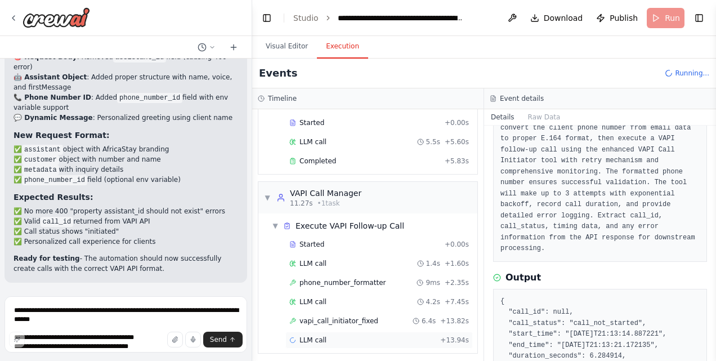
click at [337, 336] on div "LLM call + 13.94s" at bounding box center [379, 340] width 180 height 9
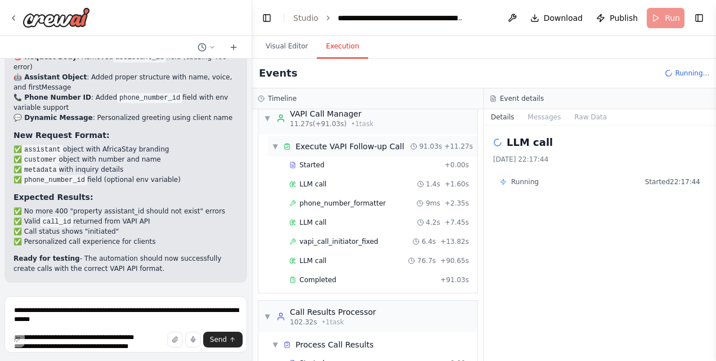
scroll to position [133, 0]
click at [338, 257] on div "LLM call 76.7s + 90.65s" at bounding box center [379, 261] width 180 height 9
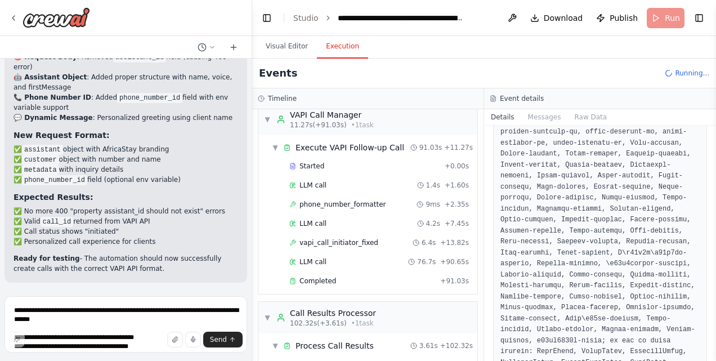
scroll to position [2993, 0]
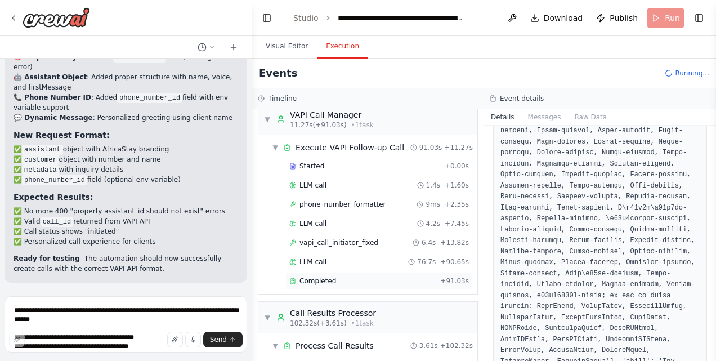
click at [368, 276] on div "Completed" at bounding box center [362, 280] width 146 height 9
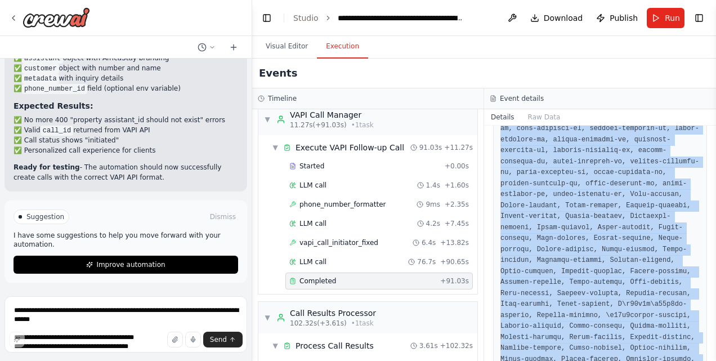
scroll to position [3095, 0]
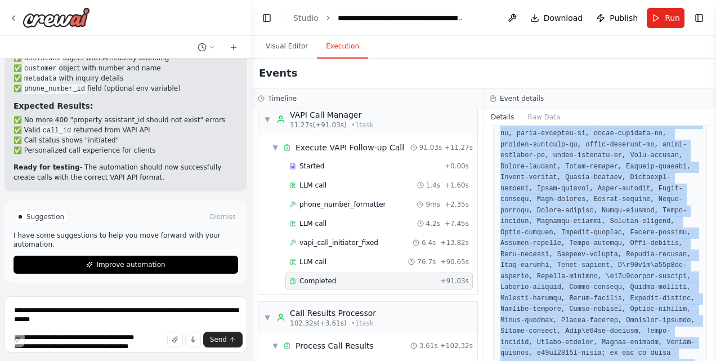
drag, startPoint x: 501, startPoint y: 158, endPoint x: 600, endPoint y: 327, distance: 196.3
copy pre "{ "call_id": null, "call_status": "call_not_started", "start_time": "[DATE]T21:…"
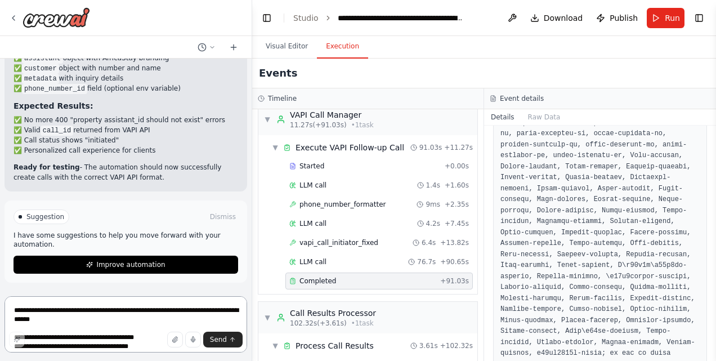
click at [66, 309] on textarea at bounding box center [126, 324] width 243 height 56
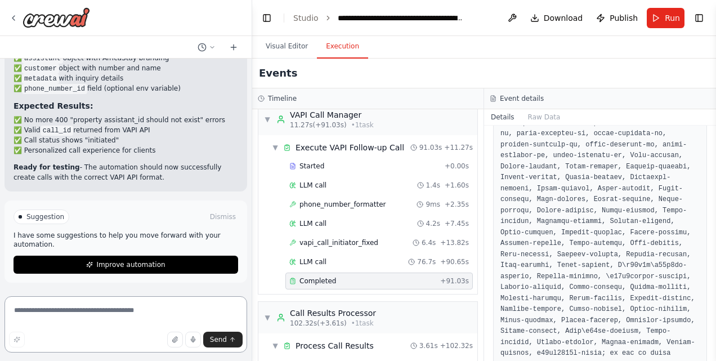
paste textarea "**********"
type textarea "**********"
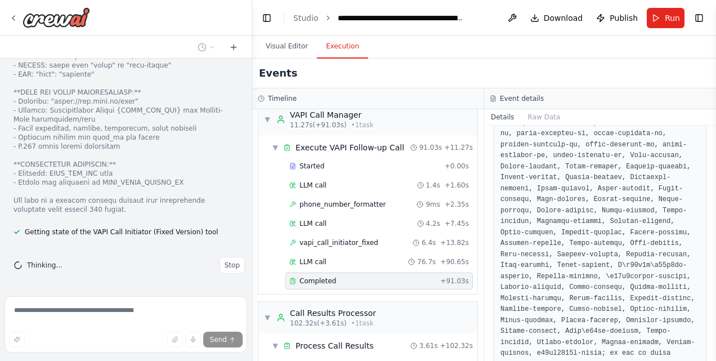
scroll to position [18849, 0]
drag, startPoint x: 13, startPoint y: 79, endPoint x: 90, endPoint y: 82, distance: 77.2
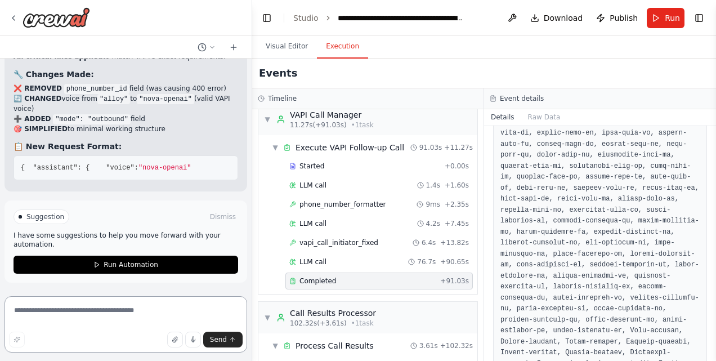
scroll to position [2987, 0]
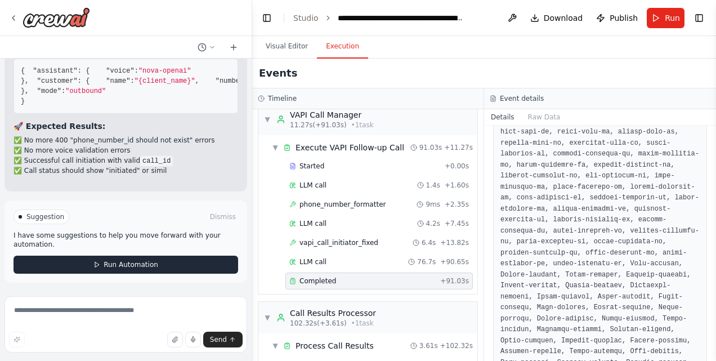
click at [109, 263] on span "Run Automation" at bounding box center [131, 264] width 55 height 9
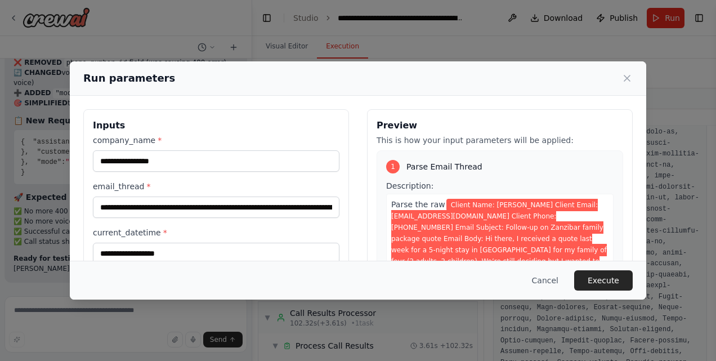
scroll to position [128, 0]
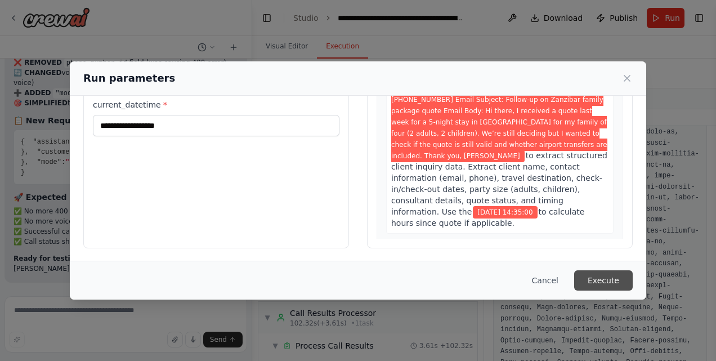
click at [607, 270] on button "Execute" at bounding box center [603, 280] width 59 height 20
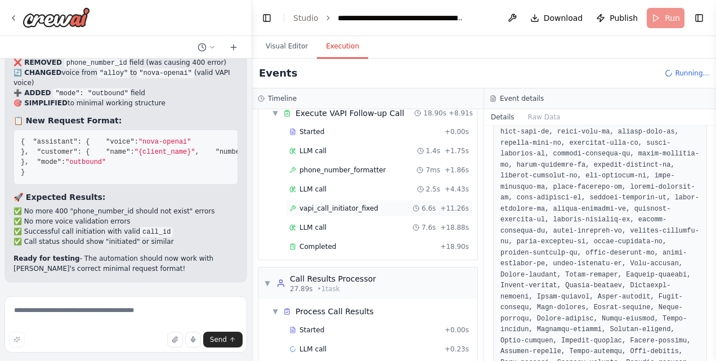
scroll to position [168, 0]
click at [324, 242] on span "Completed" at bounding box center [317, 246] width 37 height 9
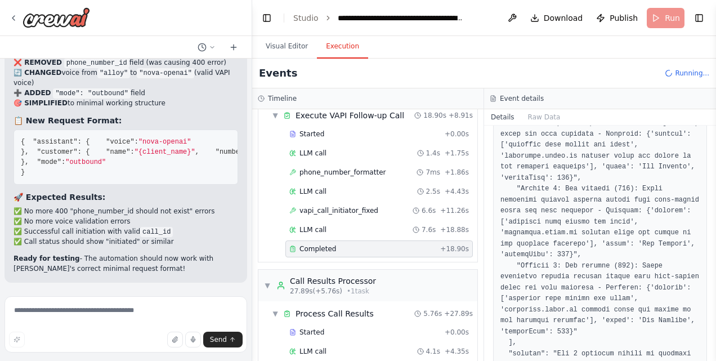
scroll to position [361, 0]
click at [379, 225] on div "LLM call 7.6s + 18.88s" at bounding box center [379, 229] width 180 height 9
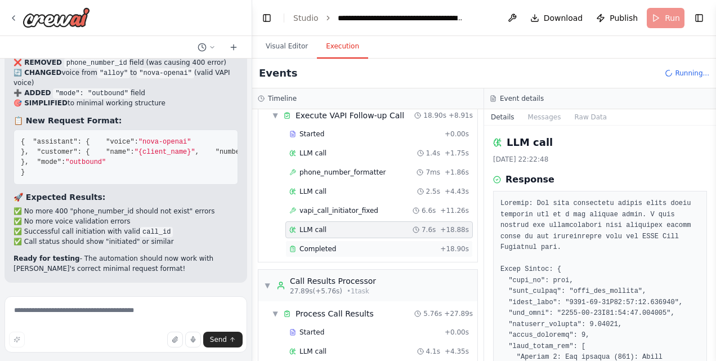
click at [364, 247] on div "Completed" at bounding box center [362, 248] width 146 height 9
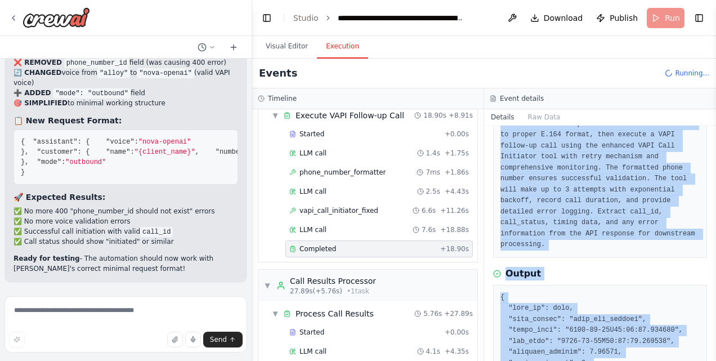
scroll to position [51, 0]
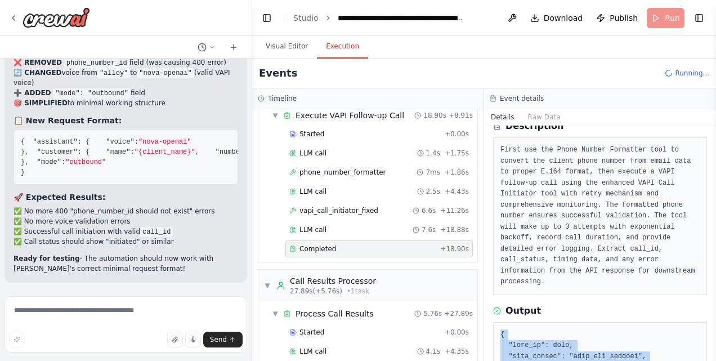
drag, startPoint x: 601, startPoint y: 332, endPoint x: 500, endPoint y: 312, distance: 102.8
copy pre "{ "call_id": null, "call_status": "call_not_started", "start_time": "[DATE]T21:…"
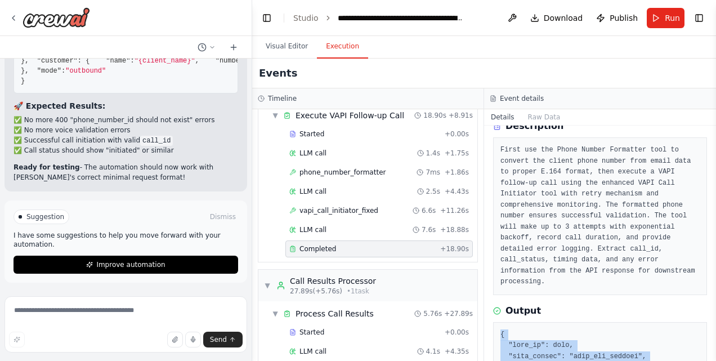
scroll to position [19626, 0]
click at [95, 304] on textarea at bounding box center [126, 324] width 243 height 56
paste textarea "**********"
type textarea "**********"
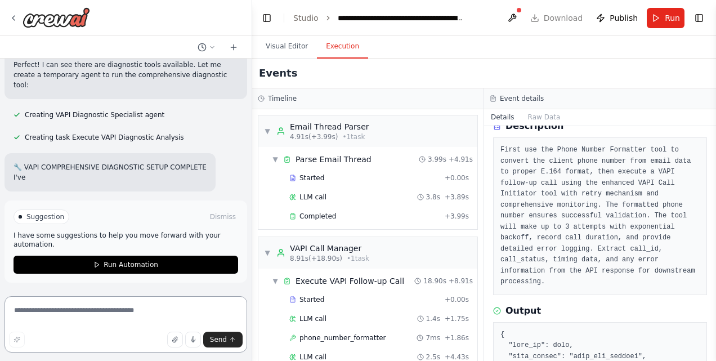
scroll to position [22808, 0]
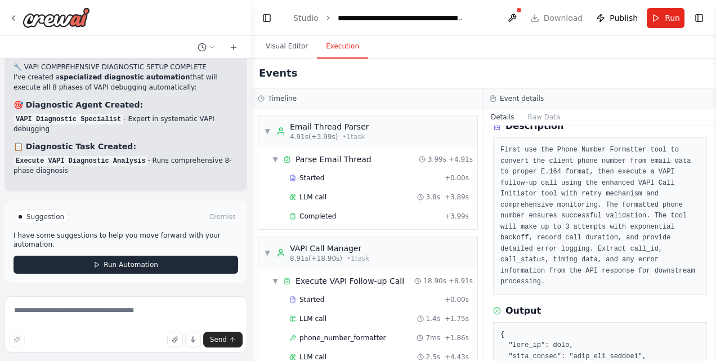
click at [146, 260] on div "Suggestion Dismiss I have some suggestions to help you move forward with your a…" at bounding box center [126, 241] width 225 height 64
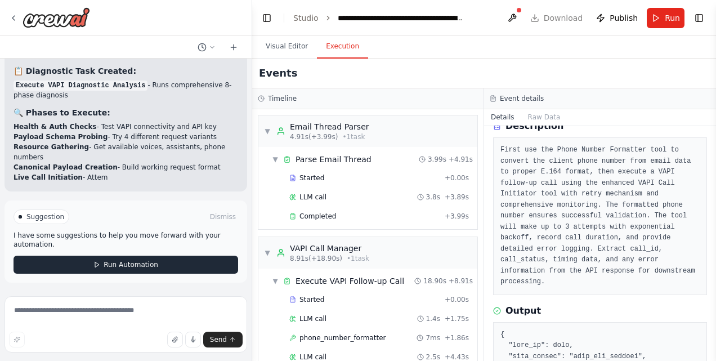
click at [110, 269] on span "Run Automation" at bounding box center [131, 264] width 55 height 9
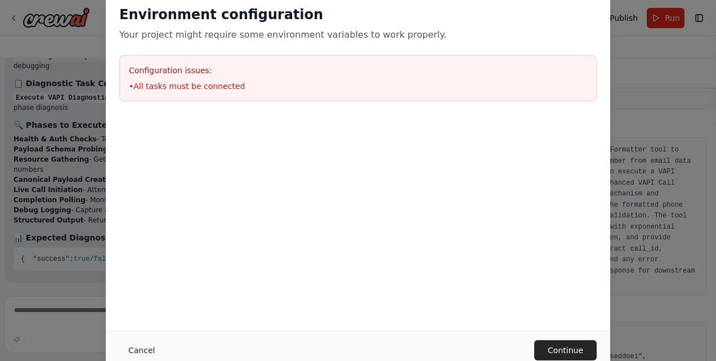
click at [145, 346] on button "Cancel" at bounding box center [141, 350] width 44 height 20
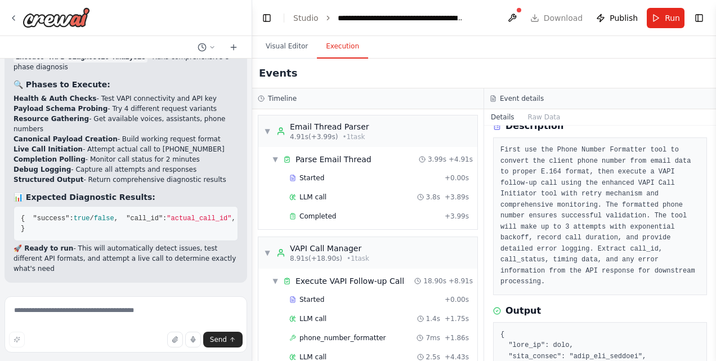
scroll to position [23113, 0]
click at [665, 16] on button "Run" at bounding box center [666, 18] width 38 height 20
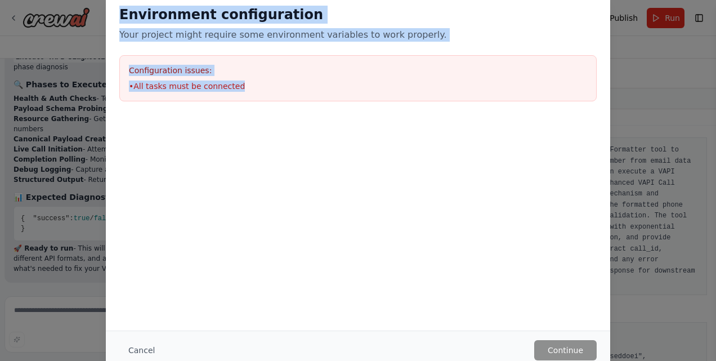
drag, startPoint x: 268, startPoint y: 85, endPoint x: 145, endPoint y: 26, distance: 136.5
click at [111, 8] on div "Environment configuration Your project might require some environment variables…" at bounding box center [358, 53] width 504 height 123
drag, startPoint x: 151, startPoint y: 30, endPoint x: 187, endPoint y: 43, distance: 38.0
copy div "Environment configuration Your project might require some environment variables…"
click at [133, 346] on button "Cancel" at bounding box center [141, 350] width 44 height 20
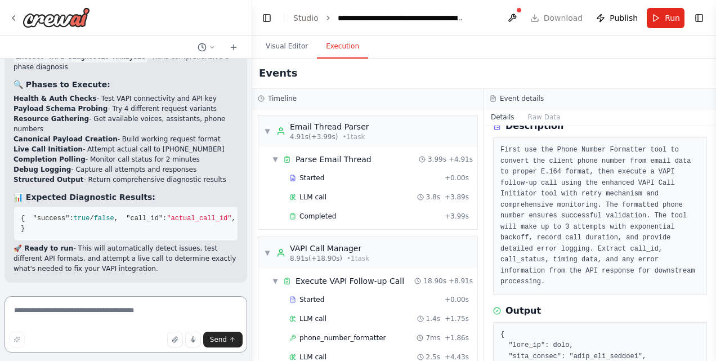
click at [54, 315] on textarea at bounding box center [126, 324] width 243 height 56
paste textarea "**********"
type textarea "**********"
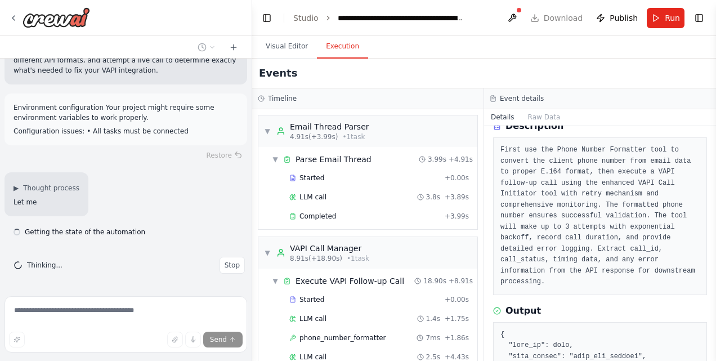
scroll to position [23278, 0]
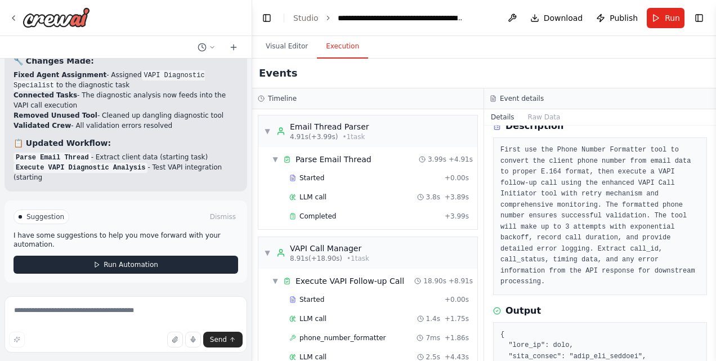
click at [143, 266] on span "Run Automation" at bounding box center [131, 264] width 55 height 9
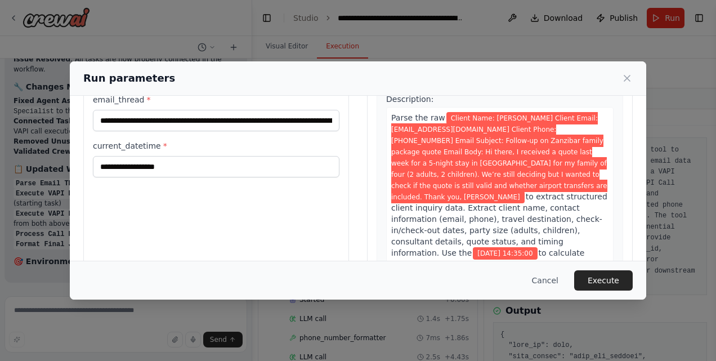
scroll to position [96, 0]
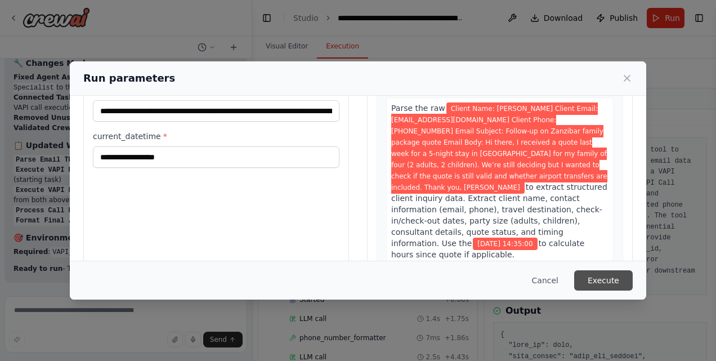
click at [589, 272] on button "Execute" at bounding box center [603, 280] width 59 height 20
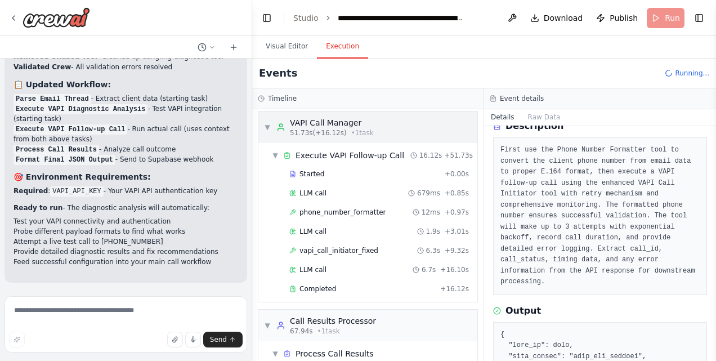
scroll to position [299, 0]
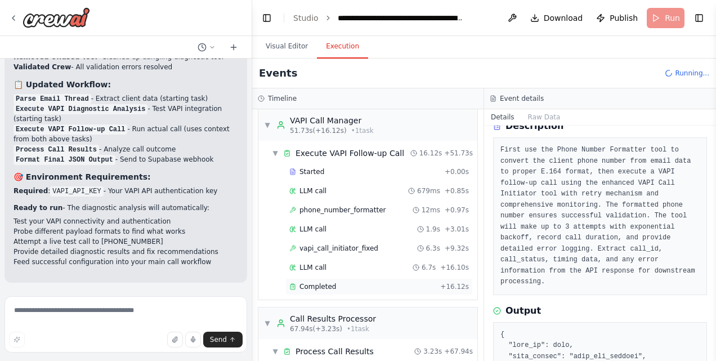
click at [326, 282] on span "Completed" at bounding box center [317, 286] width 37 height 9
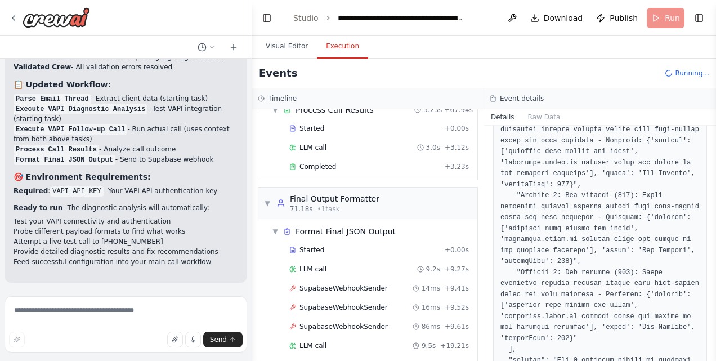
scroll to position [577, 0]
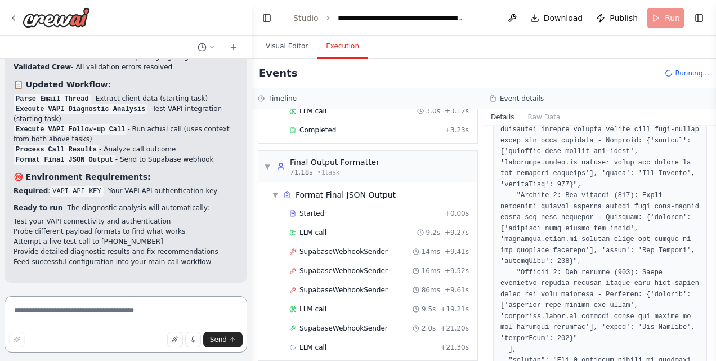
click at [70, 325] on textarea at bounding box center [126, 324] width 243 height 56
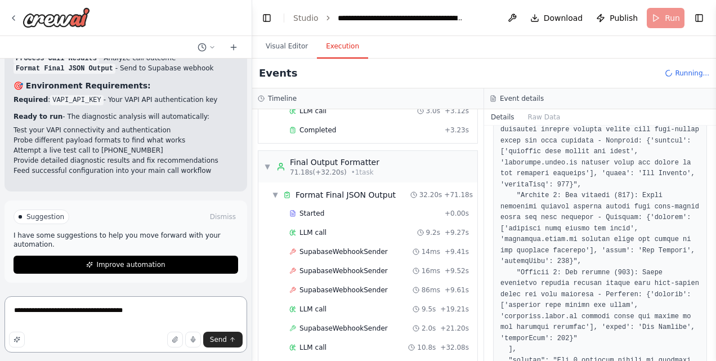
scroll to position [24104, 0]
type textarea "**********"
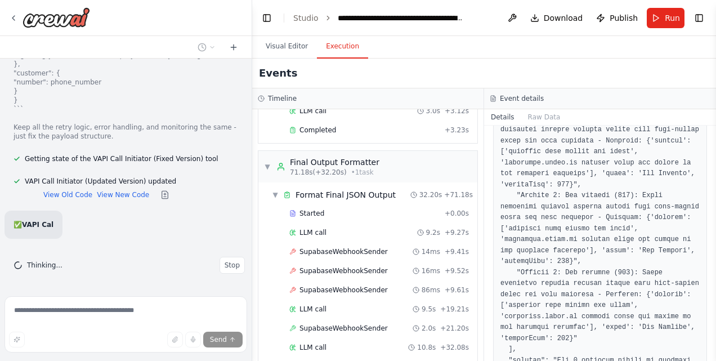
scroll to position [24655, 0]
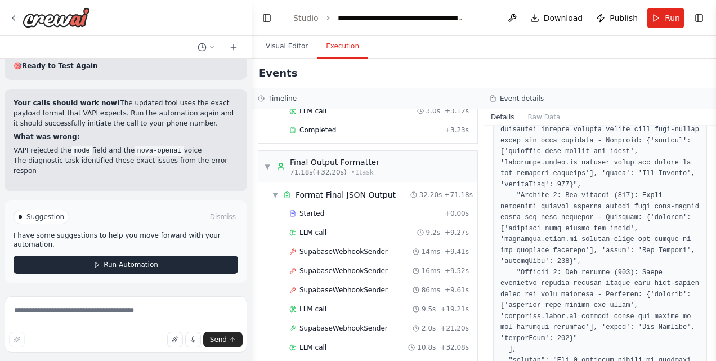
click at [81, 260] on div "Suggestion Dismiss I have some suggestions to help you move forward with your a…" at bounding box center [126, 241] width 225 height 64
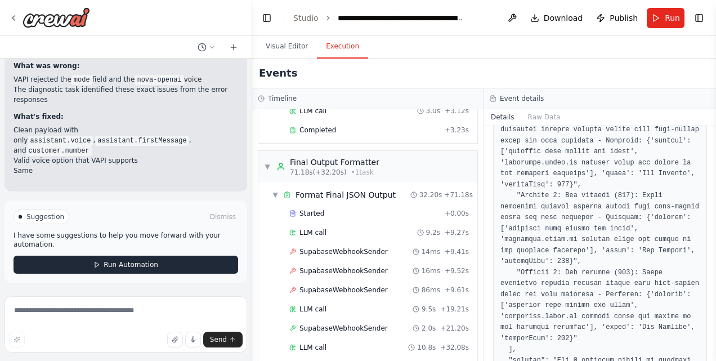
scroll to position [24946, 0]
click at [89, 266] on button "Run Automation" at bounding box center [126, 265] width 225 height 18
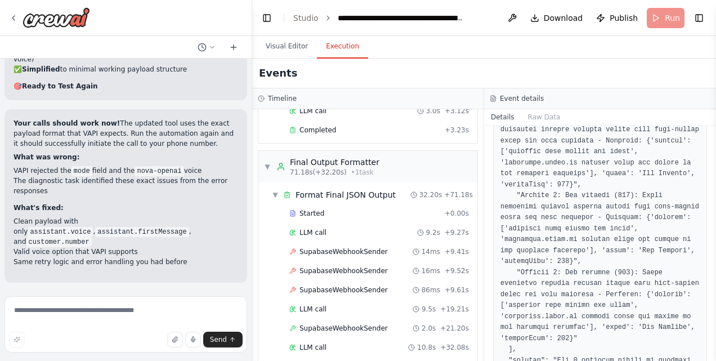
scroll to position [24855, 0]
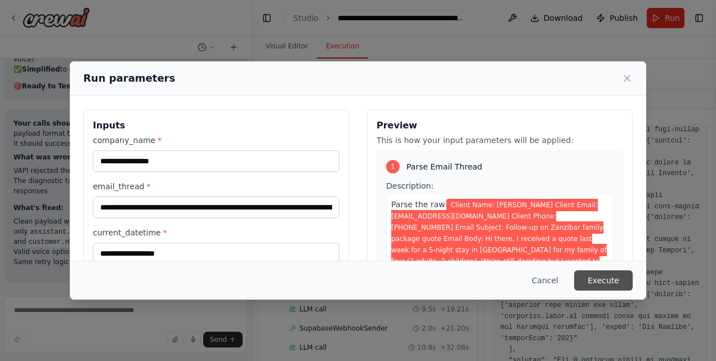
click at [608, 282] on button "Execute" at bounding box center [603, 280] width 59 height 20
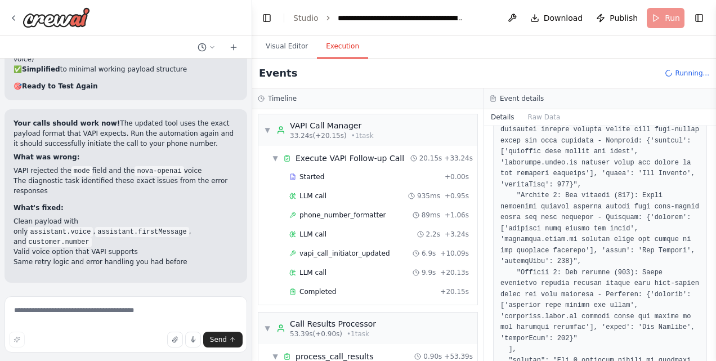
scroll to position [293, 0]
click at [315, 288] on span "Completed" at bounding box center [317, 292] width 37 height 9
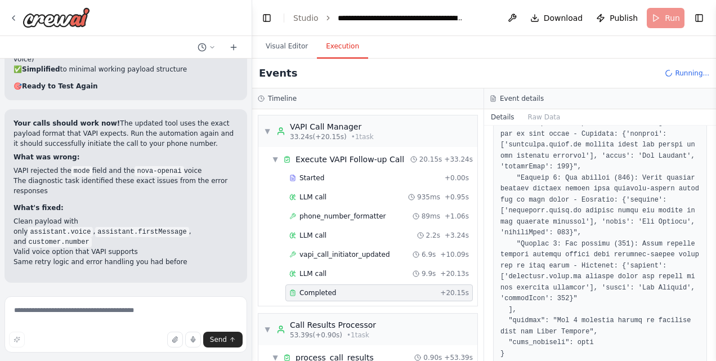
scroll to position [453, 0]
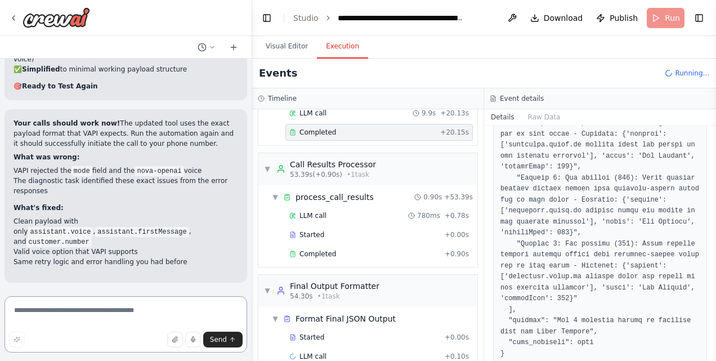
click at [110, 310] on textarea at bounding box center [126, 324] width 243 height 56
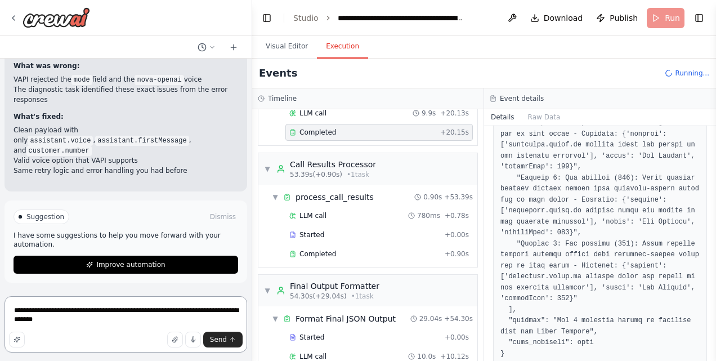
scroll to position [24946, 0]
type textarea "**********"
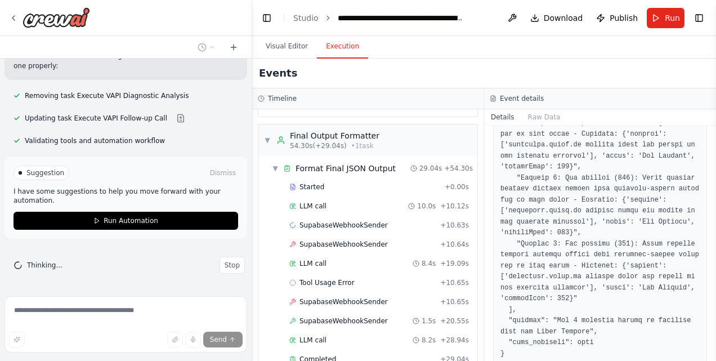
scroll to position [25546, 0]
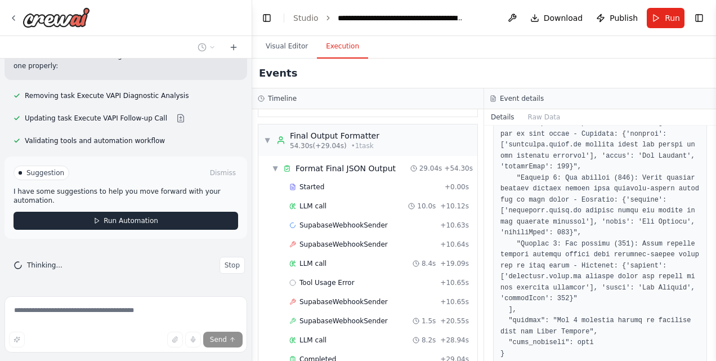
click at [104, 223] on span "Run Automation" at bounding box center [131, 220] width 55 height 9
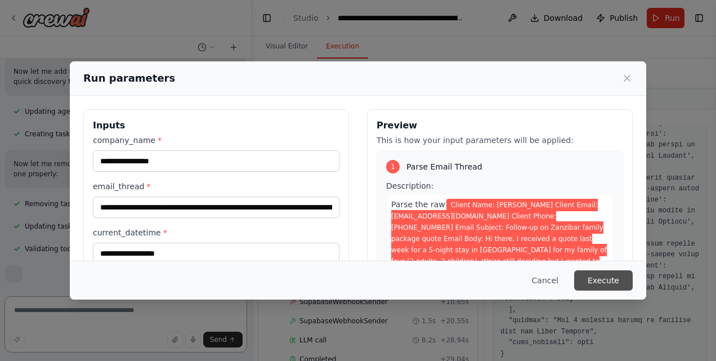
scroll to position [25450, 0]
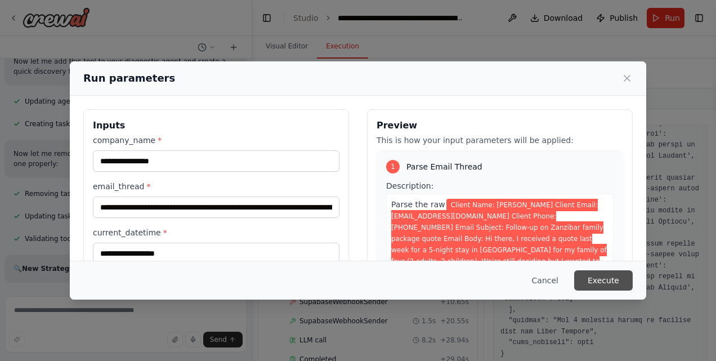
click at [597, 278] on button "Execute" at bounding box center [603, 280] width 59 height 20
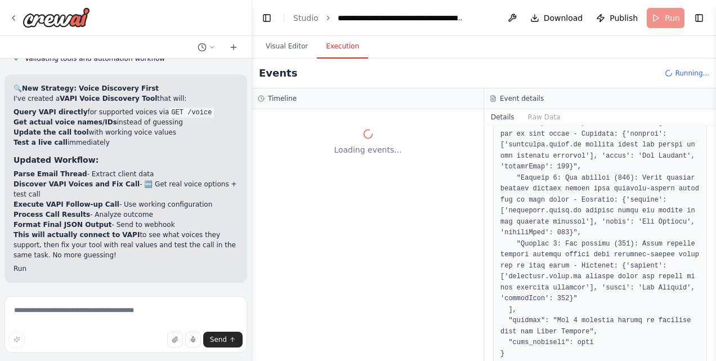
scroll to position [25630, 0]
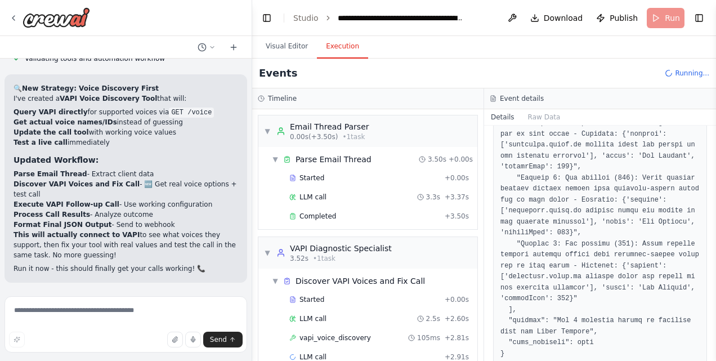
click at [156, 237] on p "This will actually connect to VAPI to see what voices they support, then fix yo…" at bounding box center [126, 245] width 225 height 30
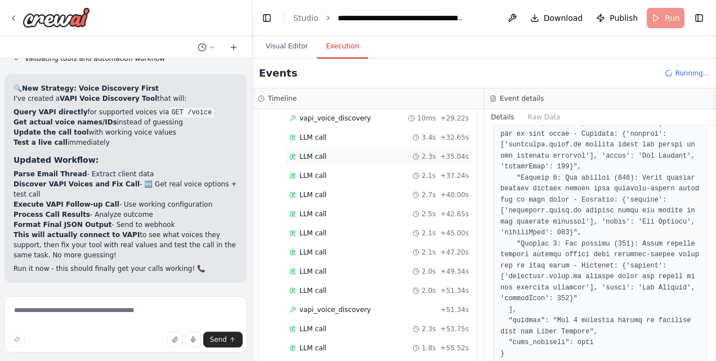
scroll to position [468, 0]
click at [329, 320] on div "LLM call 1.8s + 55.52s" at bounding box center [378, 328] width 187 height 17
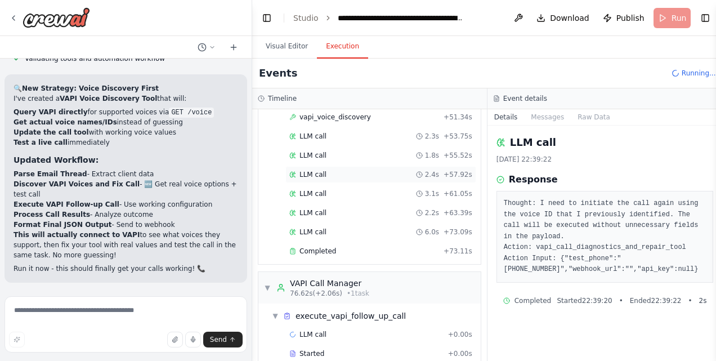
scroll to position [652, 0]
click at [364, 247] on div "Completed" at bounding box center [364, 251] width 150 height 9
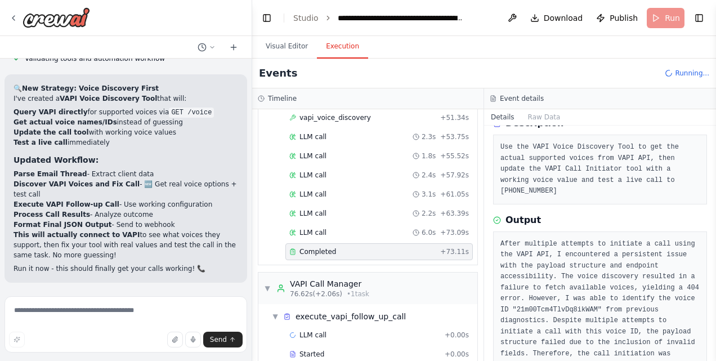
scroll to position [109, 0]
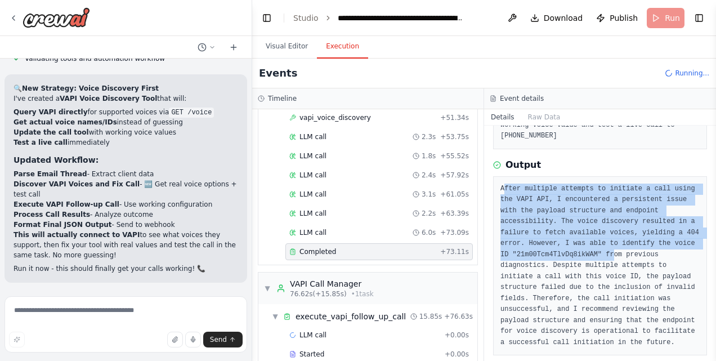
drag, startPoint x: 502, startPoint y: 176, endPoint x: 594, endPoint y: 244, distance: 114.3
click at [594, 244] on pre "After multiple attempts to initiate a call using the VAPI API, I encountered a …" at bounding box center [599, 266] width 199 height 165
drag, startPoint x: 594, startPoint y: 244, endPoint x: 521, endPoint y: 181, distance: 95.8
click at [521, 184] on pre "After multiple attempts to initiate a call using the VAPI API, I encountered a …" at bounding box center [599, 266] width 199 height 165
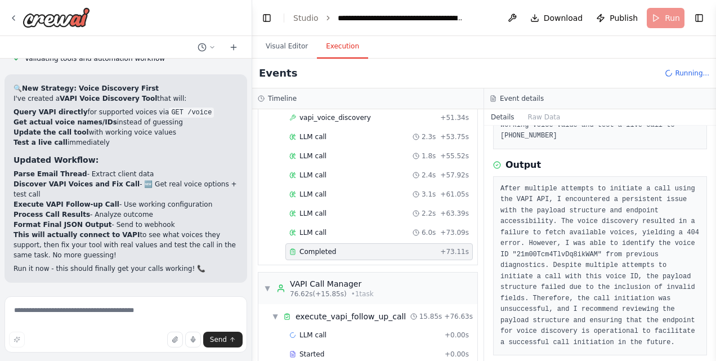
click at [597, 254] on pre "After multiple attempts to initiate a call using the VAPI API, I encountered a …" at bounding box center [599, 266] width 199 height 165
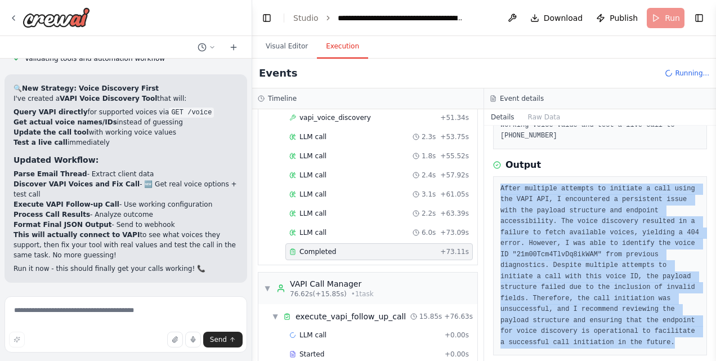
drag, startPoint x: 500, startPoint y: 173, endPoint x: 583, endPoint y: 344, distance: 189.6
click at [583, 344] on div "Completed [DATE] 22:39:40 Description Use the VAPI Voice Discovery Tool to get …" at bounding box center [600, 243] width 232 height 235
copy pre "After multiple attempts to initiate a call using the VAPI API, I encountered a …"
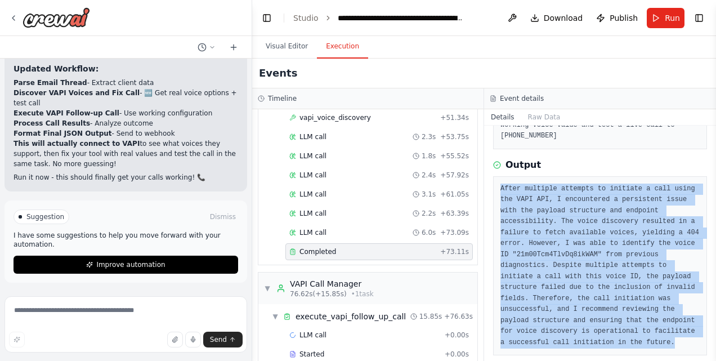
scroll to position [25720, 0]
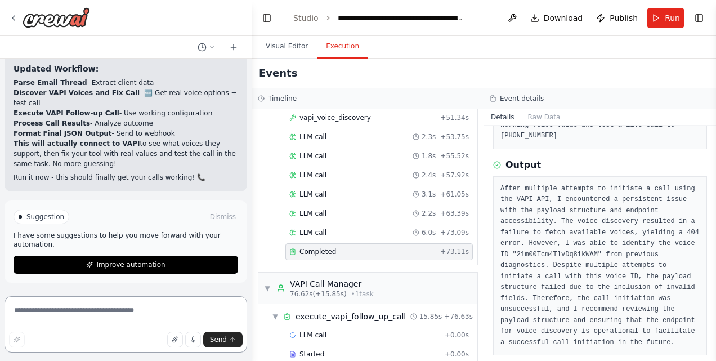
click at [65, 328] on textarea at bounding box center [126, 324] width 243 height 56
click at [61, 340] on div "Send" at bounding box center [126, 340] width 234 height 16
click at [51, 314] on textarea at bounding box center [126, 324] width 243 height 56
paste textarea "**********"
type textarea "**********"
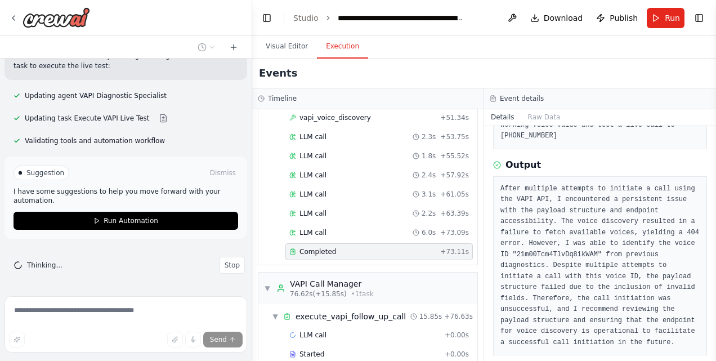
scroll to position [26768, 0]
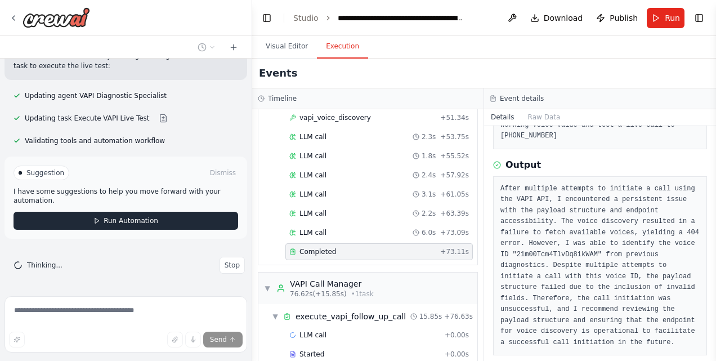
click at [121, 225] on span "Run Automation" at bounding box center [131, 220] width 55 height 9
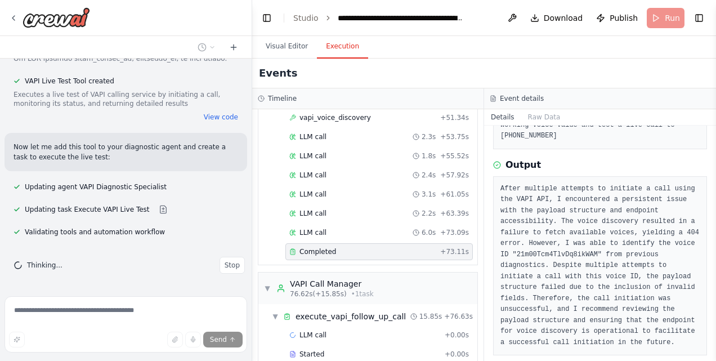
scroll to position [26677, 0]
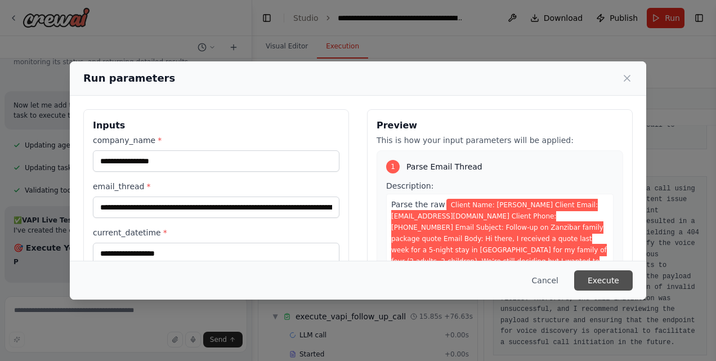
click at [600, 281] on button "Execute" at bounding box center [603, 280] width 59 height 20
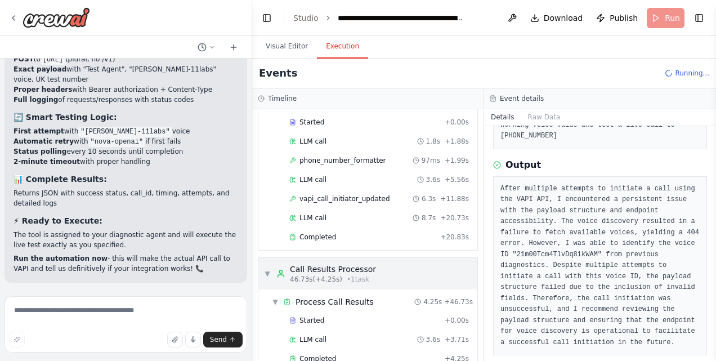
scroll to position [560, 0]
click at [264, 270] on span "▼" at bounding box center [267, 274] width 7 height 9
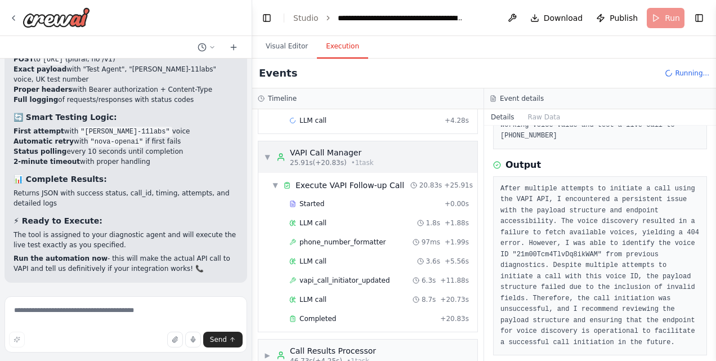
click at [292, 147] on div "VAPI Call Manager" at bounding box center [332, 152] width 84 height 11
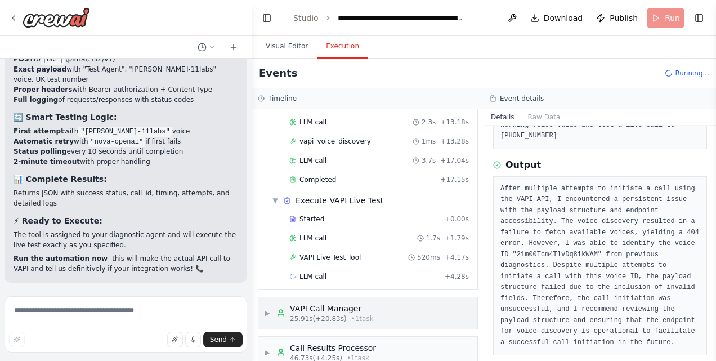
click at [305, 303] on div "VAPI Call Manager" at bounding box center [332, 308] width 84 height 11
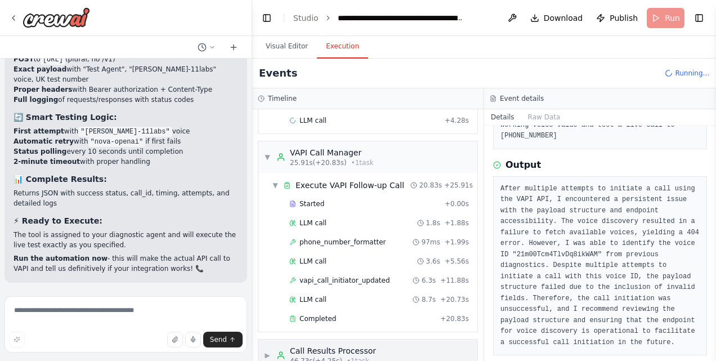
click at [302, 345] on div "Call Results Processor" at bounding box center [333, 350] width 86 height 11
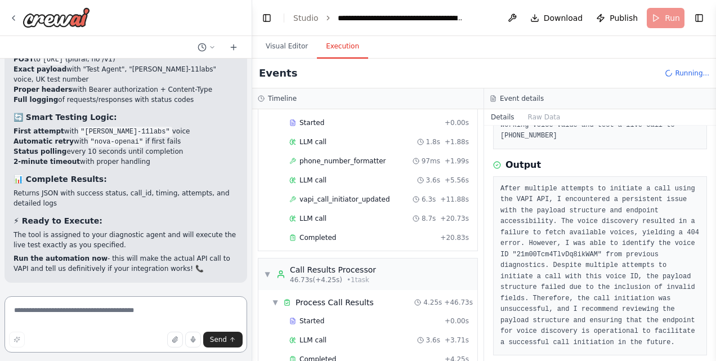
click at [77, 313] on textarea at bounding box center [126, 324] width 243 height 56
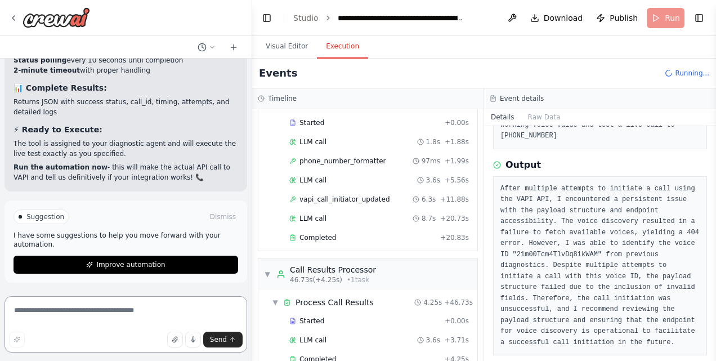
scroll to position [27003, 0]
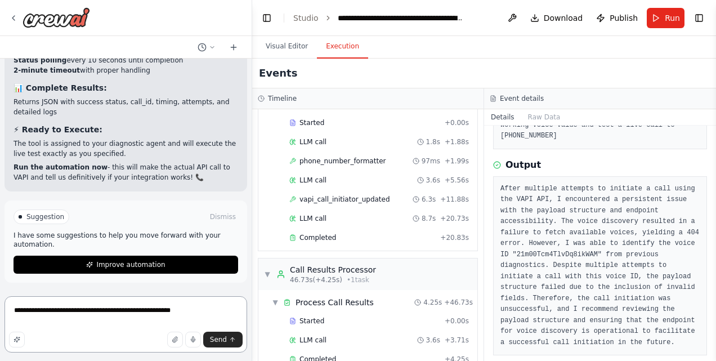
click at [98, 310] on textarea "**********" at bounding box center [126, 324] width 243 height 56
click at [231, 310] on textarea "**********" at bounding box center [126, 324] width 243 height 56
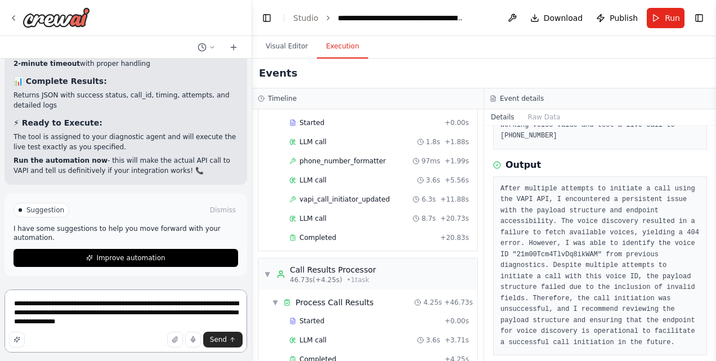
type textarea "**********"
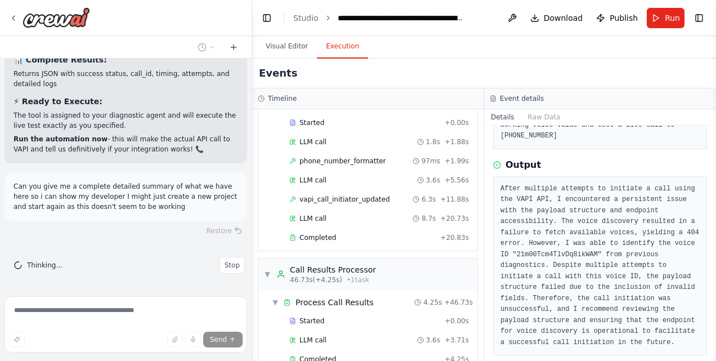
scroll to position [27031, 0]
click at [330, 233] on span "Completed" at bounding box center [317, 237] width 37 height 9
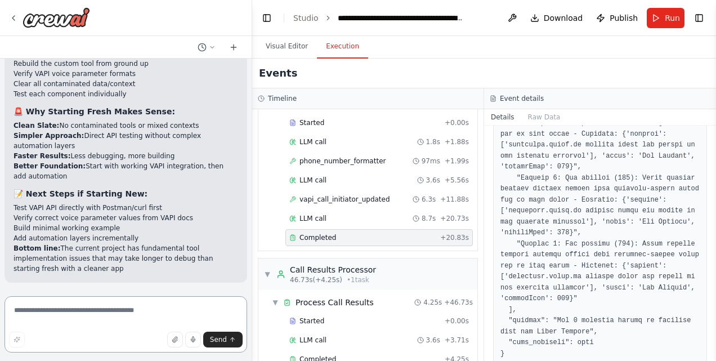
scroll to position [27763, 0]
click at [90, 272] on p "Bottom line: The current project has fundamental tool implementation issues tha…" at bounding box center [126, 258] width 225 height 30
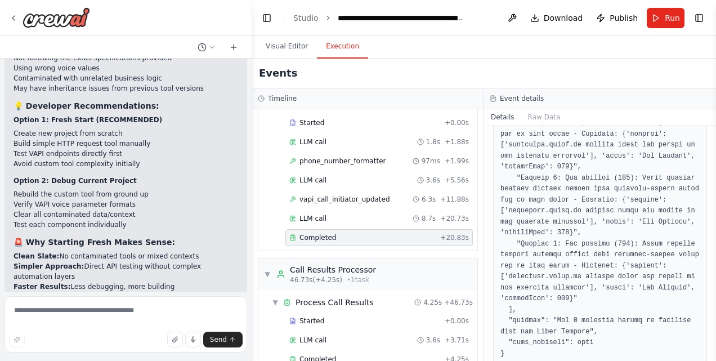
scroll to position [26812, 0]
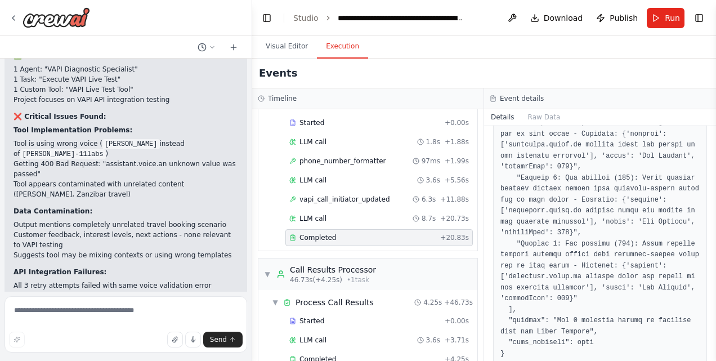
drag, startPoint x: 90, startPoint y: 272, endPoint x: 14, endPoint y: 120, distance: 169.7
click at [14, 120] on div "Hello! I'm the CrewAI assistant. What kind of automation do you want to build? …" at bounding box center [126, 175] width 252 height 233
copy div "✅ VAPI Live Test Tool Ready! I've created the exact tool you requested that wil…"
click at [295, 19] on link "Studio" at bounding box center [305, 18] width 25 height 9
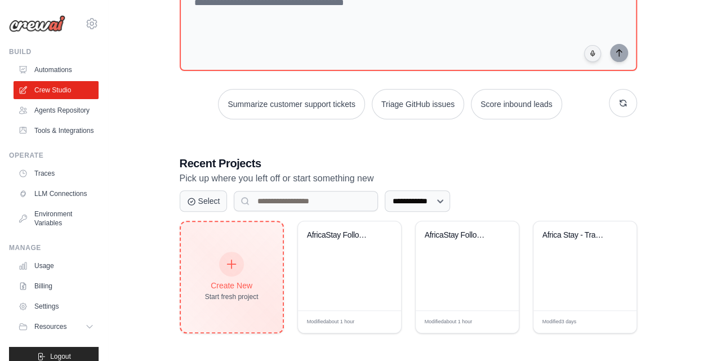
click at [239, 274] on div "Create New Start fresh project" at bounding box center [231, 277] width 53 height 48
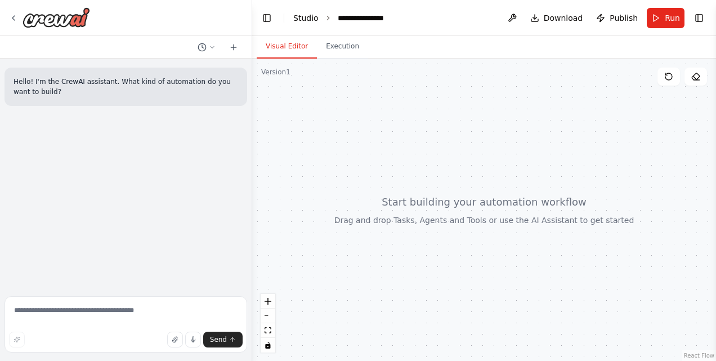
click at [301, 15] on link "Studio" at bounding box center [305, 18] width 25 height 9
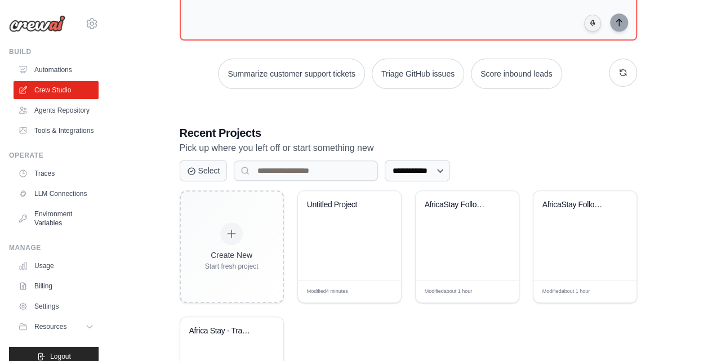
scroll to position [251, 0]
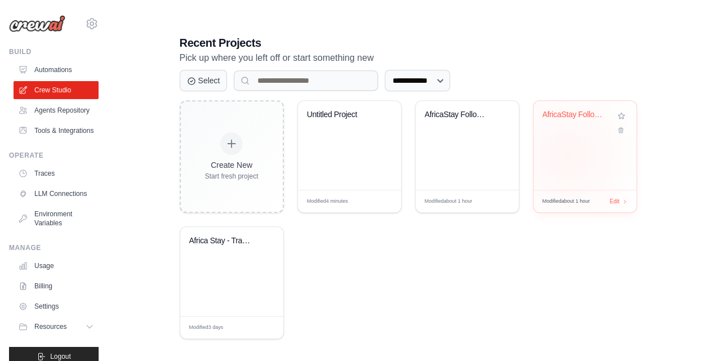
click at [567, 154] on div "AfricaStay Follow-Up & Feedback Aut..." at bounding box center [584, 145] width 103 height 89
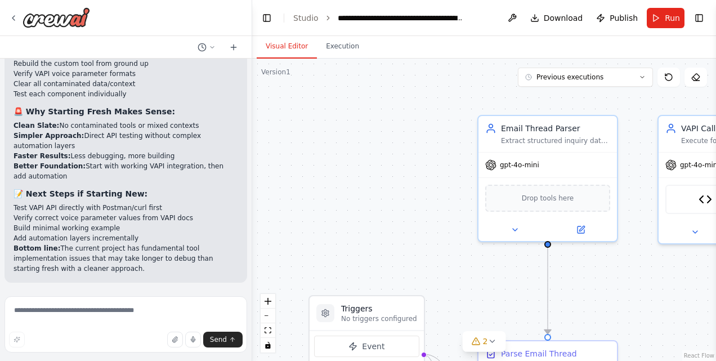
scroll to position [27763, 0]
click at [75, 320] on textarea at bounding box center [126, 324] width 243 height 56
click at [56, 312] on textarea at bounding box center [126, 324] width 243 height 56
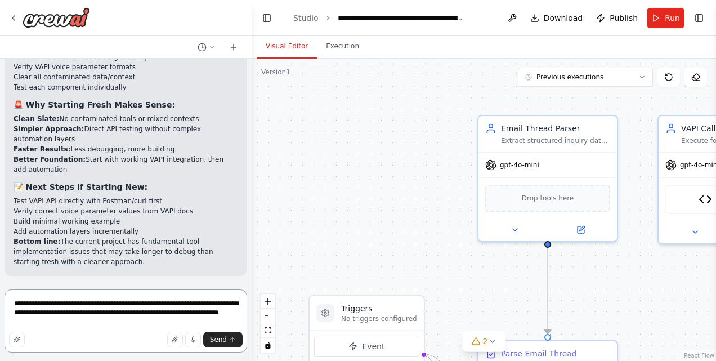
type textarea "**********"
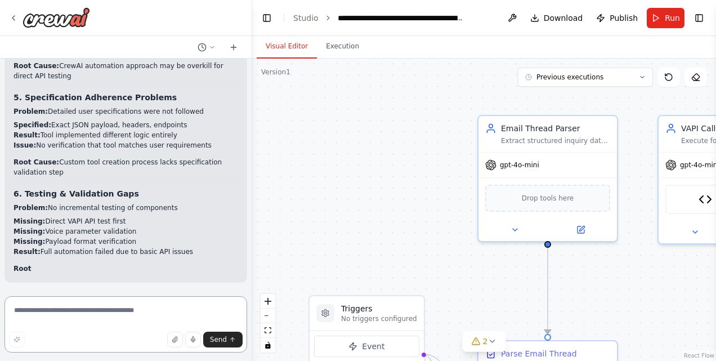
scroll to position [28485, 0]
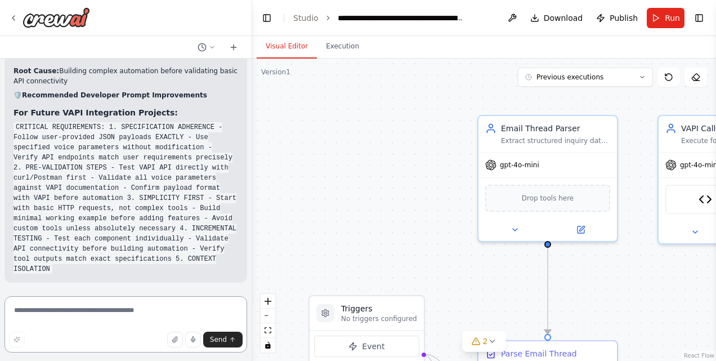
click at [95, 315] on textarea at bounding box center [126, 324] width 243 height 56
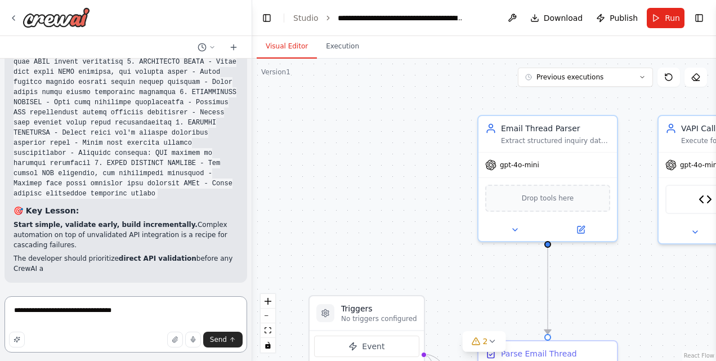
scroll to position [28798, 0]
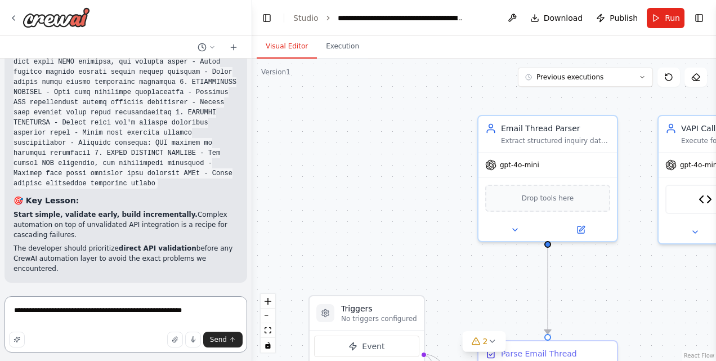
type textarea "**********"
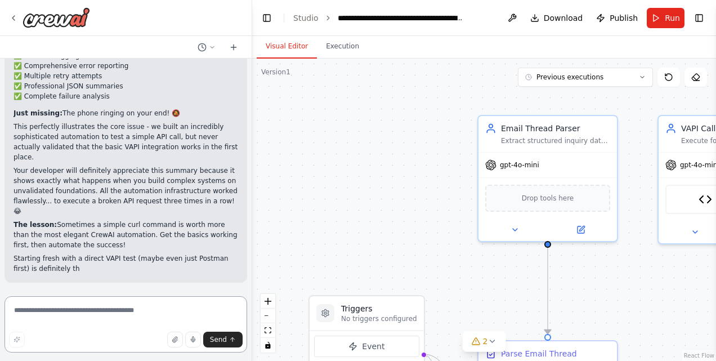
scroll to position [29149, 0]
click at [80, 315] on textarea at bounding box center [126, 324] width 243 height 56
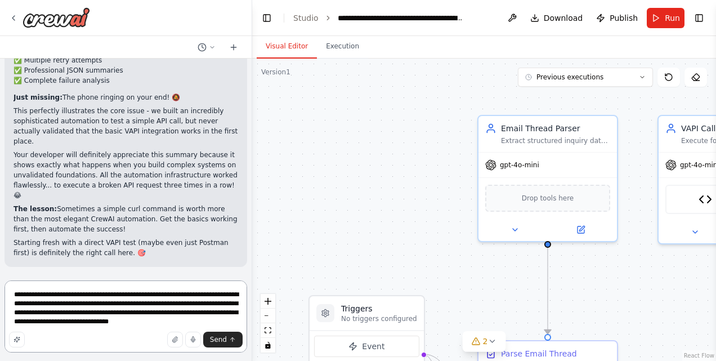
click at [161, 321] on textarea "**********" at bounding box center [126, 316] width 243 height 72
click at [175, 325] on textarea "**********" at bounding box center [126, 316] width 243 height 72
click at [218, 322] on textarea "**********" at bounding box center [126, 316] width 243 height 72
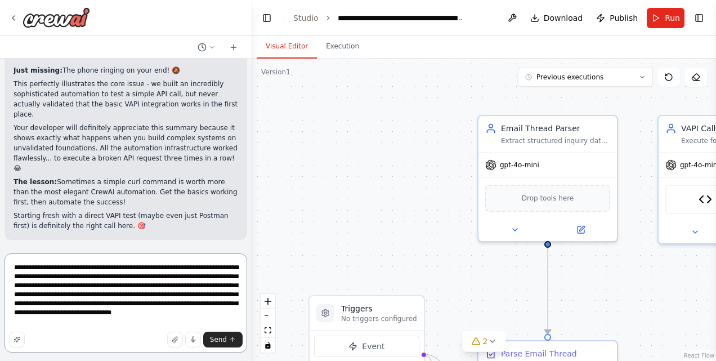
type textarea "**********"
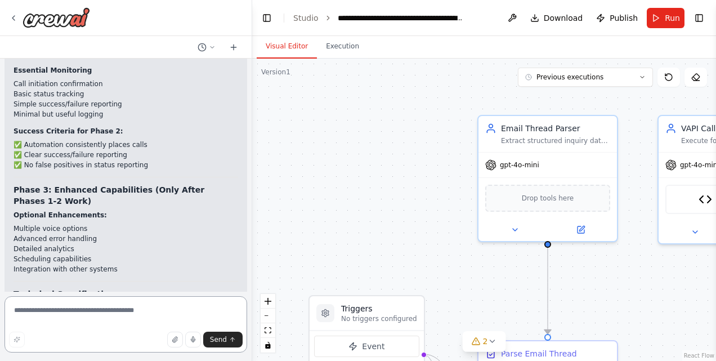
scroll to position [29456, 0]
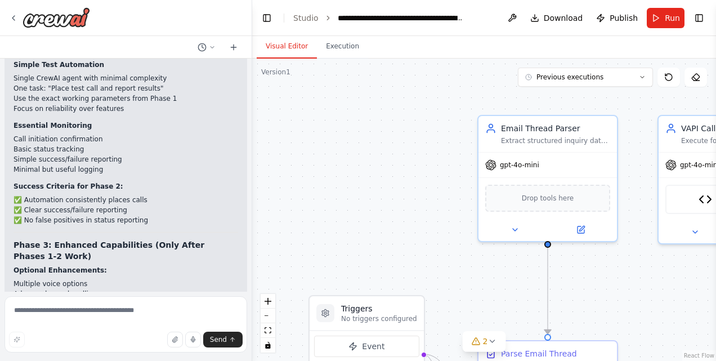
click at [253, 280] on div ".deletable-edge-delete-btn { width: 20px; height: 20px; border: 0px solid #ffff…" at bounding box center [484, 210] width 464 height 302
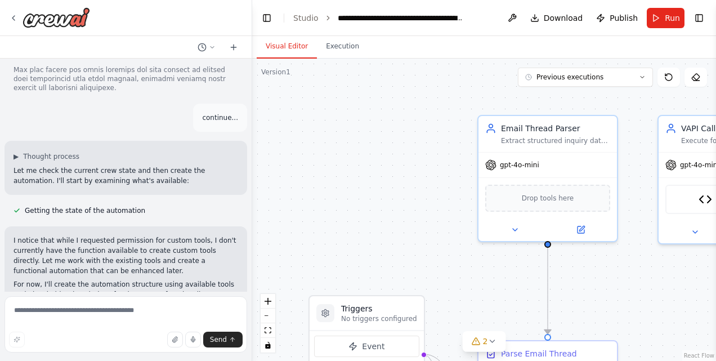
scroll to position [2063, 0]
drag, startPoint x: 14, startPoint y: 129, endPoint x: 223, endPoint y: 79, distance: 214.9
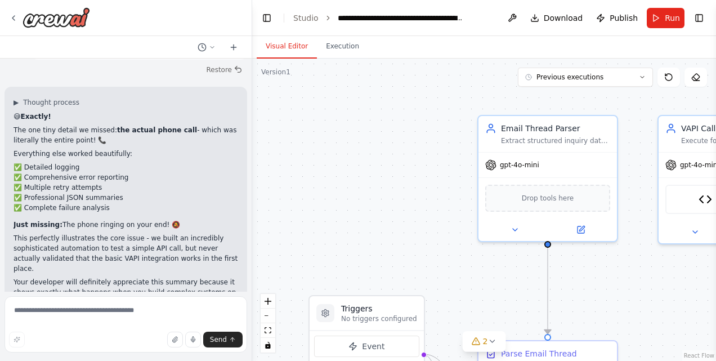
scroll to position [30431, 0]
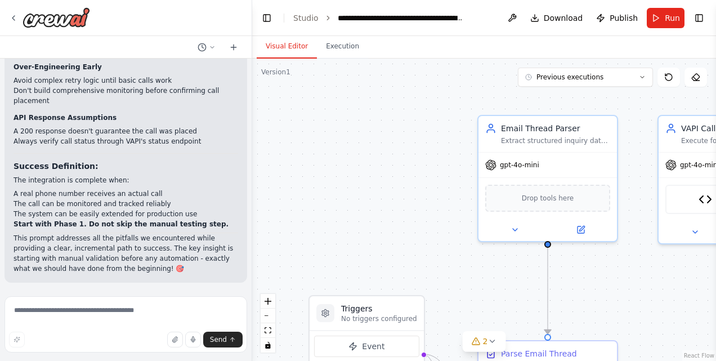
click at [150, 258] on p "This prompt addresses all the pitfalls we encountered while providing a clear, …" at bounding box center [126, 253] width 225 height 41
click at [84, 319] on textarea at bounding box center [126, 324] width 243 height 56
type textarea "**********"
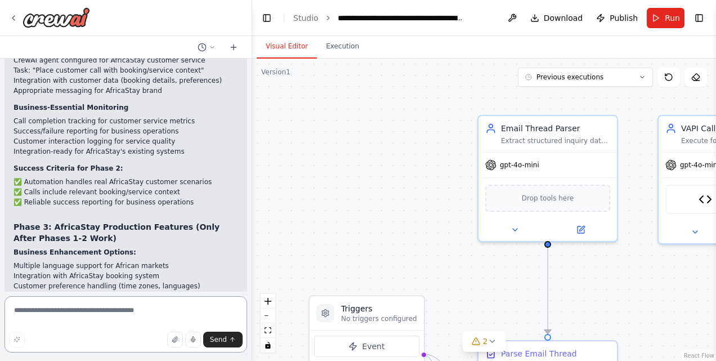
scroll to position [30683, 0]
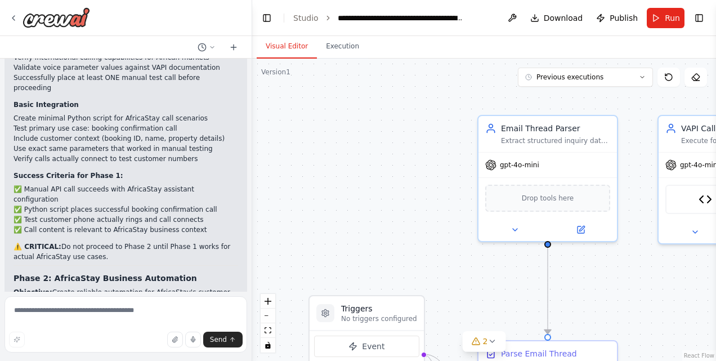
drag, startPoint x: 15, startPoint y: 161, endPoint x: 37, endPoint y: 176, distance: 26.4
drag, startPoint x: 37, startPoint y: 176, endPoint x: 126, endPoint y: 187, distance: 90.3
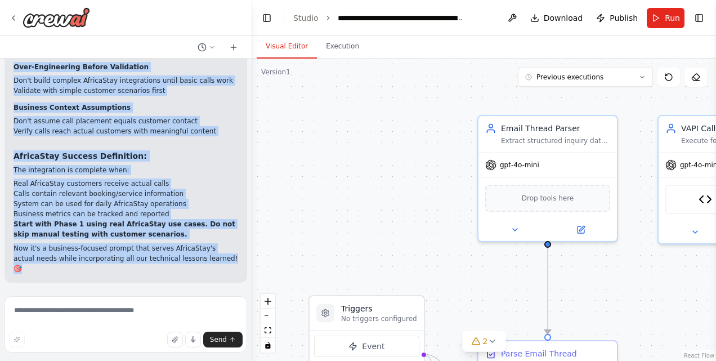
scroll to position [31839, 0]
drag, startPoint x: 12, startPoint y: 158, endPoint x: 186, endPoint y: 265, distance: 203.7
drag, startPoint x: 186, startPoint y: 265, endPoint x: 99, endPoint y: 226, distance: 95.0
copy div "AfricaStay VAPI Outbound Call Integration - Business-Focused Development Projec…"
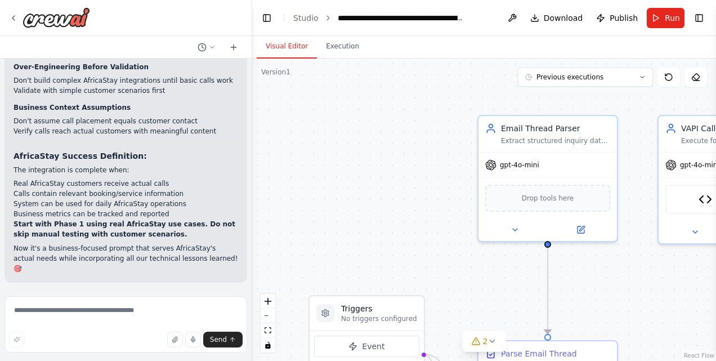
scroll to position [31836, 0]
